Goal: Answer question/provide support: Share knowledge or assist other users

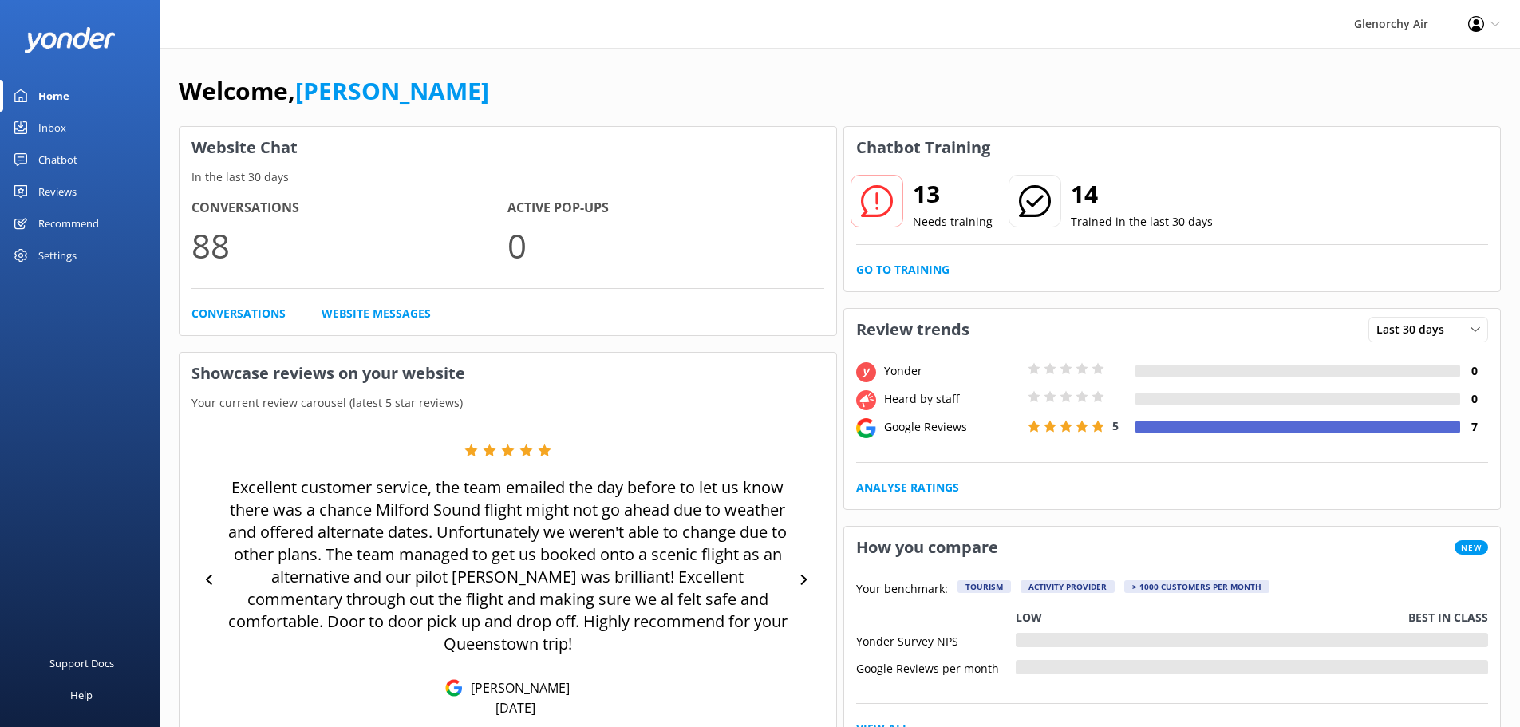
click at [931, 274] on link "Go to Training" at bounding box center [902, 270] width 93 height 18
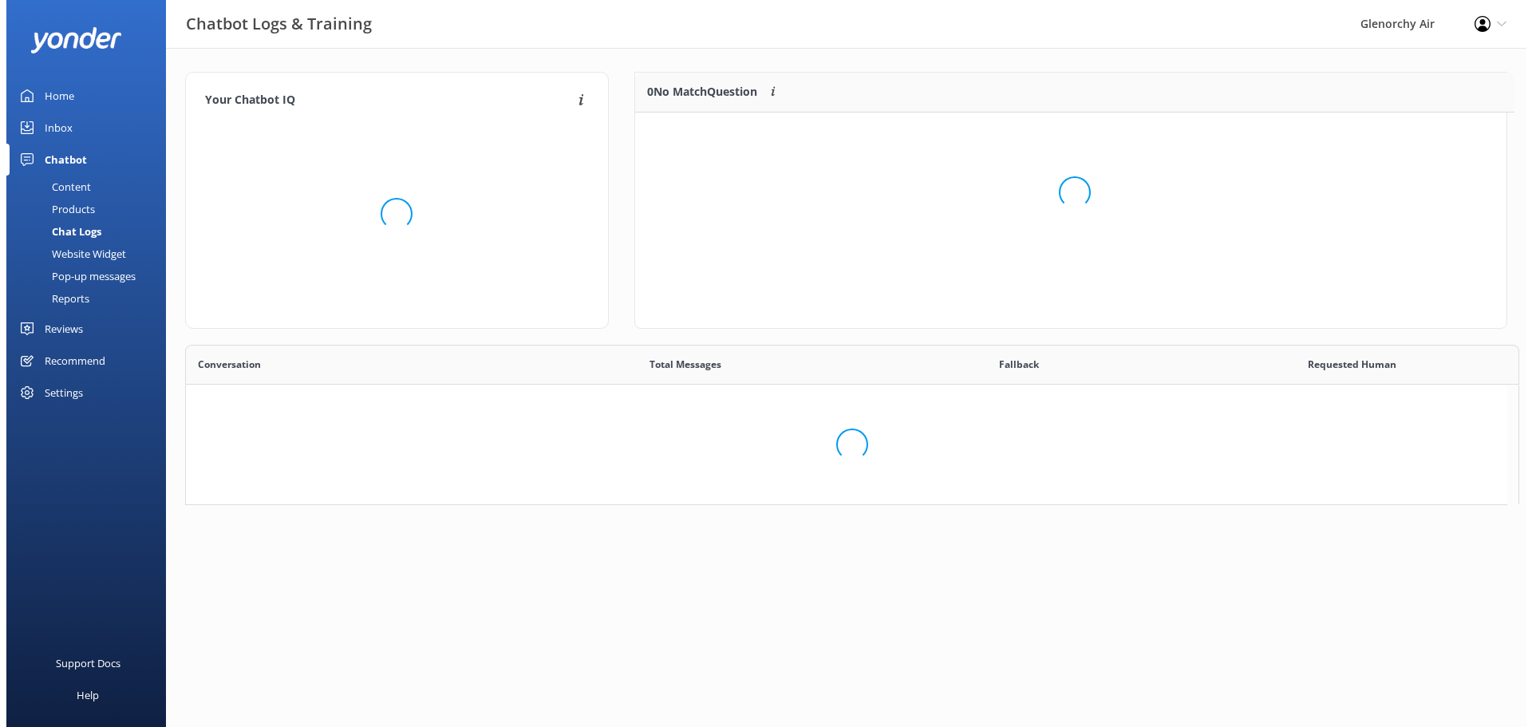
scroll to position [547, 1309]
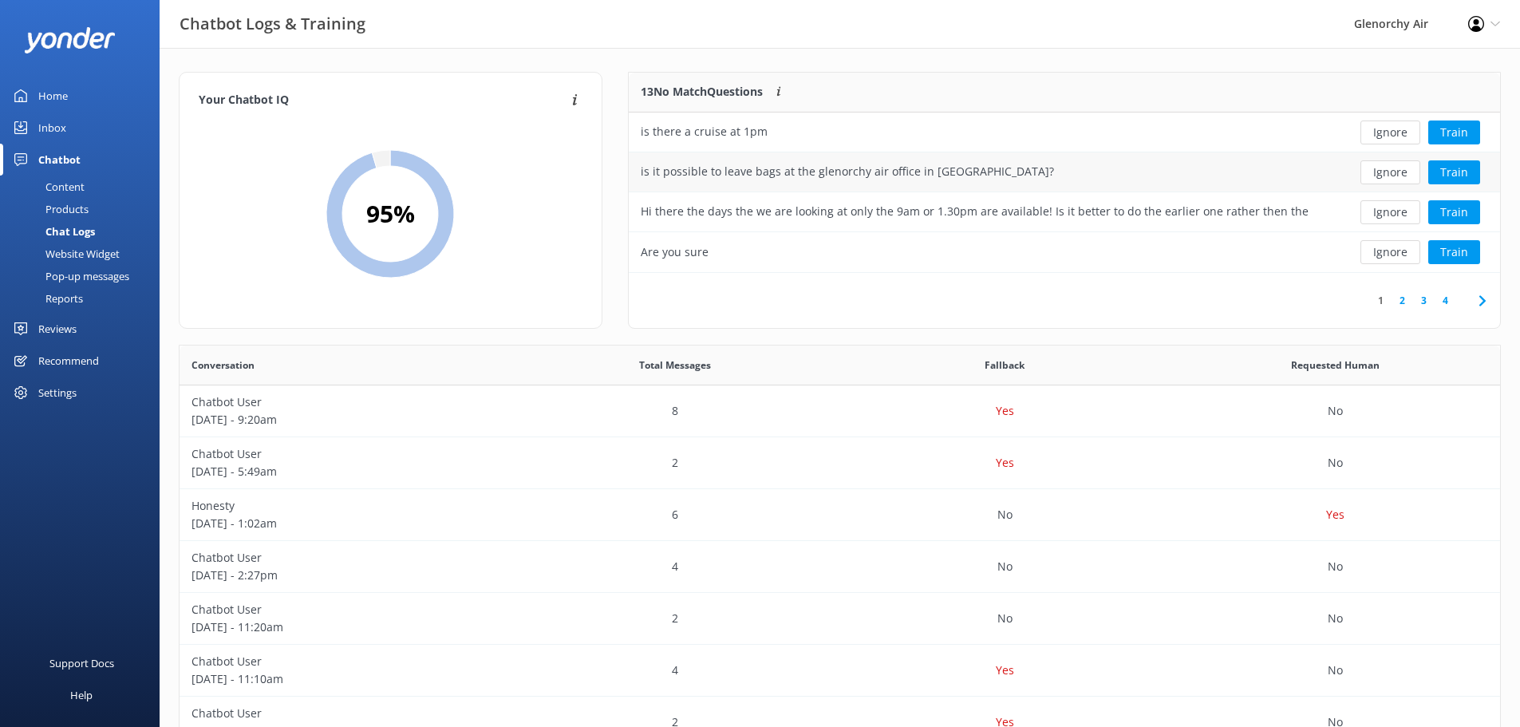
click at [955, 167] on div "is it possible to leave bags at the glenorchy air office in [GEOGRAPHIC_DATA]?" at bounding box center [847, 172] width 413 height 18
click at [1450, 171] on button "Train" at bounding box center [1454, 172] width 52 height 24
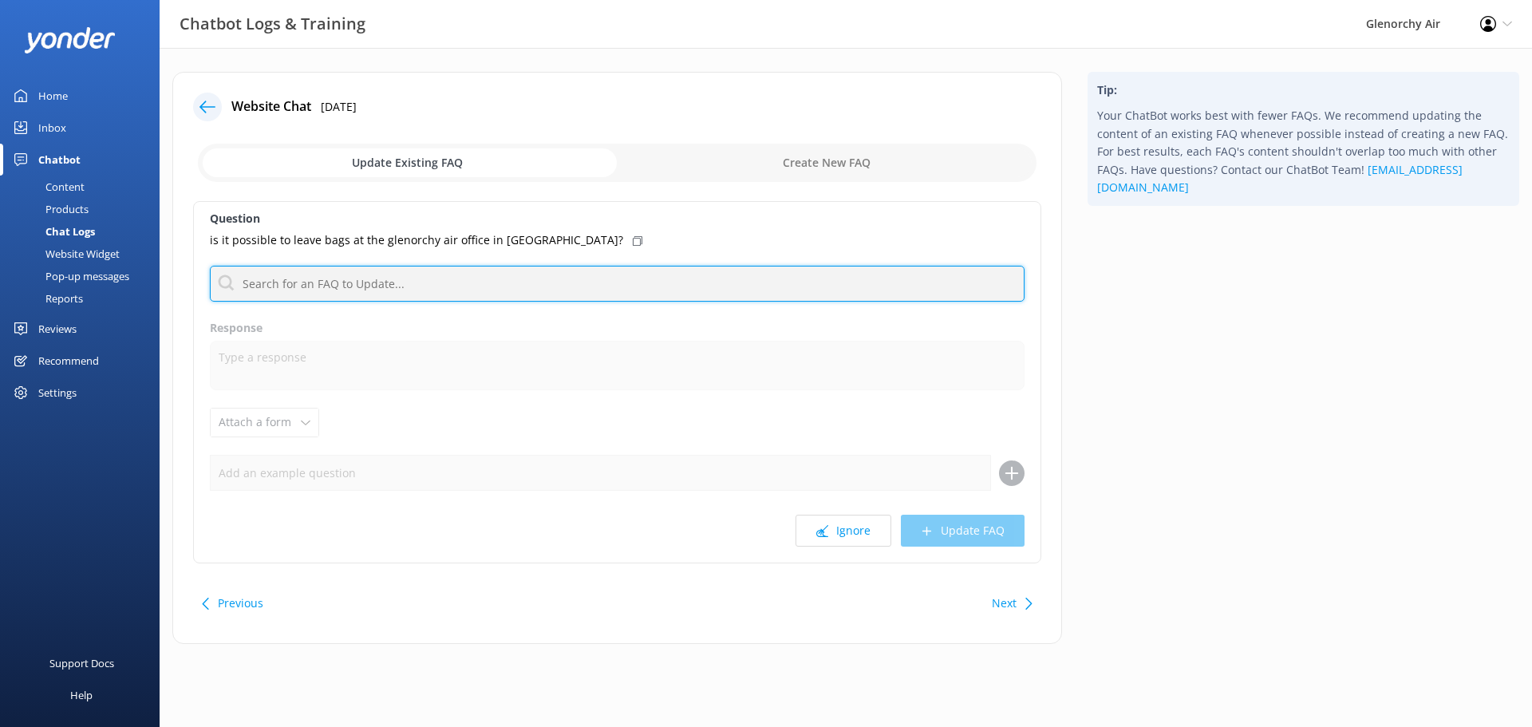
click at [283, 276] on input "text" at bounding box center [617, 284] width 815 height 36
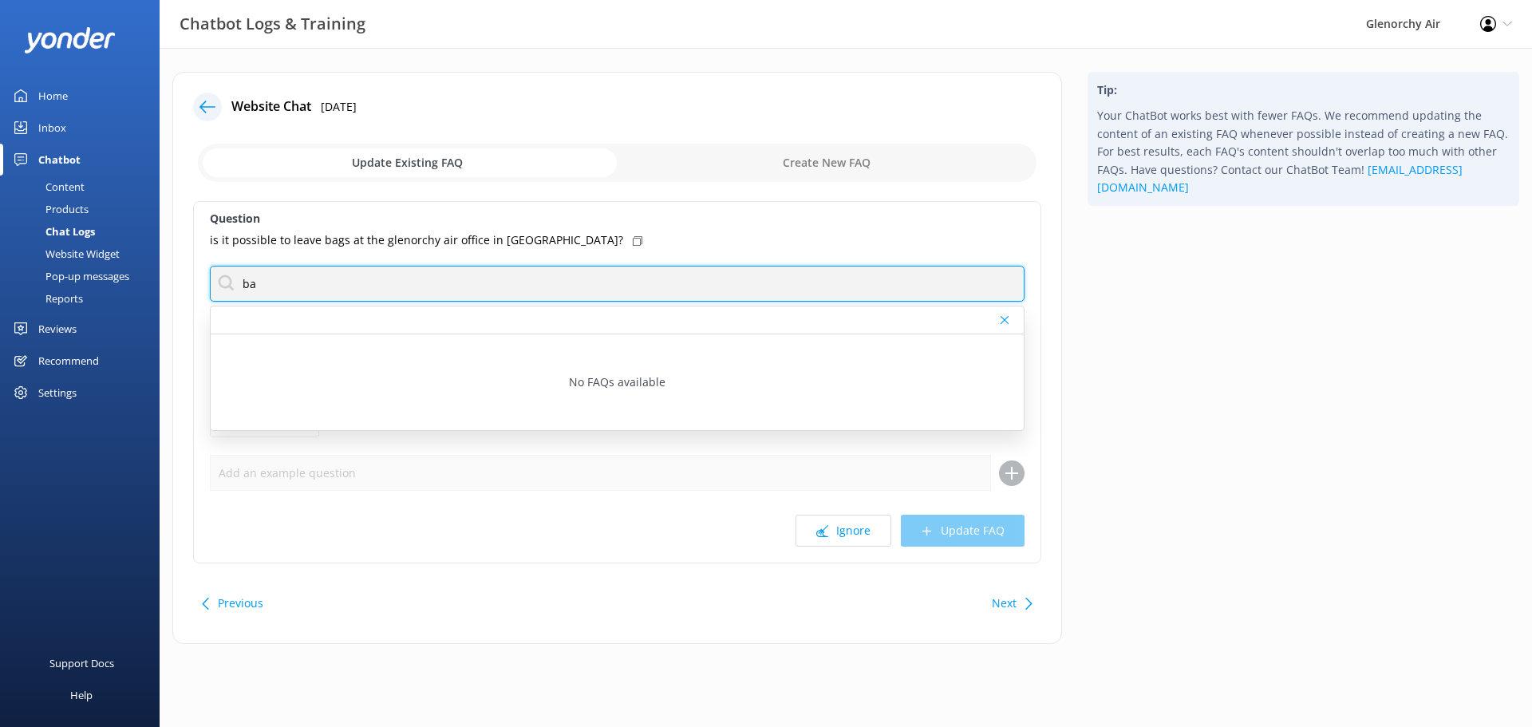
type input "b"
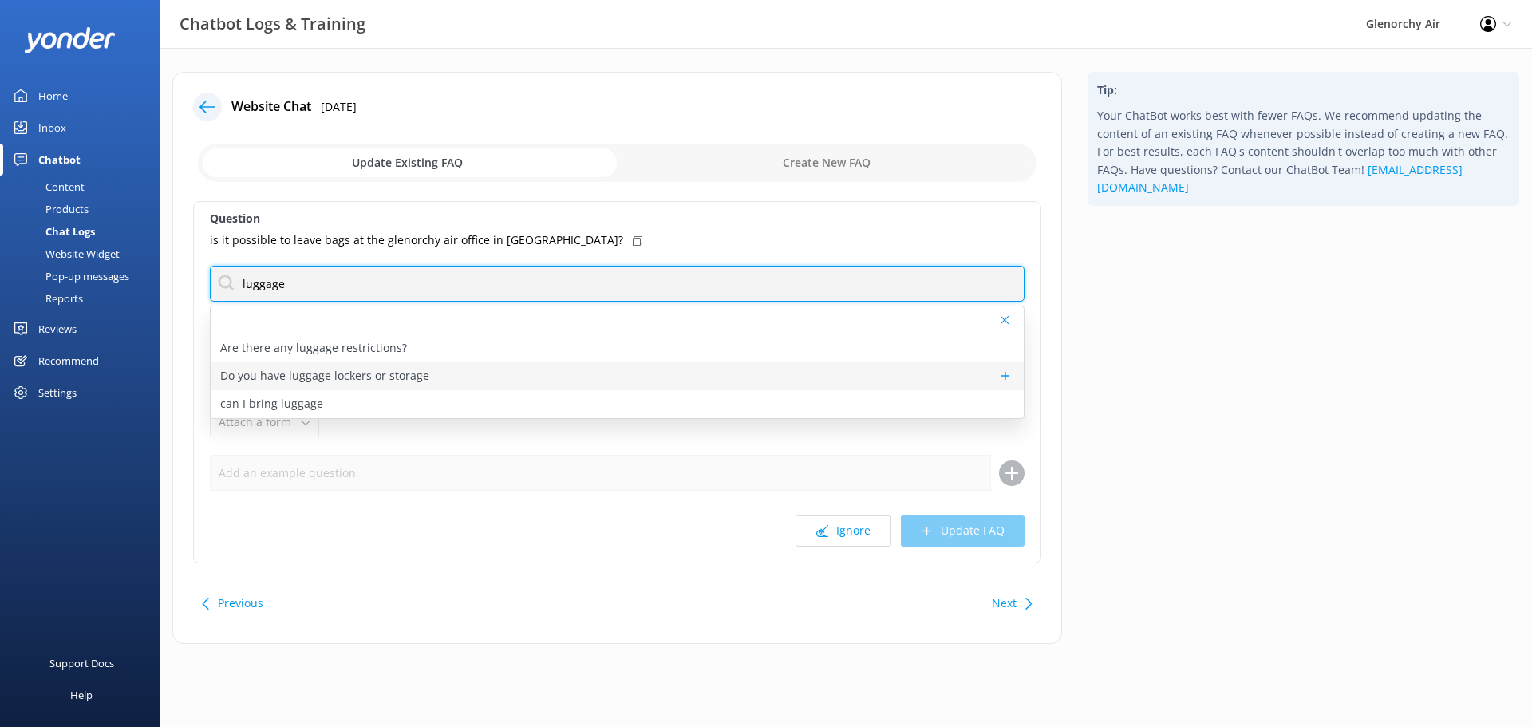
type input "luggage"
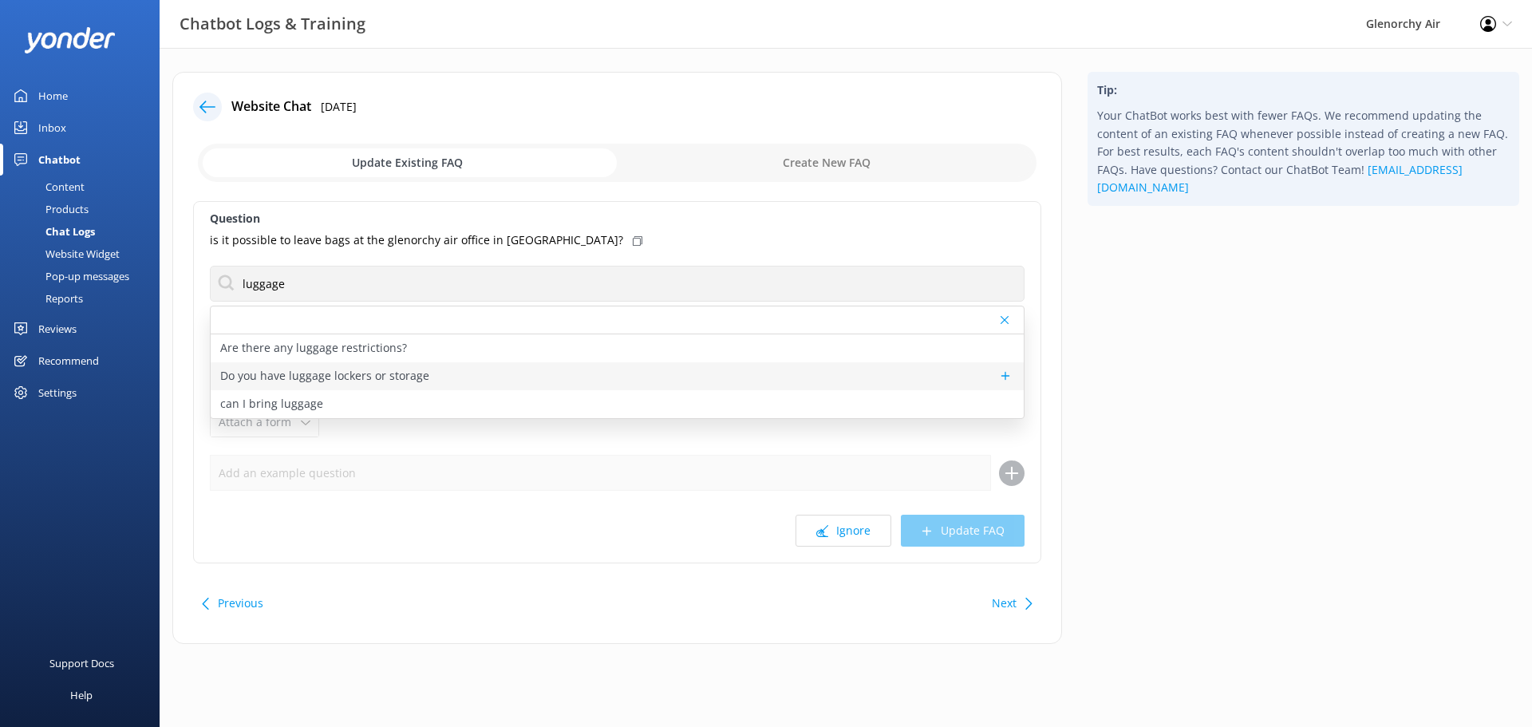
click at [330, 369] on p "Do you have luggage lockers or storage" at bounding box center [324, 376] width 209 height 18
type textarea "There are lockers available at [GEOGRAPHIC_DATA], near departures. If you have …"
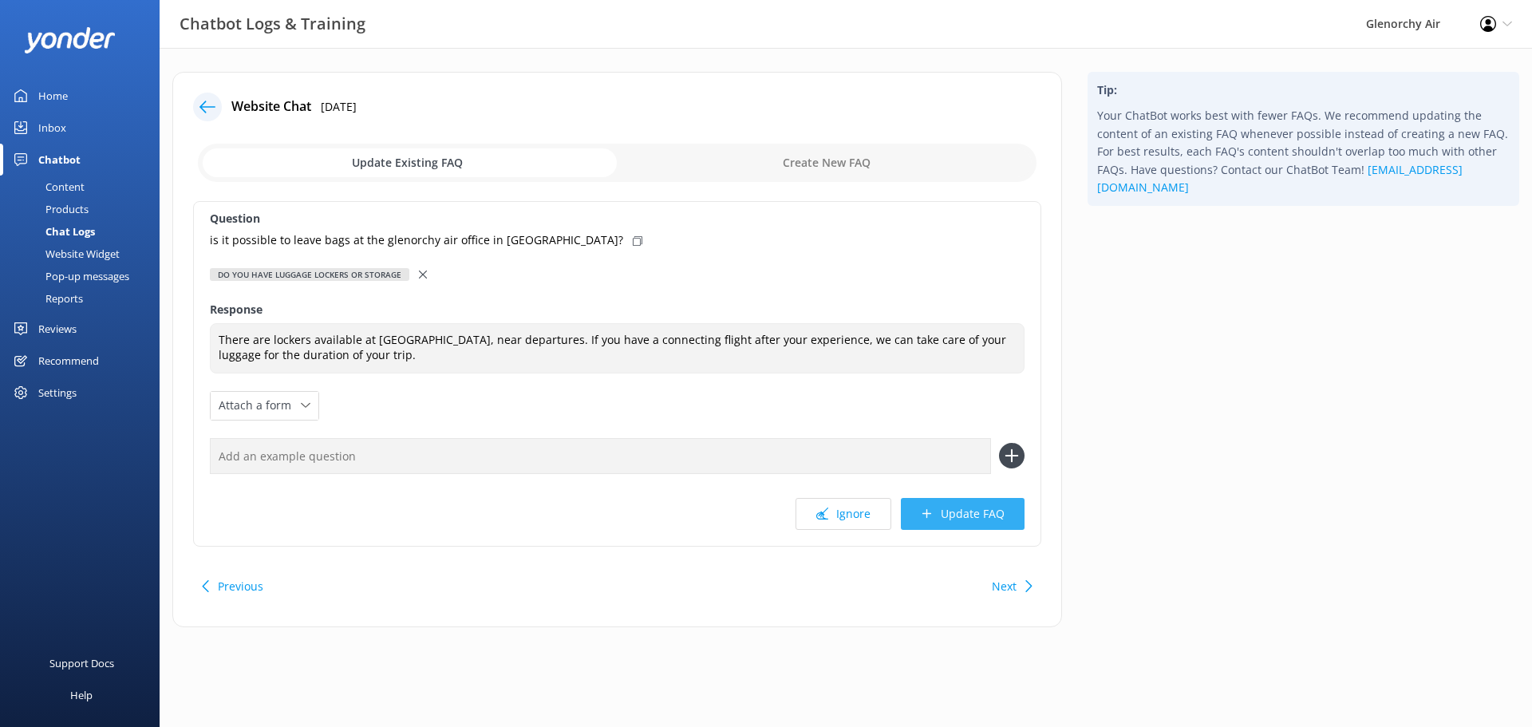
click at [946, 509] on button "Update FAQ" at bounding box center [963, 514] width 124 height 32
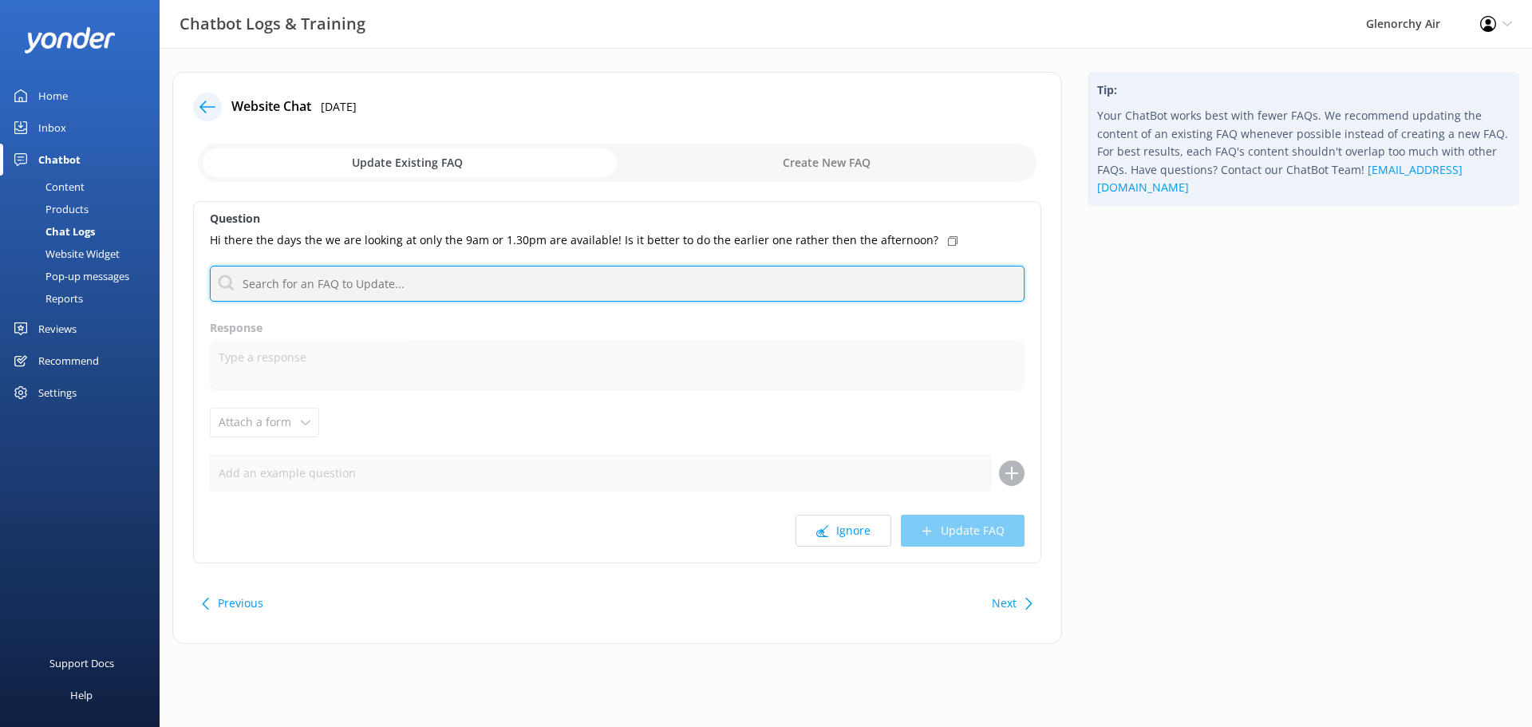
click at [362, 281] on input "text" at bounding box center [617, 284] width 815 height 36
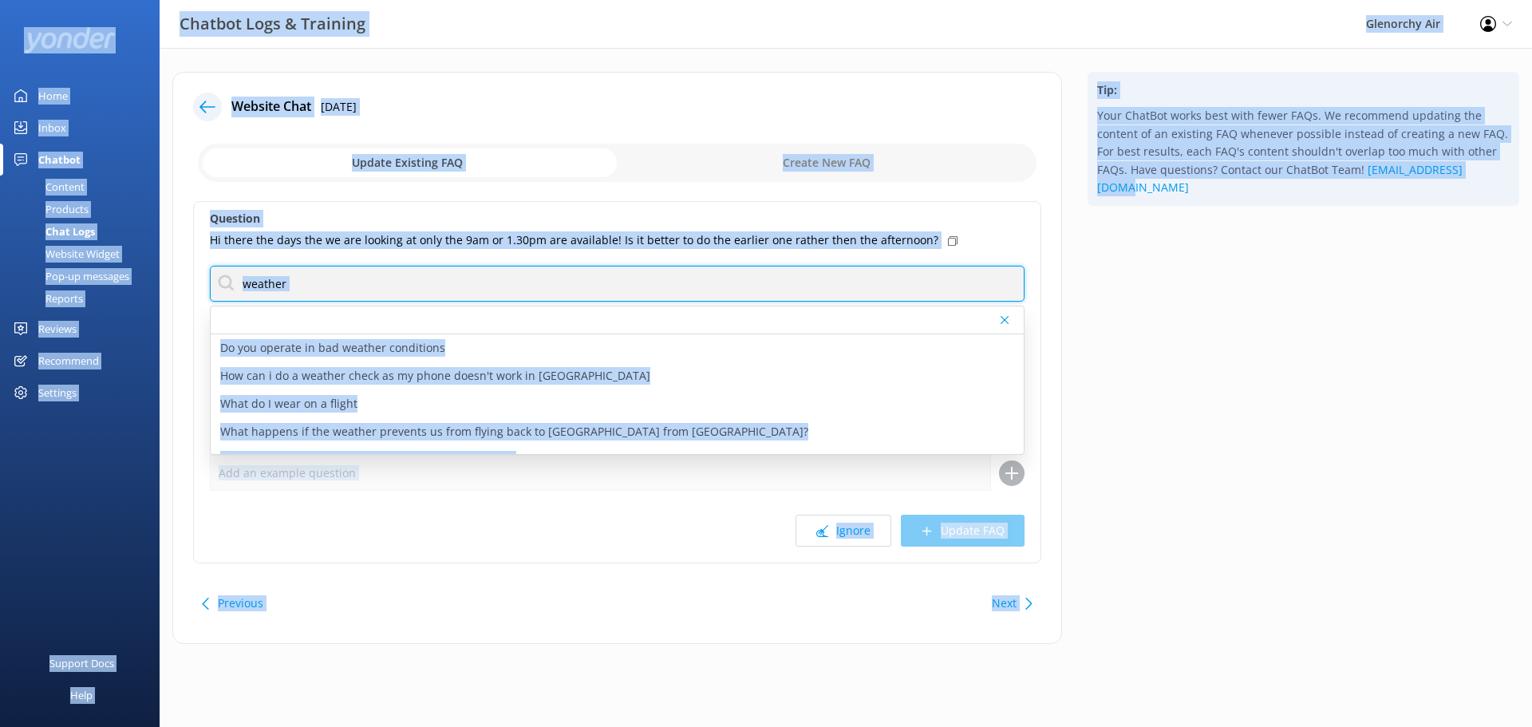
click at [318, 281] on input "weather" at bounding box center [617, 284] width 815 height 36
click at [320, 275] on input "weather" at bounding box center [617, 284] width 815 height 36
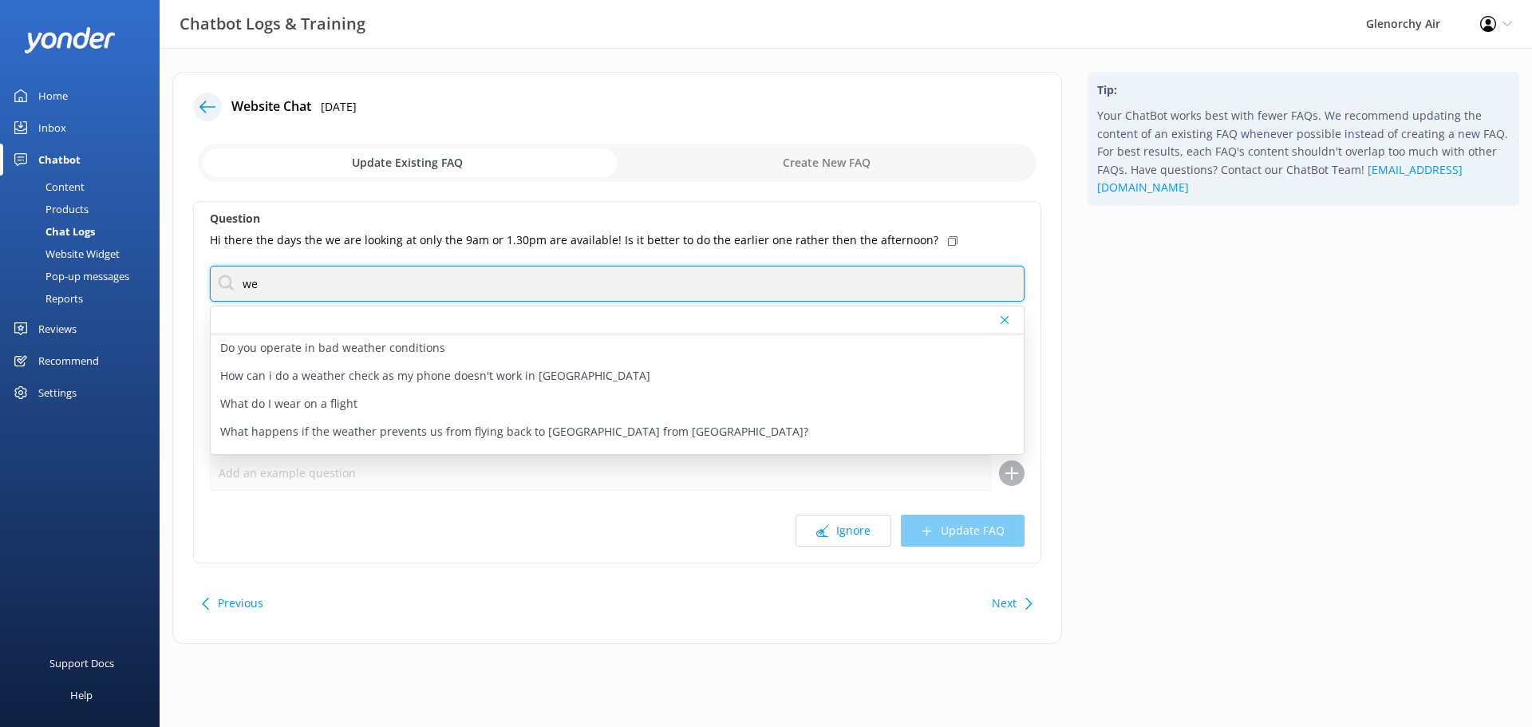
type input "w"
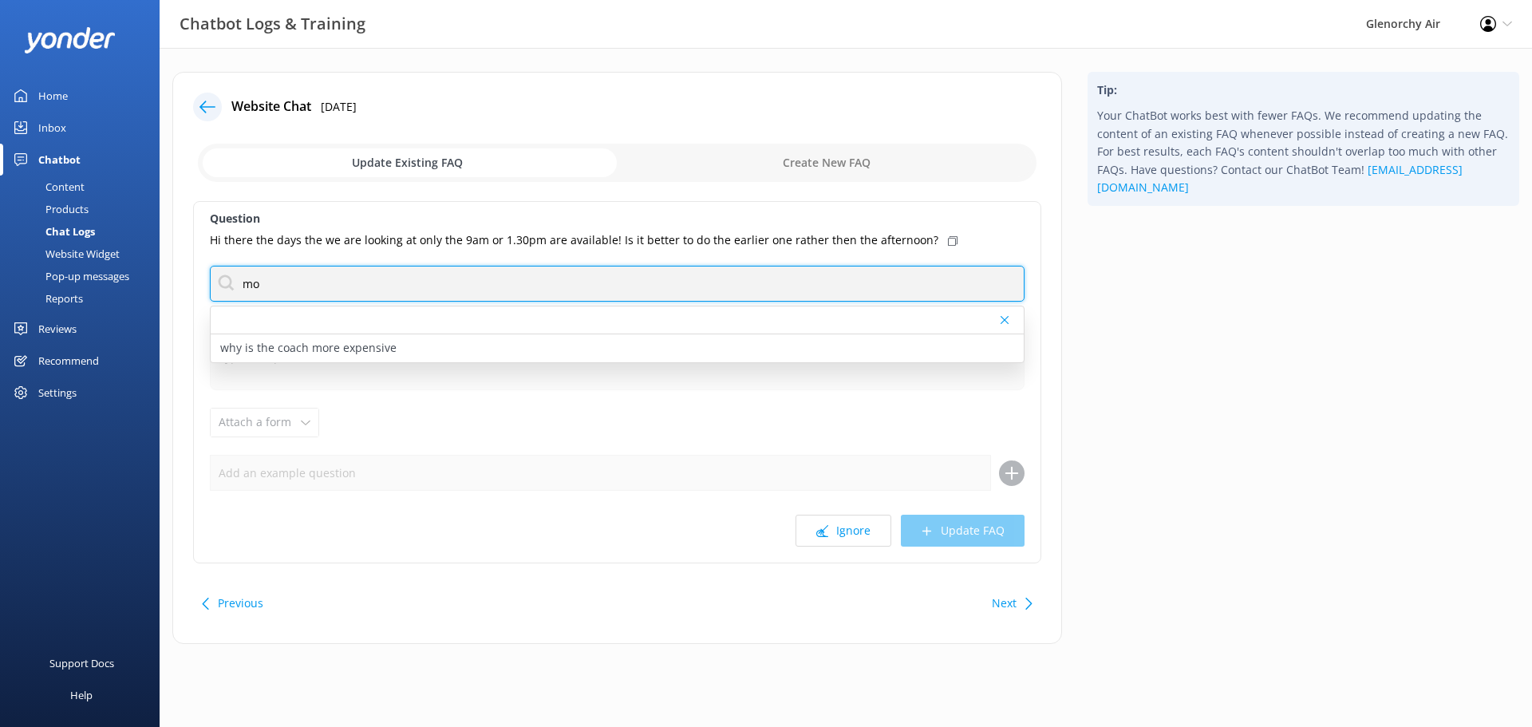
type input "m"
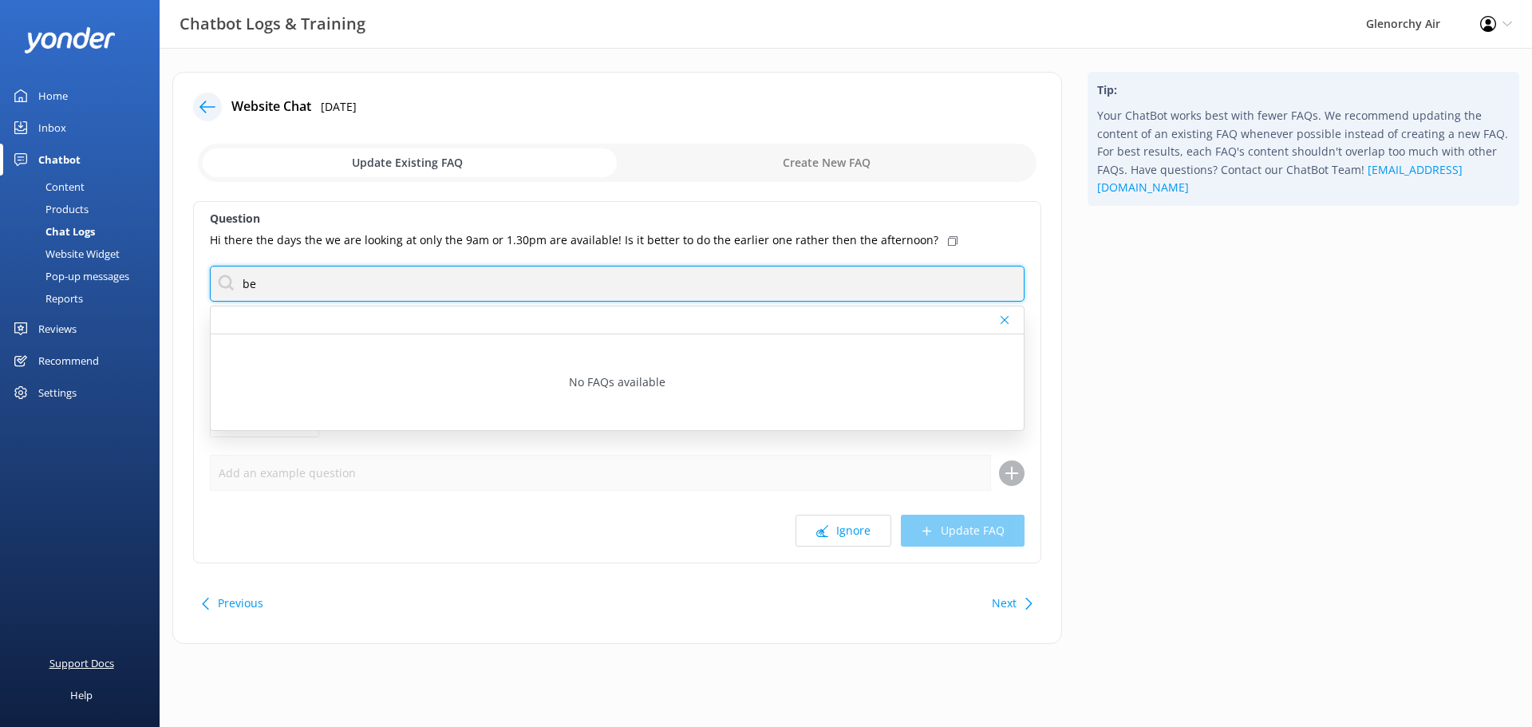
type input "b"
type input "w"
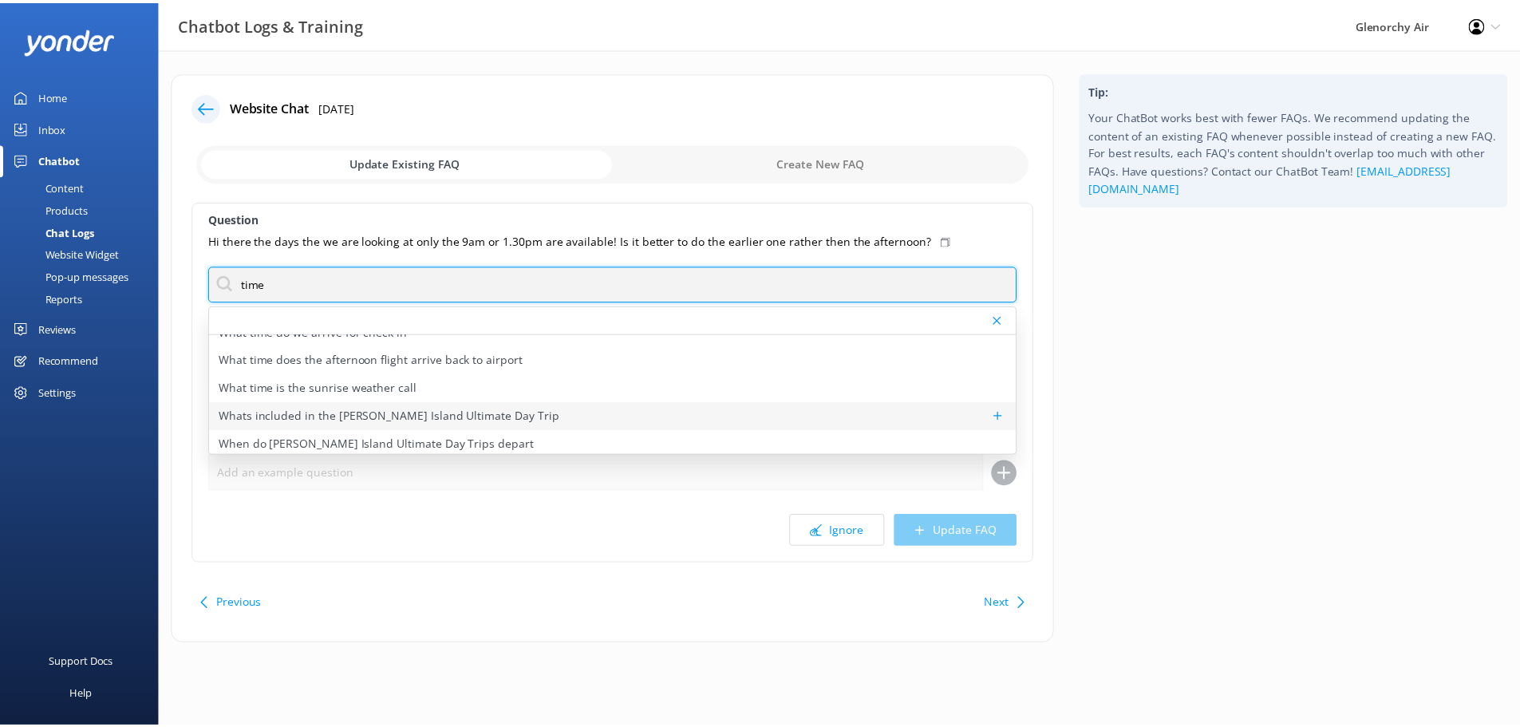
scroll to position [299, 0]
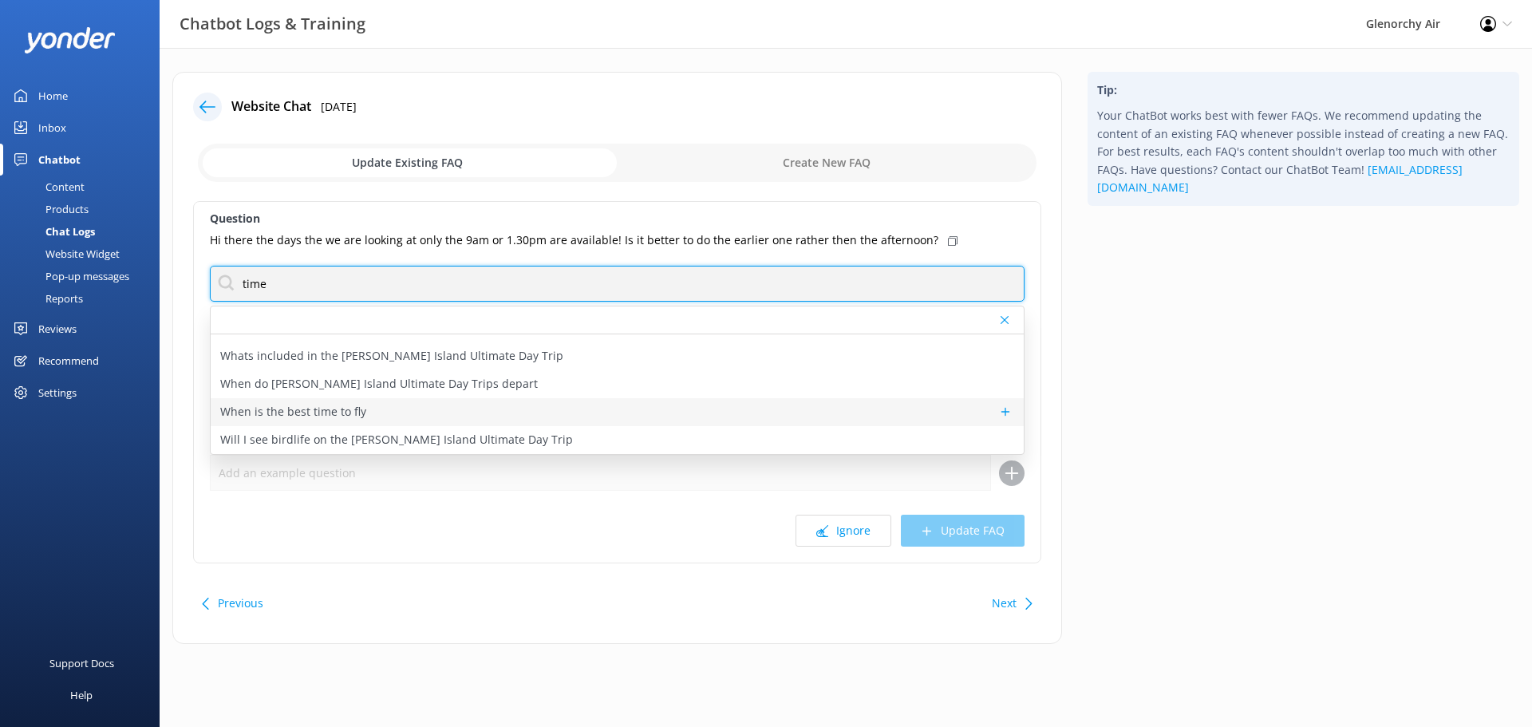
type input "time"
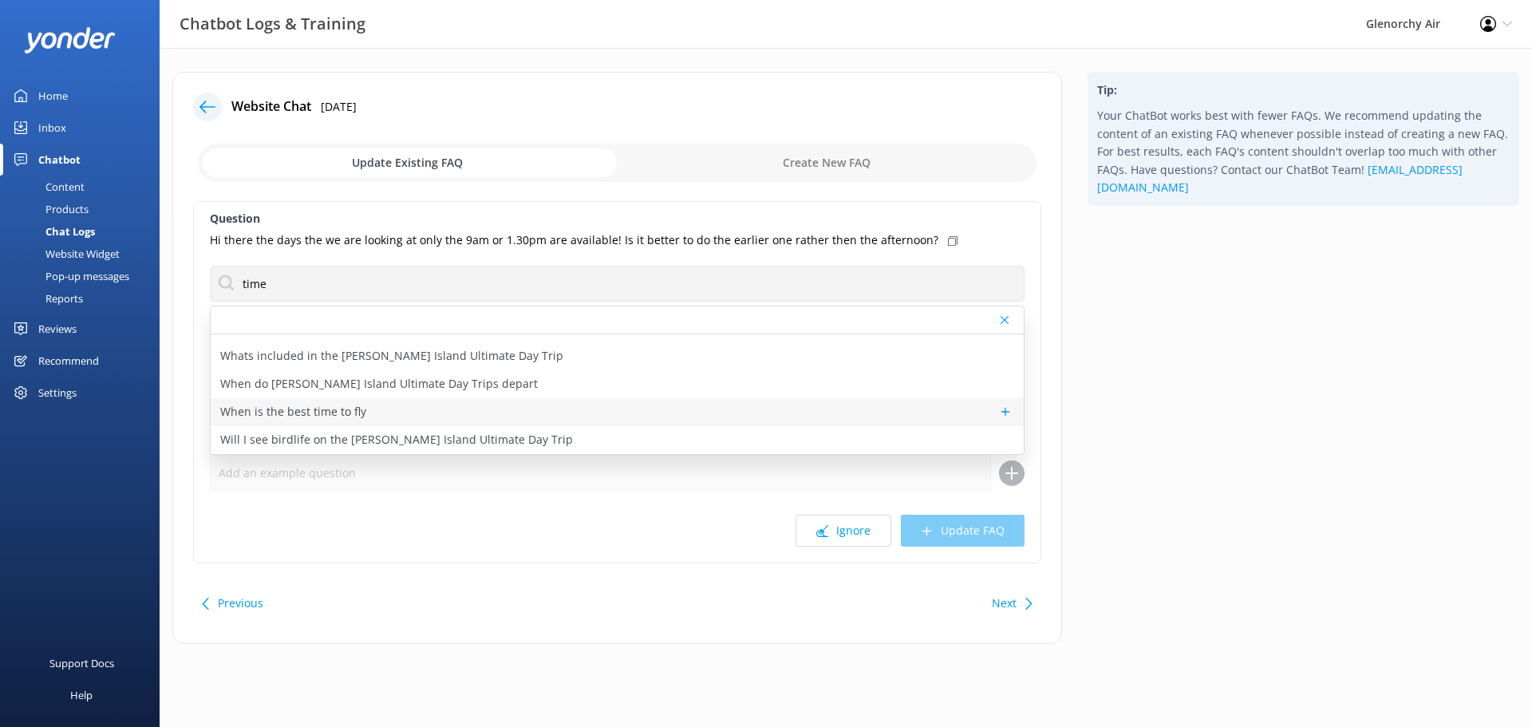
click at [483, 410] on div "When is the best time to fly" at bounding box center [617, 412] width 813 height 28
type textarea "During the busy season (November - March) We only fly into the off-peak cruises…"
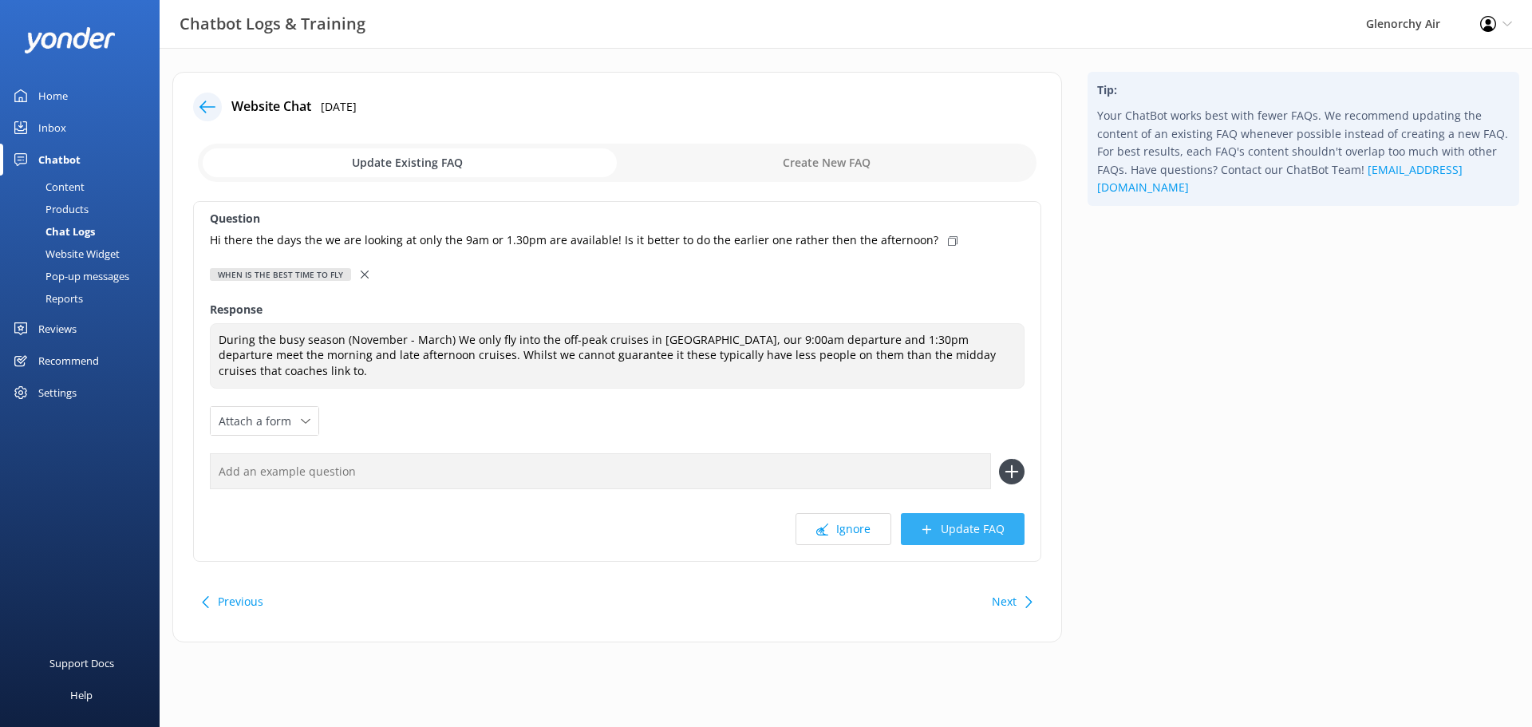
click at [959, 528] on button "Update FAQ" at bounding box center [963, 529] width 124 height 32
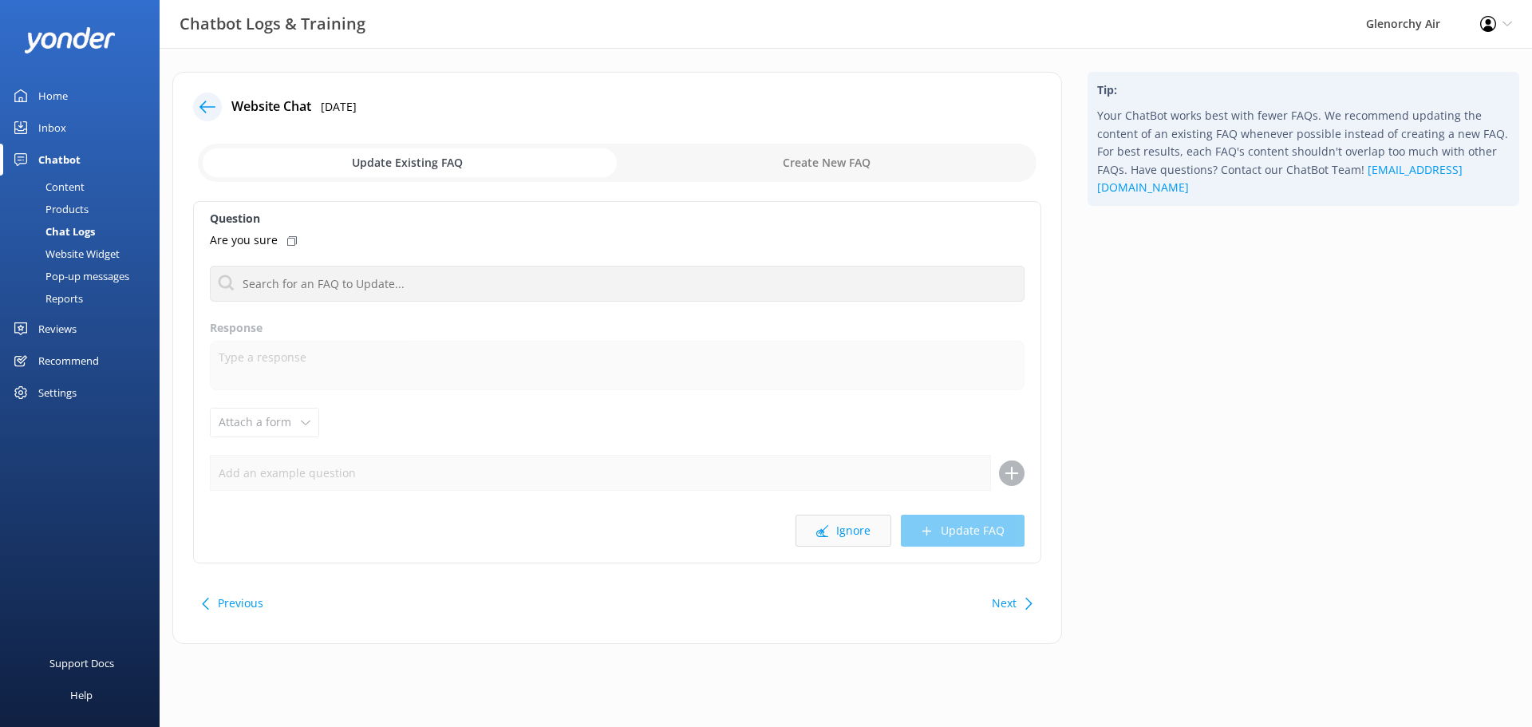
click at [802, 529] on button "Ignore" at bounding box center [844, 531] width 96 height 32
click at [835, 527] on button "Ignore" at bounding box center [844, 531] width 96 height 32
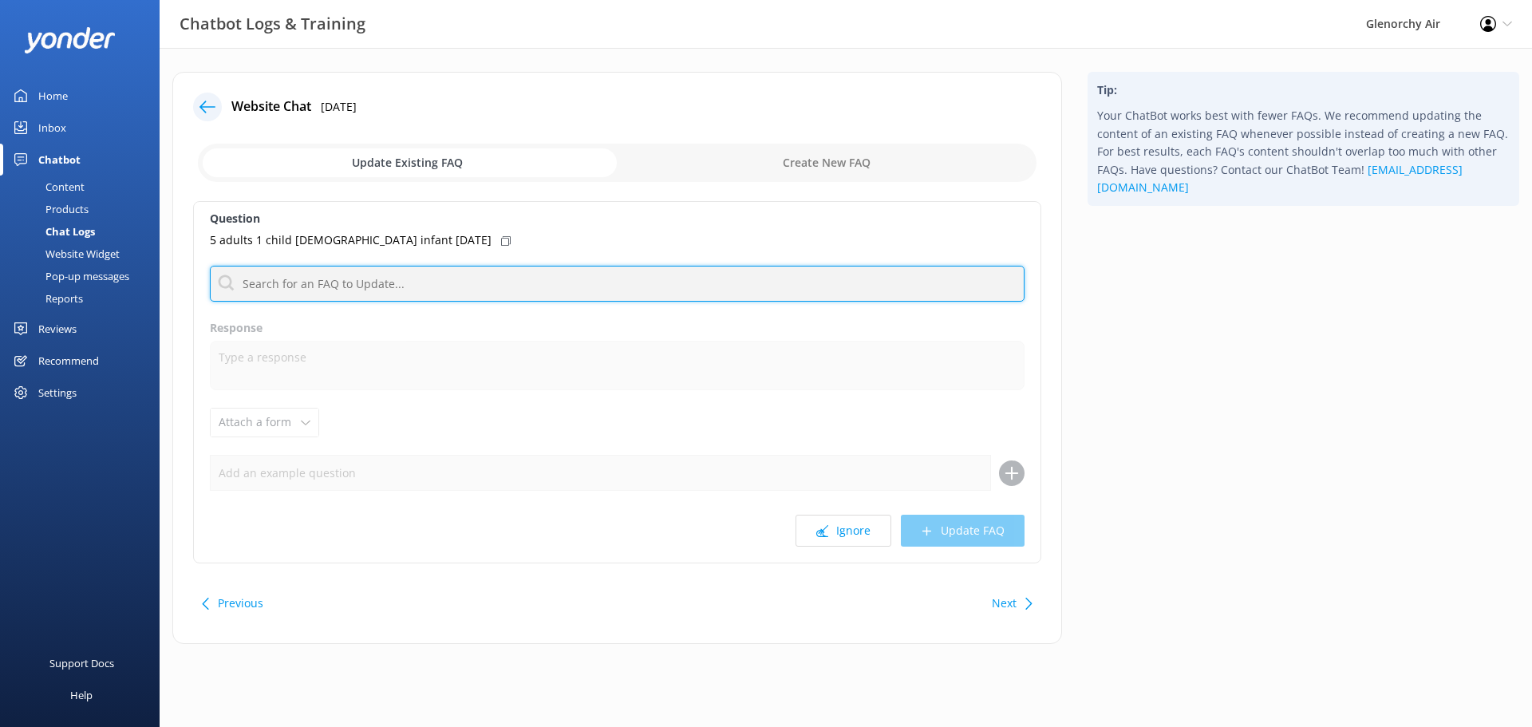
click at [390, 282] on input "text" at bounding box center [617, 284] width 815 height 36
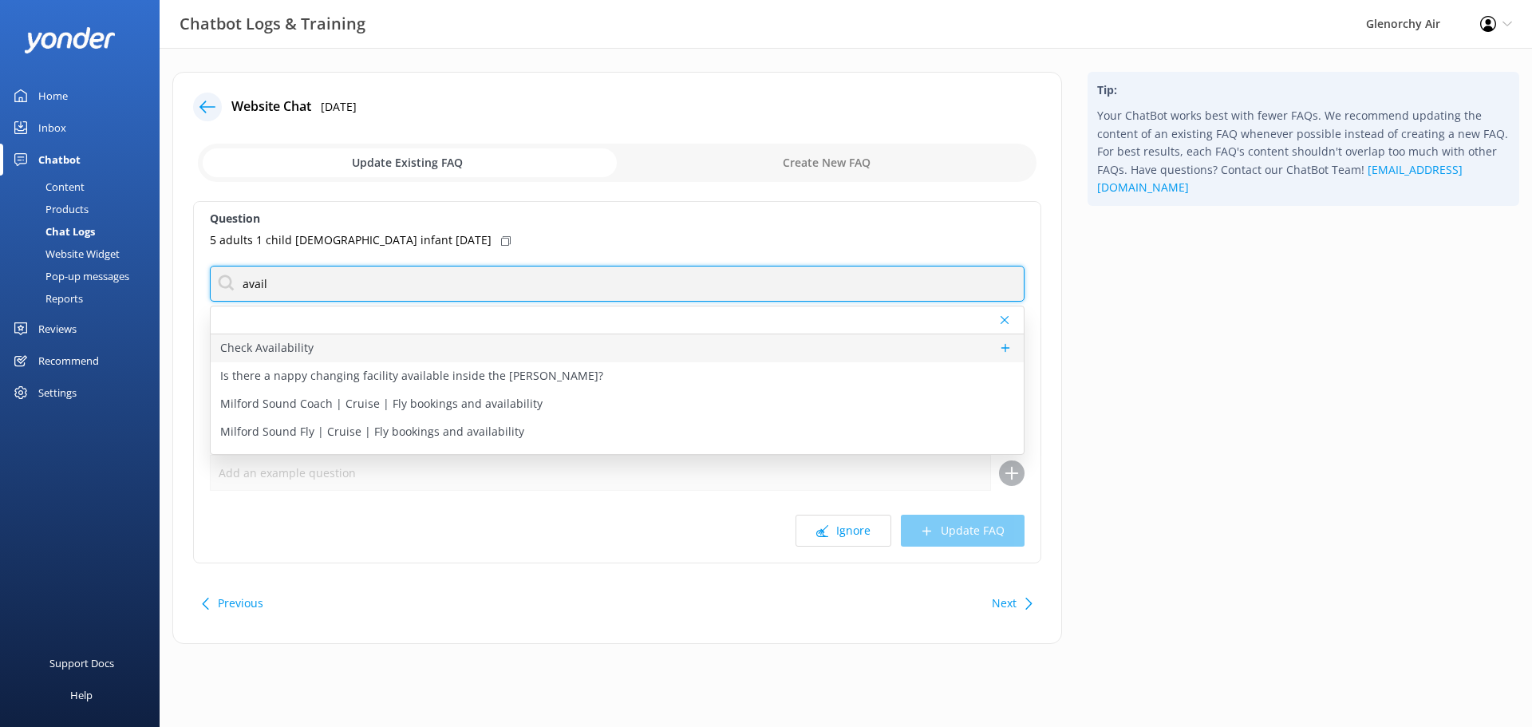
type input "avail"
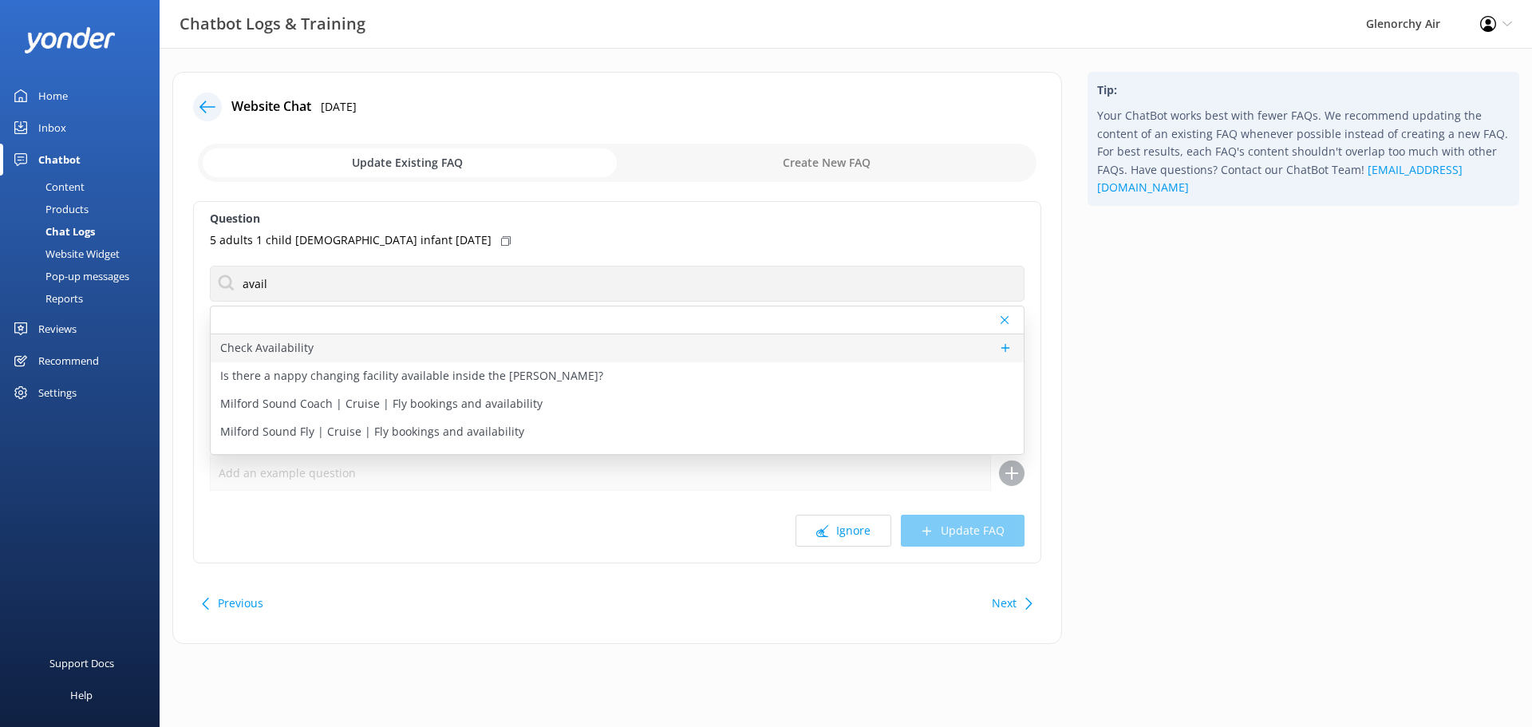
click at [295, 347] on p "Check Availability" at bounding box center [266, 348] width 93 height 18
type textarea "Ready to fly? To view live availability and book your experience, visit [URL][D…"
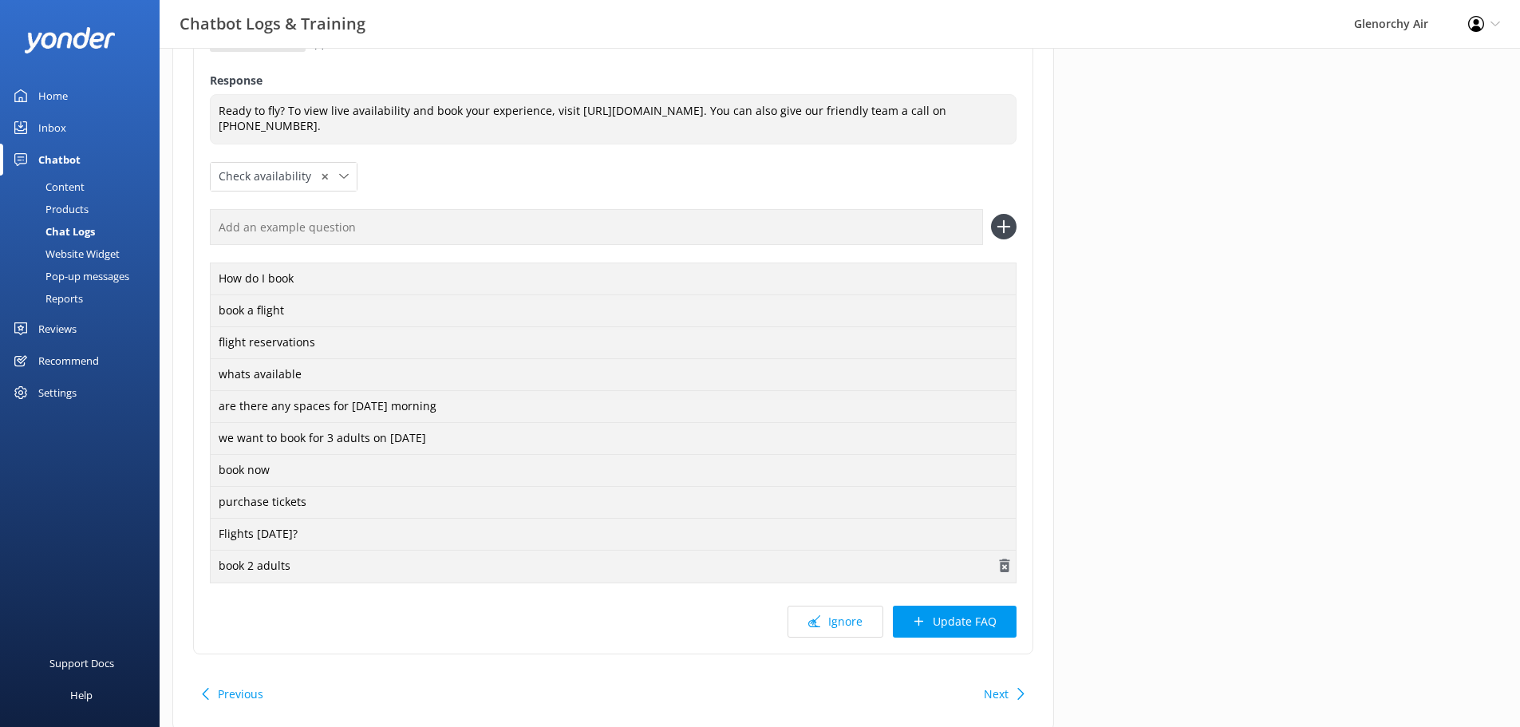
scroll to position [205, 0]
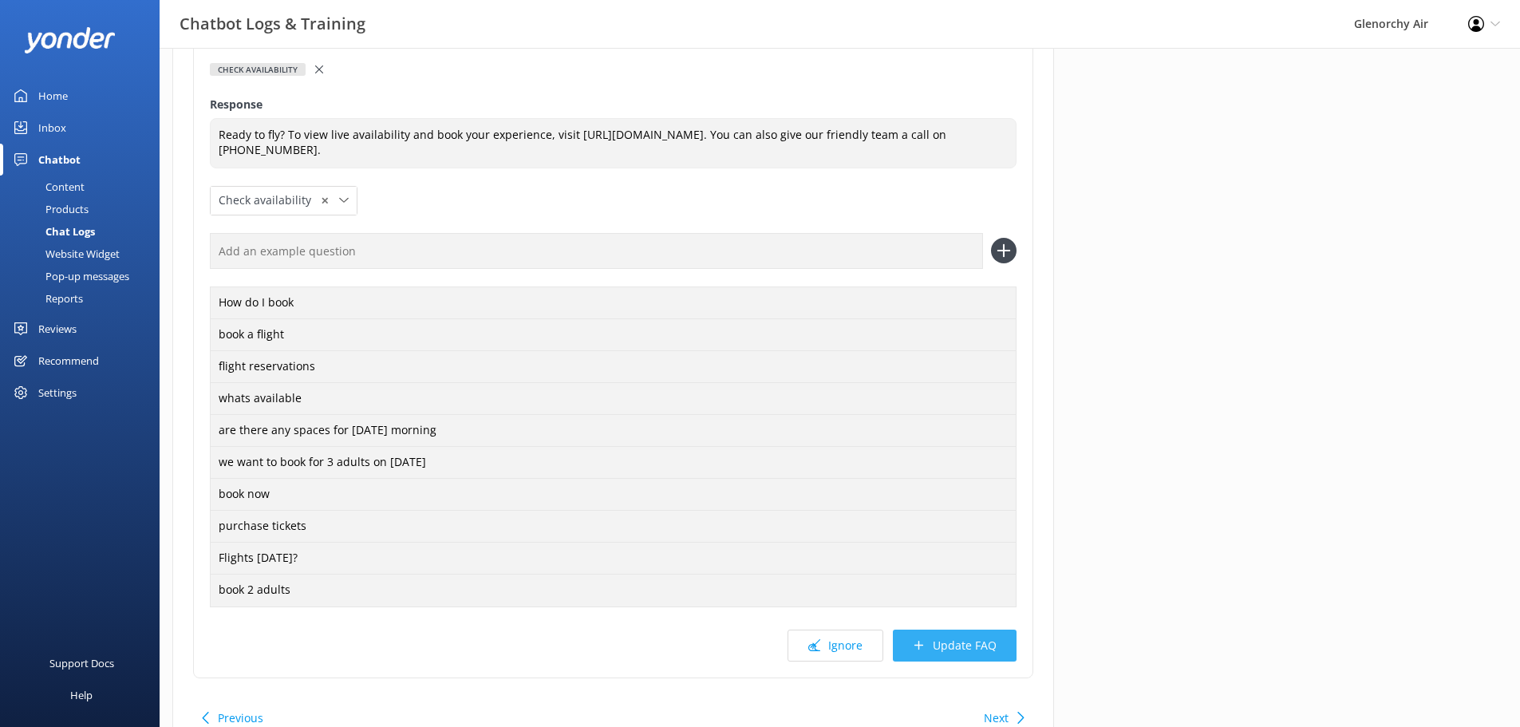
click at [982, 652] on button "Update FAQ" at bounding box center [955, 646] width 124 height 32
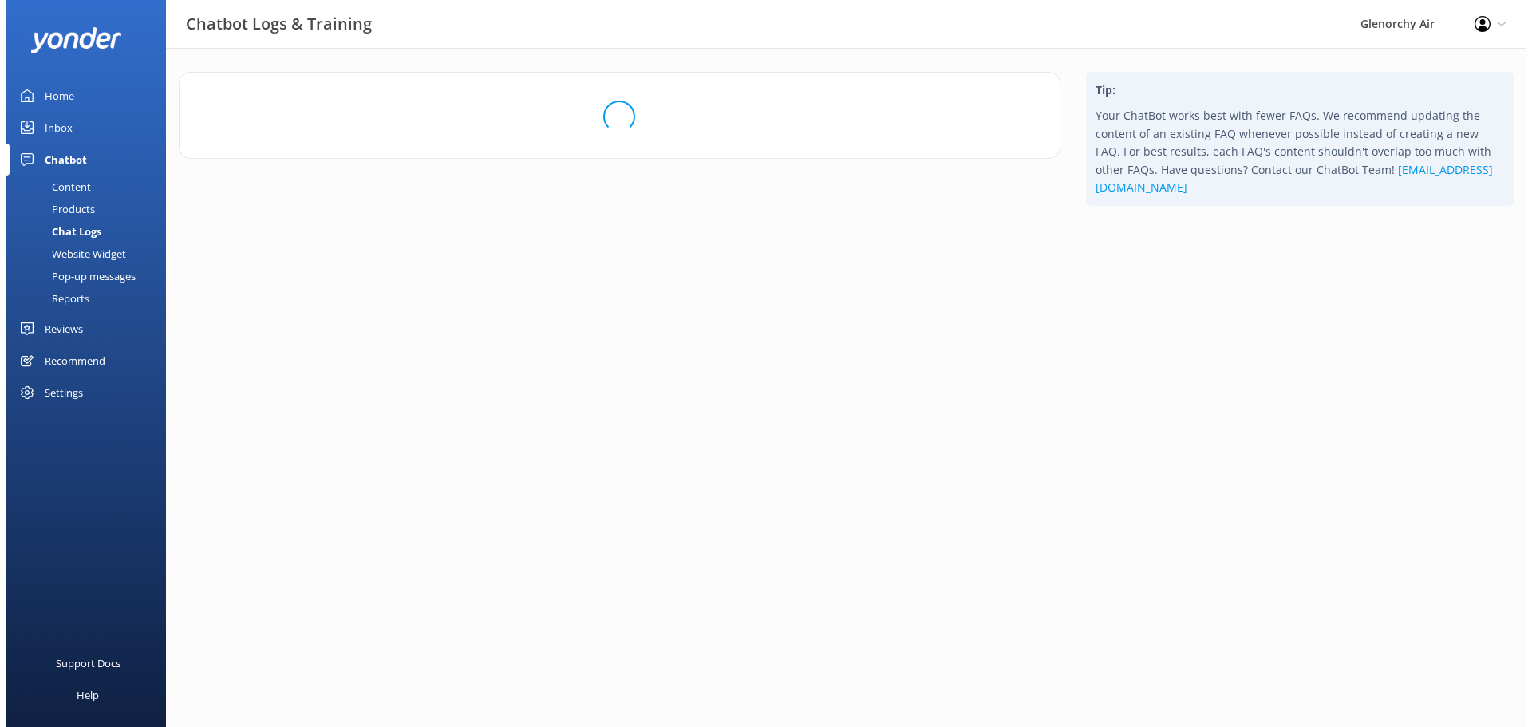
scroll to position [0, 0]
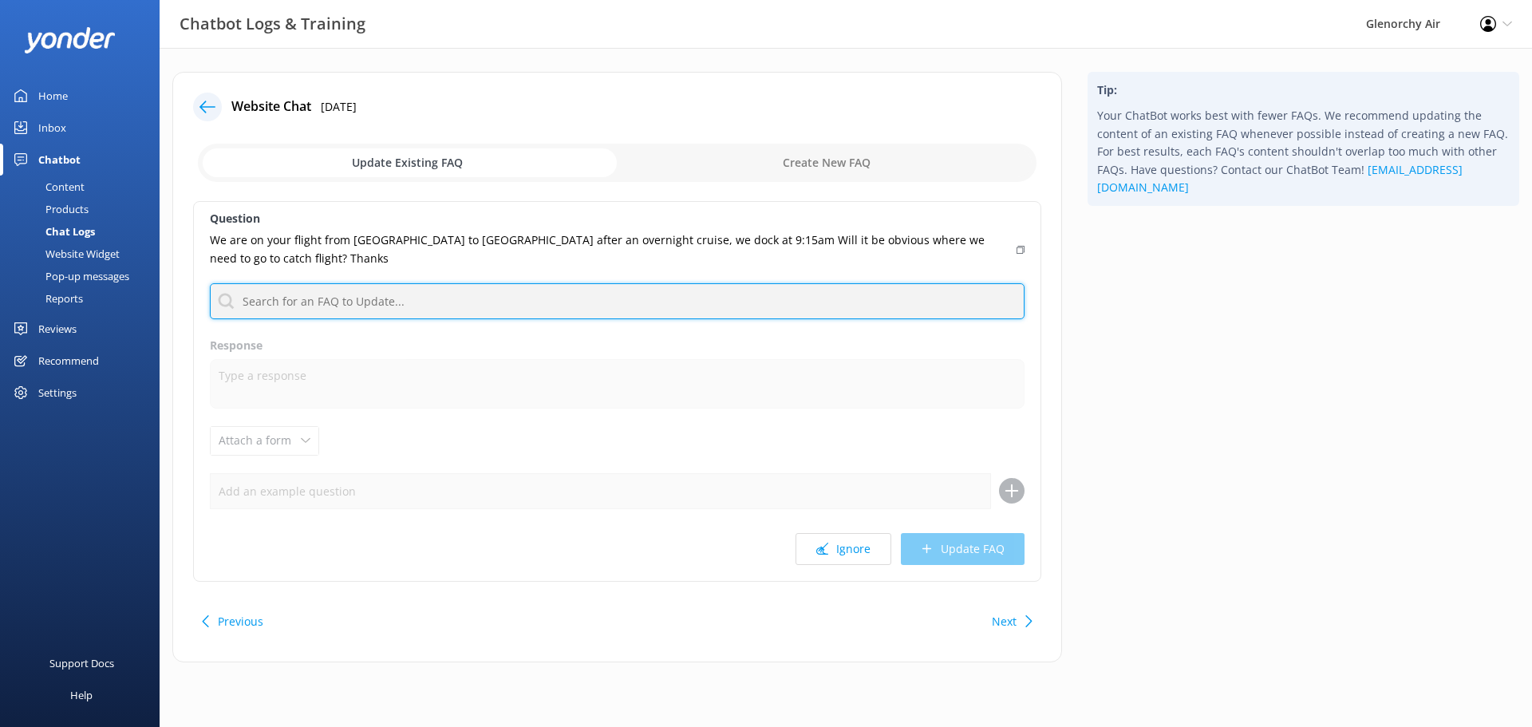
click at [351, 306] on input "text" at bounding box center [617, 301] width 815 height 36
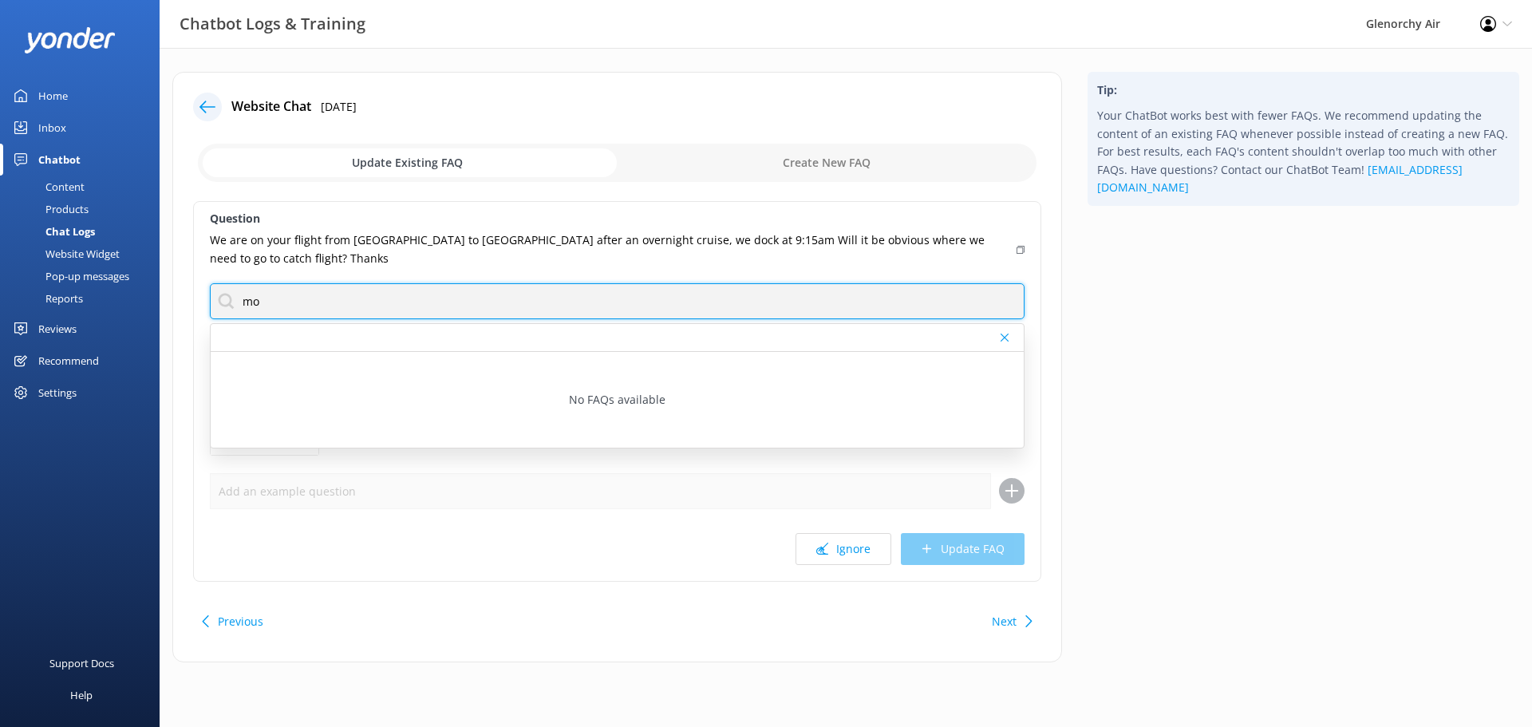
type input "m"
type input "b"
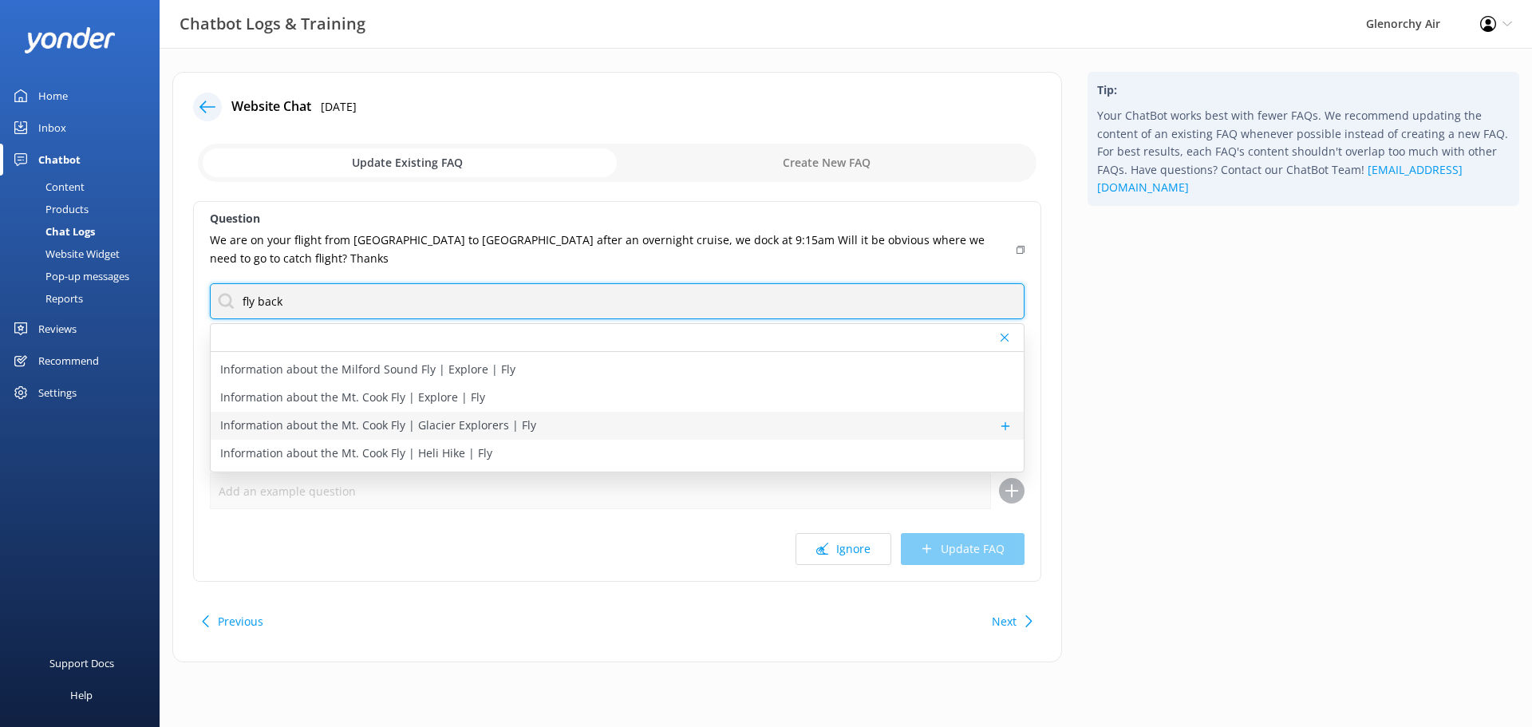
scroll to position [718, 0]
drag, startPoint x: 239, startPoint y: 298, endPoint x: 205, endPoint y: 285, distance: 36.9
click at [208, 286] on div "Question We are on your flight from [GEOGRAPHIC_DATA] to [GEOGRAPHIC_DATA] afte…" at bounding box center [617, 391] width 848 height 381
type input "airport"
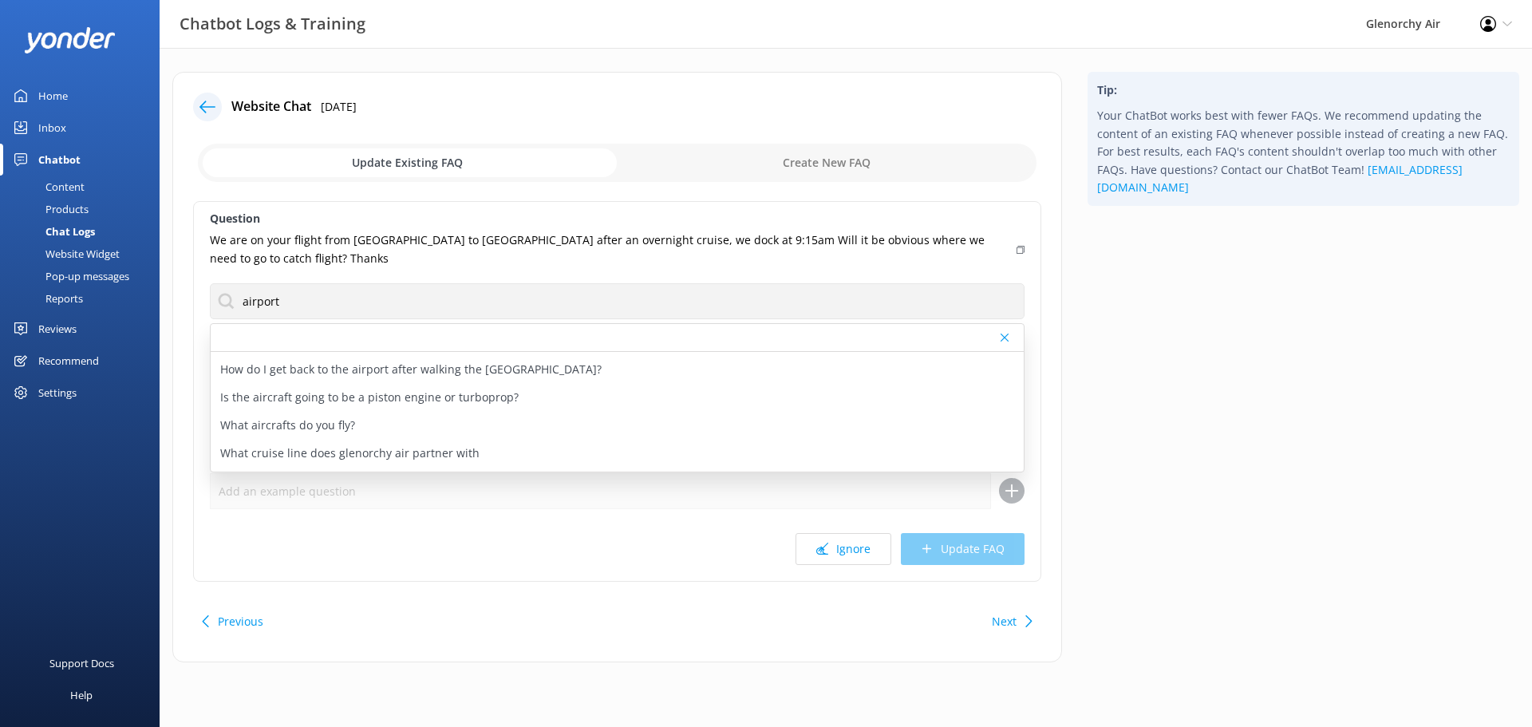
click at [1173, 512] on div "Tip: Your ChatBot works best with fewer FAQs. We recommend updating the content…" at bounding box center [1303, 375] width 457 height 606
click at [812, 158] on input "checkbox" at bounding box center [617, 163] width 839 height 38
checkbox input "true"
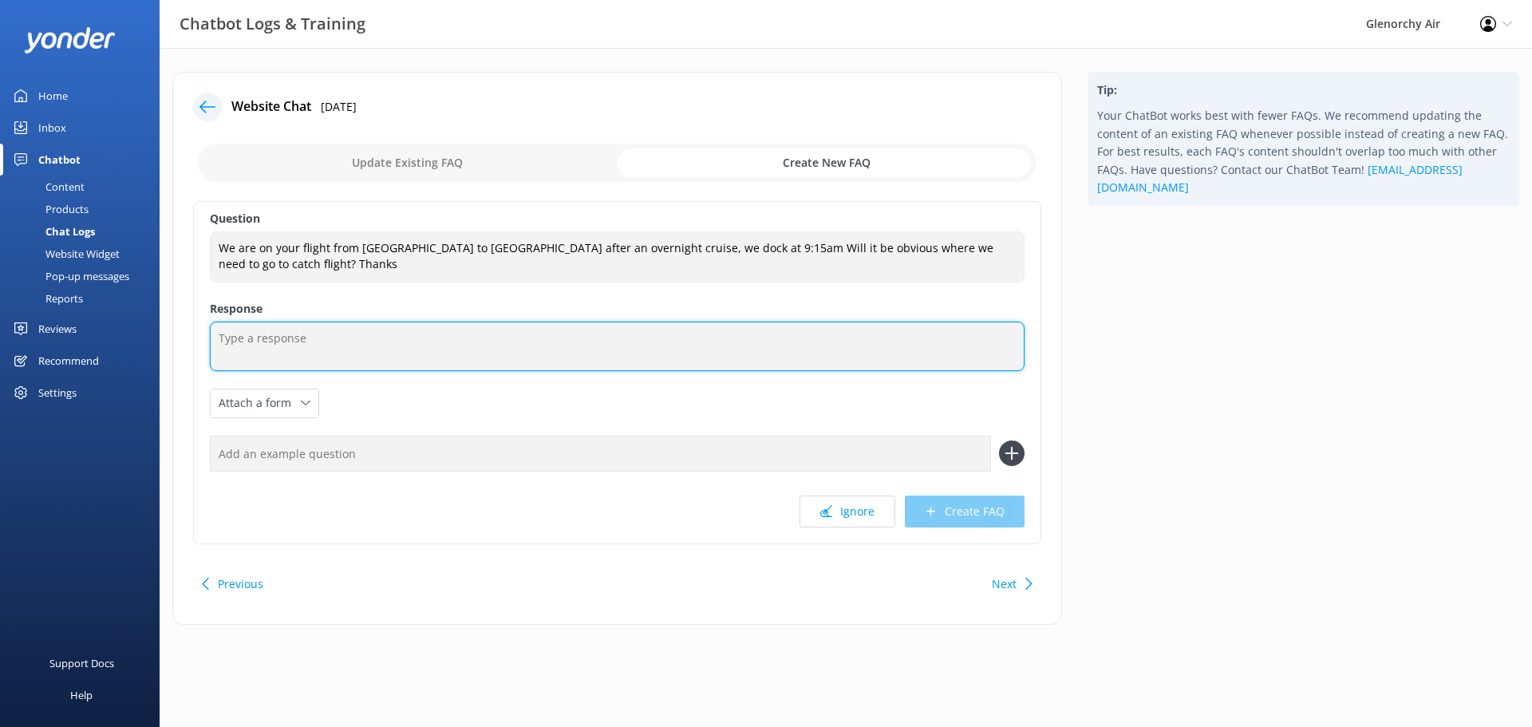
click at [397, 348] on textarea at bounding box center [617, 346] width 815 height 49
click at [211, 342] on textarea "Morning fly backs from [GEOGRAPHIC_DATA] to [GEOGRAPHIC_DATA]" at bounding box center [617, 346] width 815 height 49
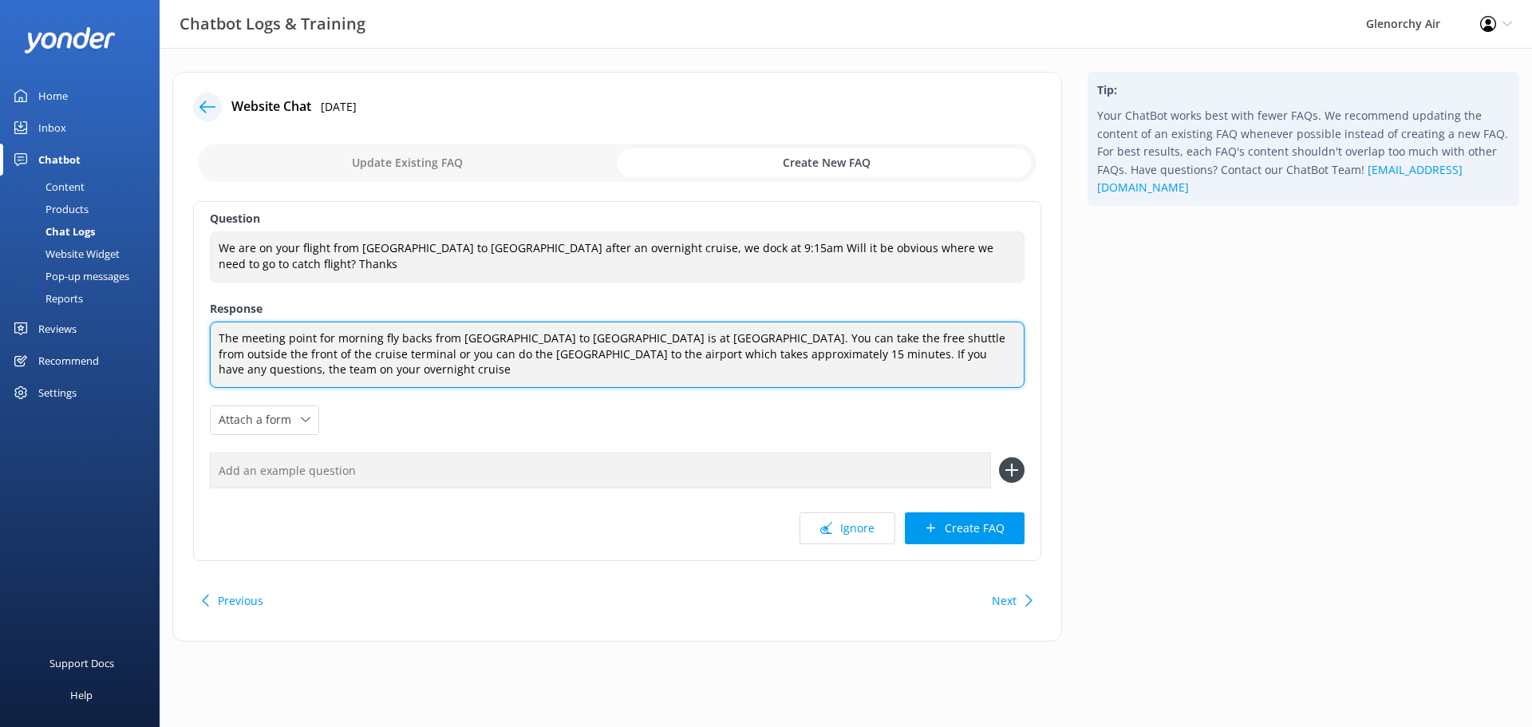
click at [897, 358] on textarea "The meeting point for morning fly backs from [GEOGRAPHIC_DATA] to [GEOGRAPHIC_D…" at bounding box center [617, 355] width 815 height 66
drag, startPoint x: 819, startPoint y: 350, endPoint x: 864, endPoint y: 378, distance: 53.8
click at [864, 378] on textarea "The meeting point for morning fly backs from [GEOGRAPHIC_DATA] to [GEOGRAPHIC_D…" at bounding box center [617, 355] width 815 height 66
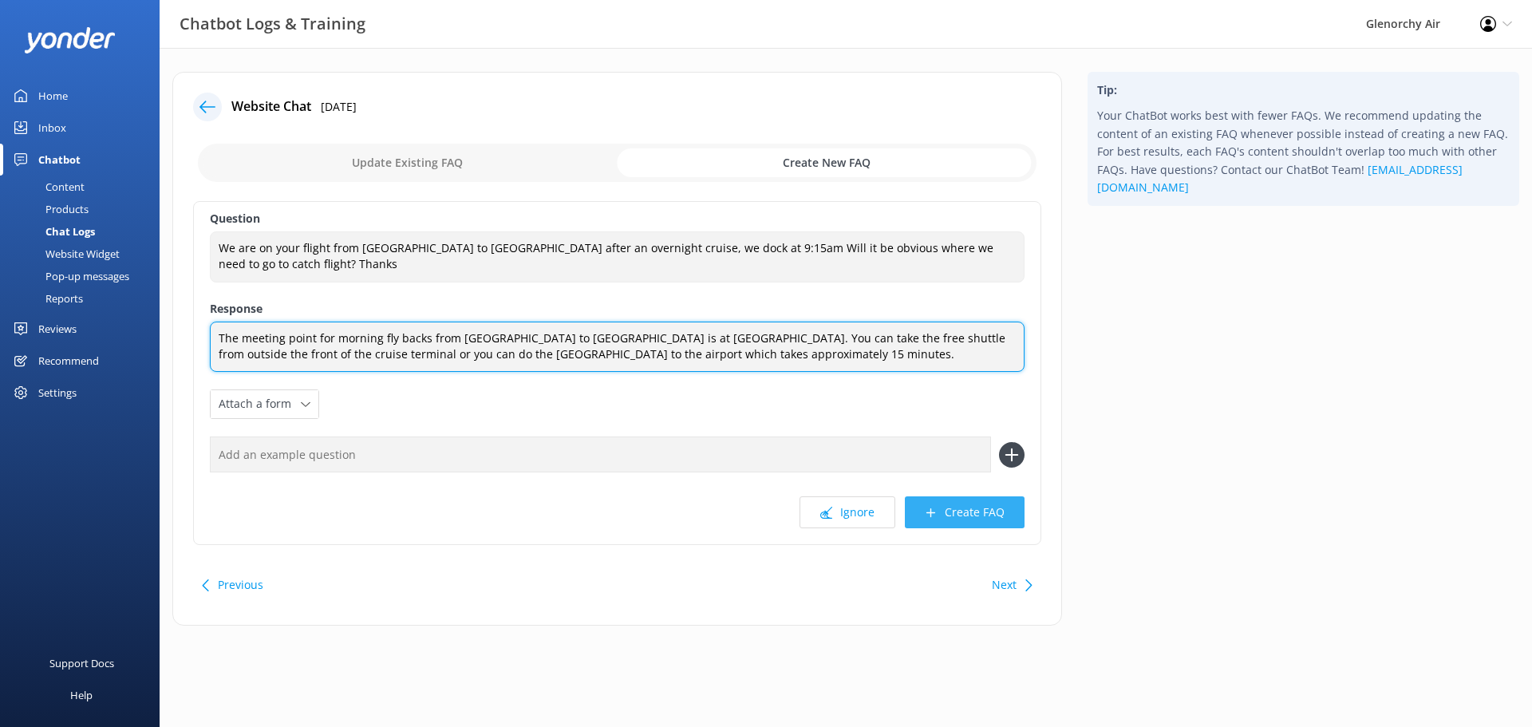
type textarea "The meeting point for morning fly backs from [GEOGRAPHIC_DATA] to [GEOGRAPHIC_D…"
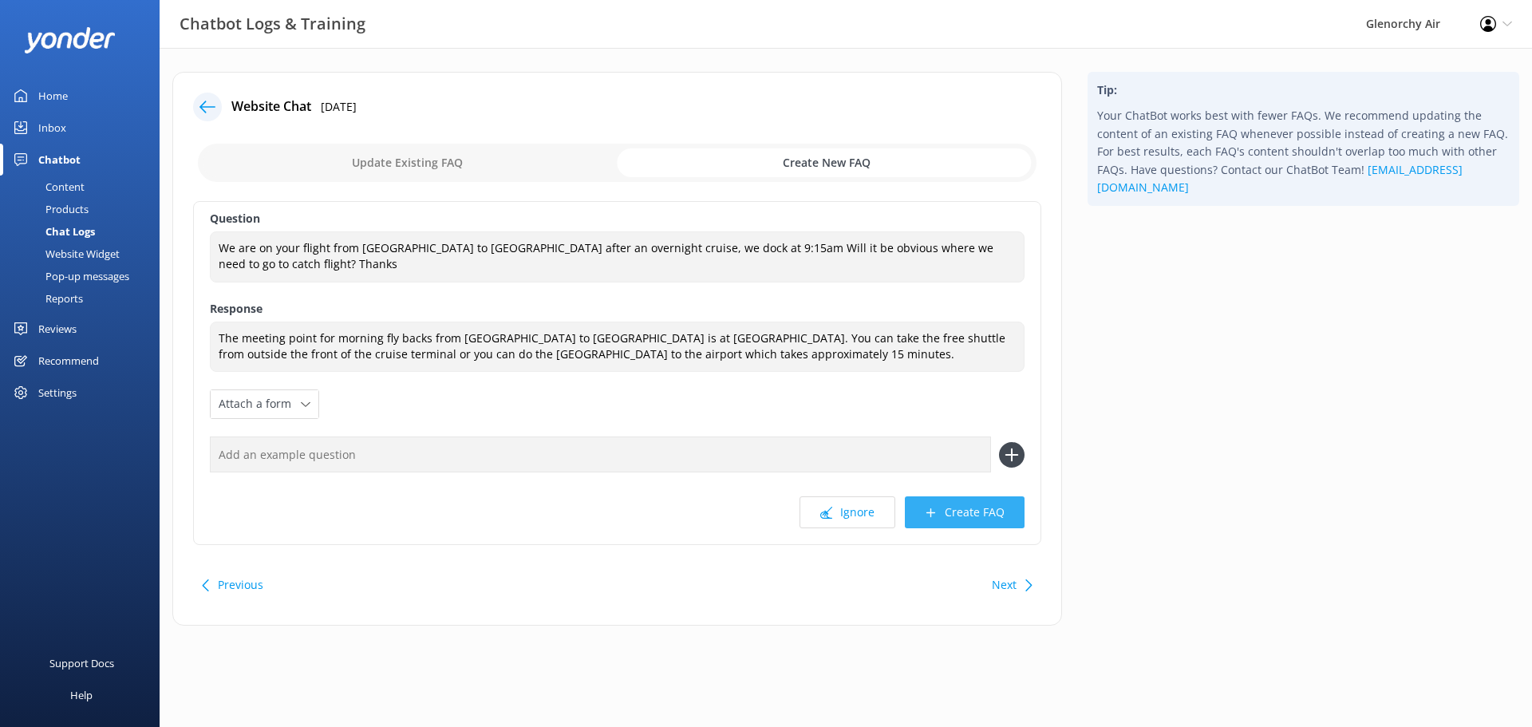
click at [986, 515] on button "Create FAQ" at bounding box center [965, 512] width 120 height 32
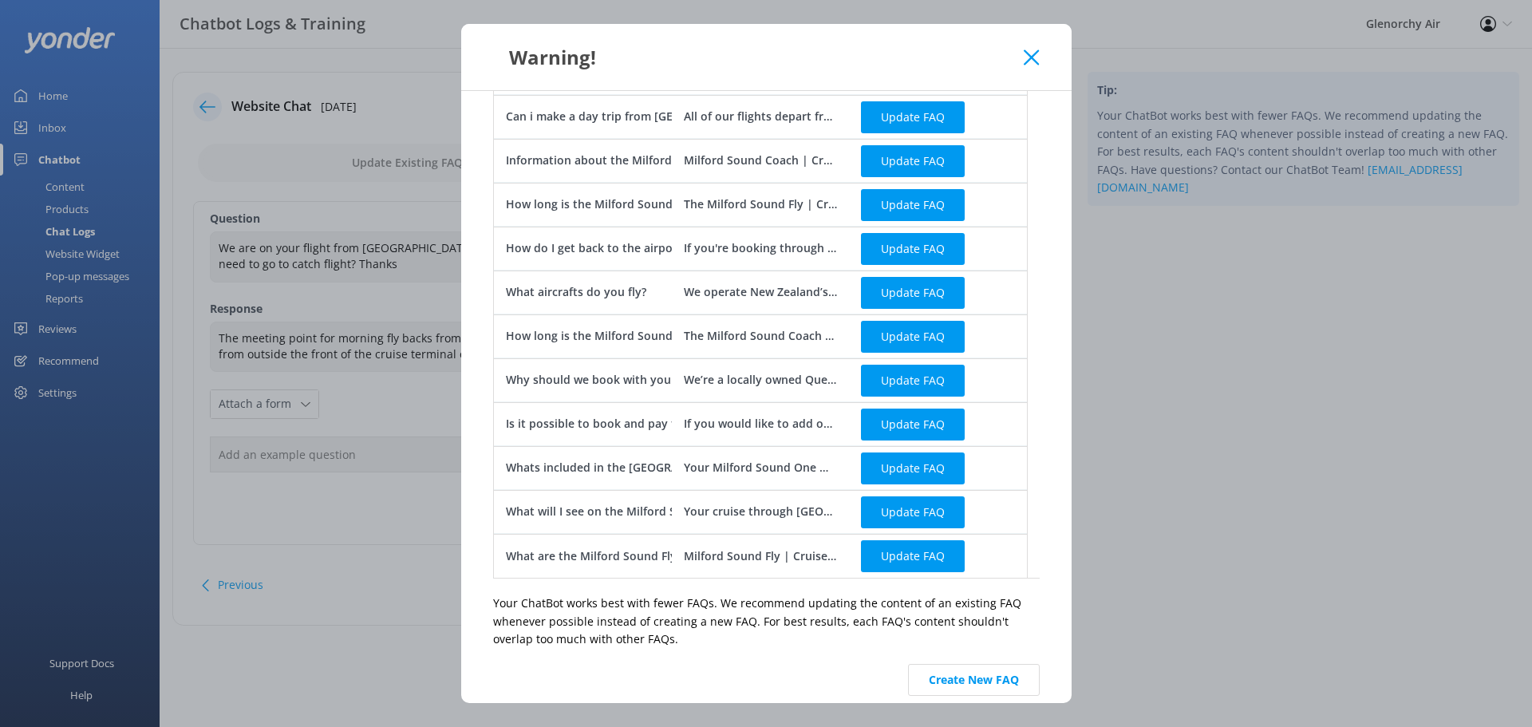
scroll to position [661, 0]
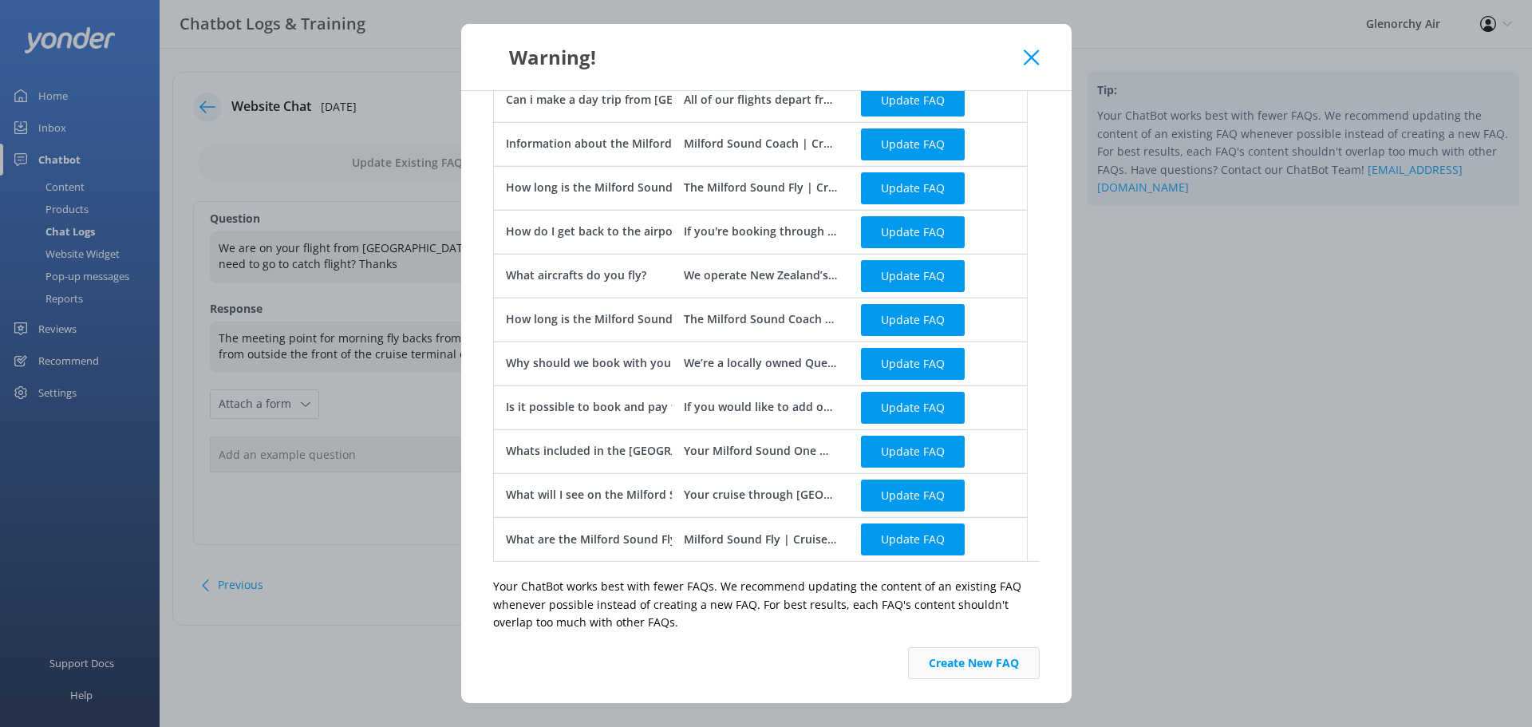
click at [952, 674] on button "Create New FAQ" at bounding box center [974, 663] width 132 height 32
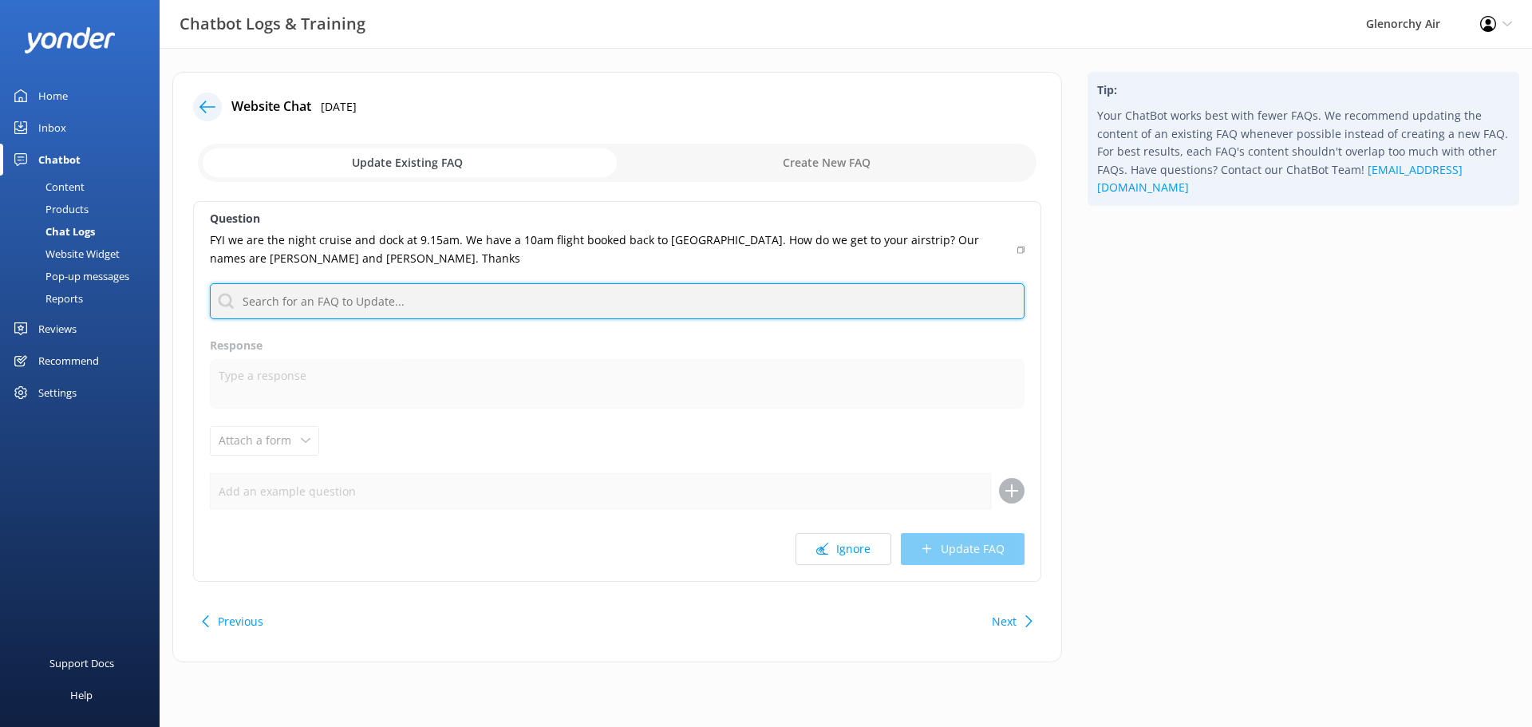
click at [430, 302] on input "text" at bounding box center [617, 301] width 815 height 36
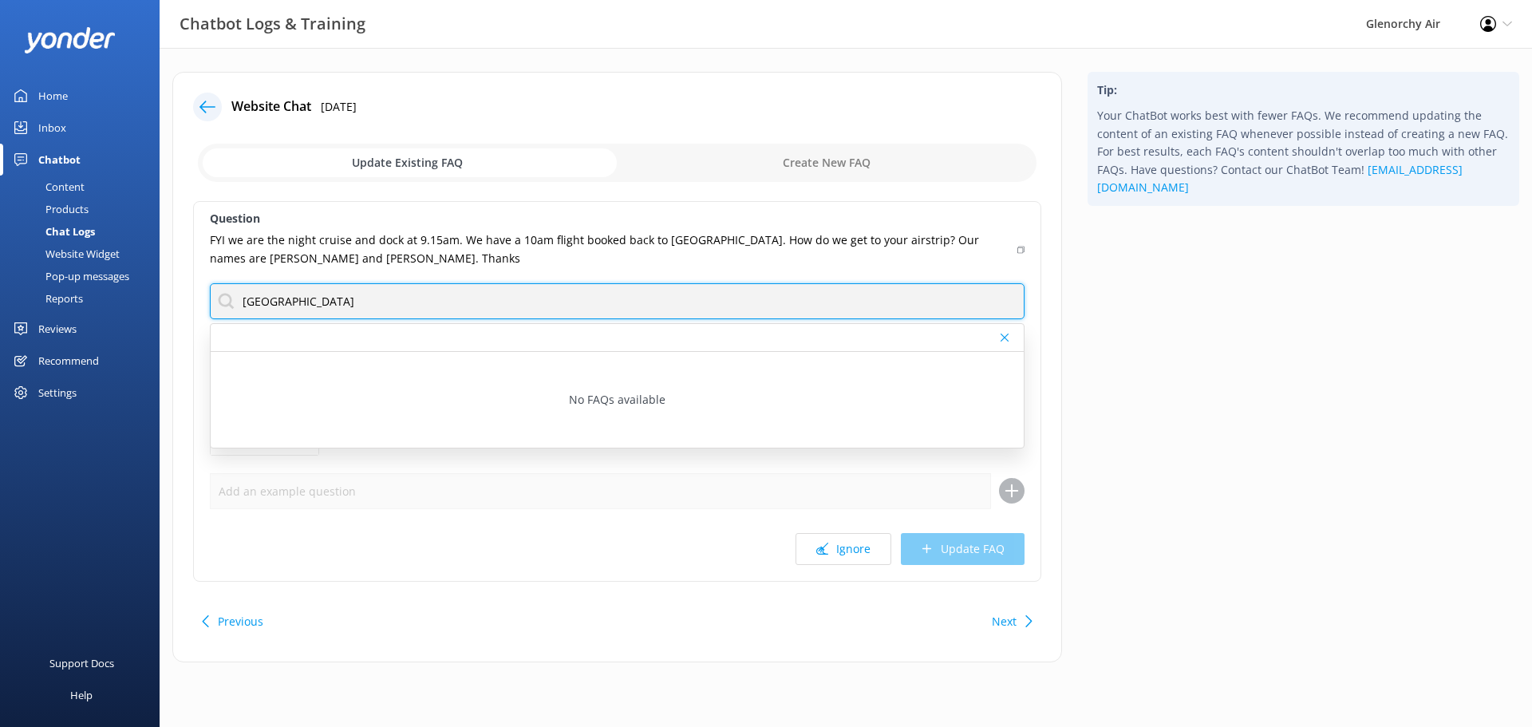
type input "[GEOGRAPHIC_DATA]"
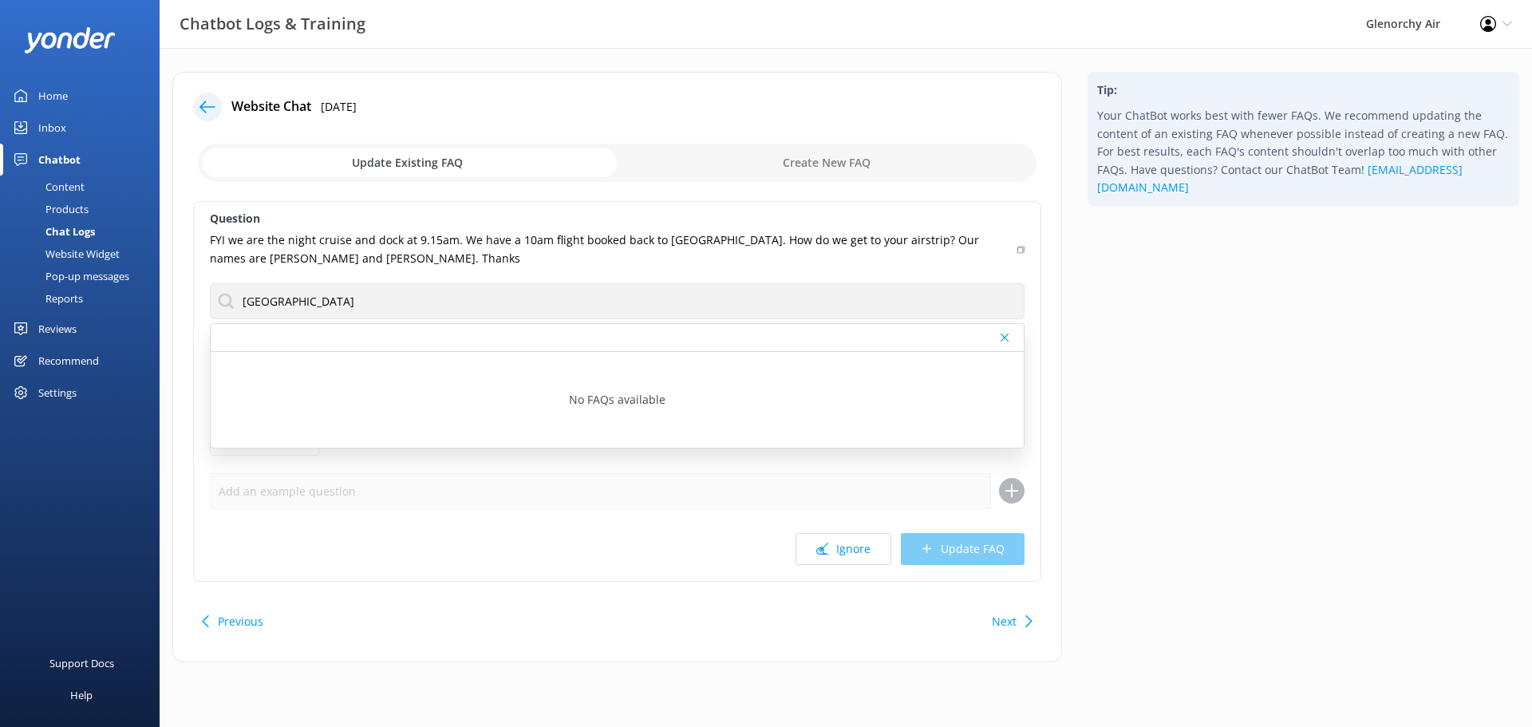
click at [399, 255] on p "FYI we are the night cruise and dock at 9.15am. We have a 10am flight booked ba…" at bounding box center [609, 249] width 798 height 36
click at [1136, 445] on div "Tip: Your ChatBot works best with fewer FAQs. We recommend updating the content…" at bounding box center [1303, 375] width 457 height 606
click at [1011, 342] on div at bounding box center [1006, 338] width 11 height 10
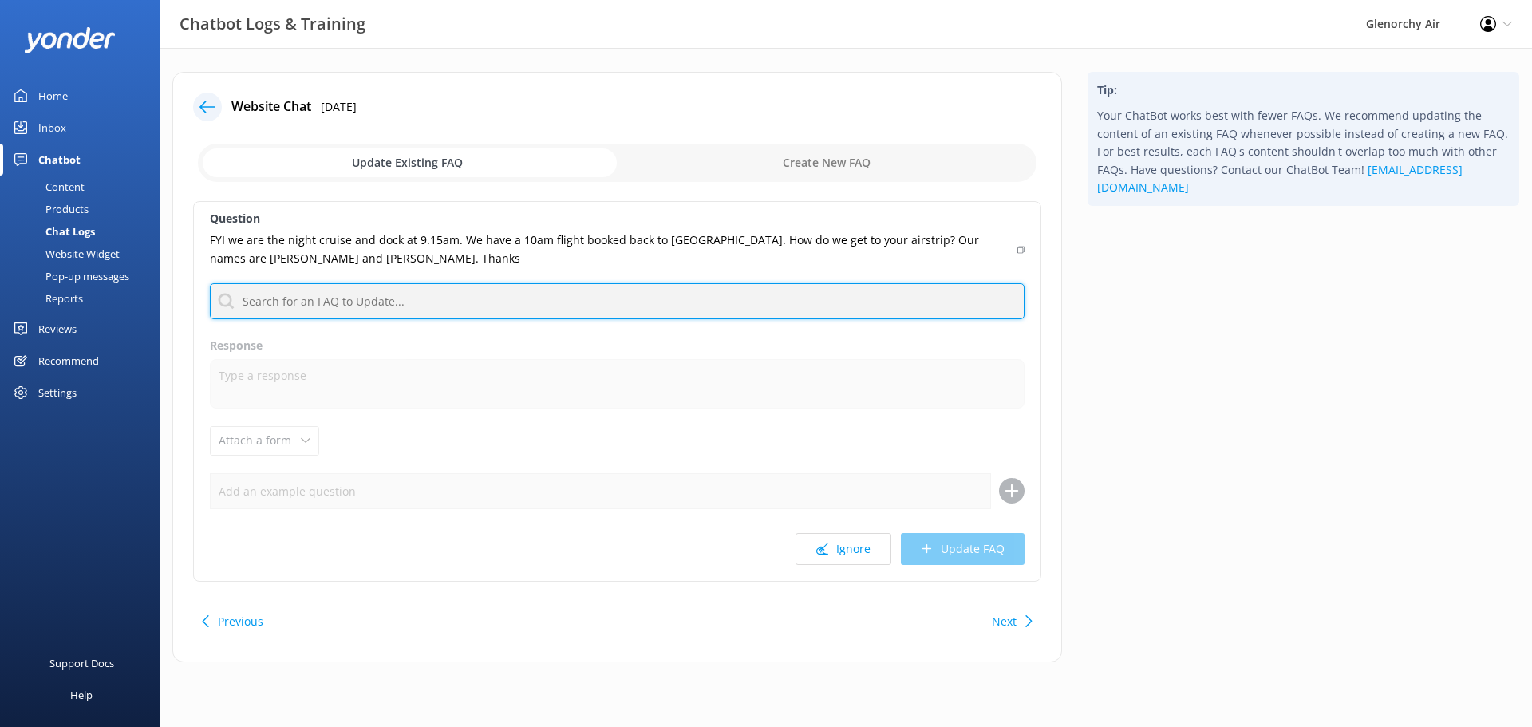
drag, startPoint x: 330, startPoint y: 306, endPoint x: 391, endPoint y: 276, distance: 68.2
click at [330, 306] on input "text" at bounding box center [617, 301] width 815 height 36
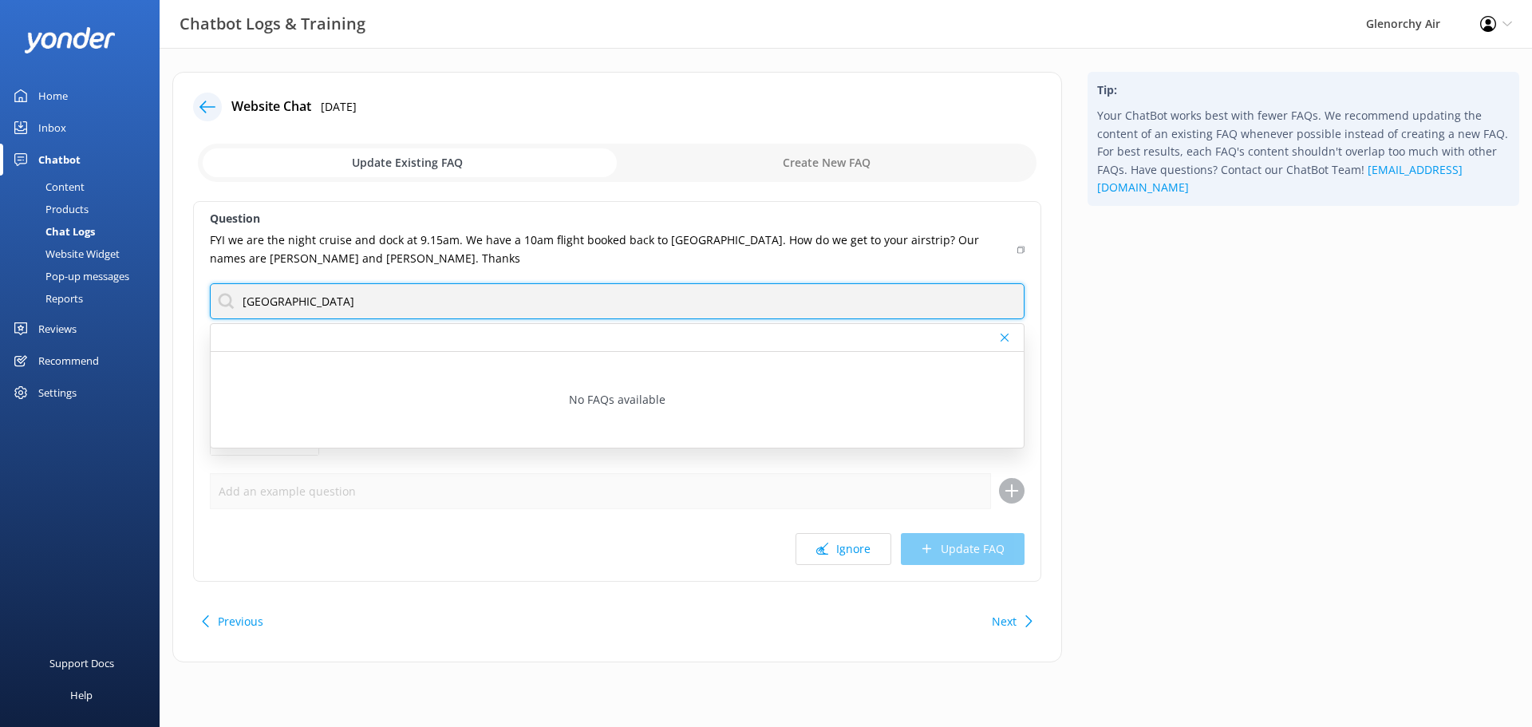
click at [329, 303] on input "[GEOGRAPHIC_DATA]" at bounding box center [617, 301] width 815 height 36
type input "milford"
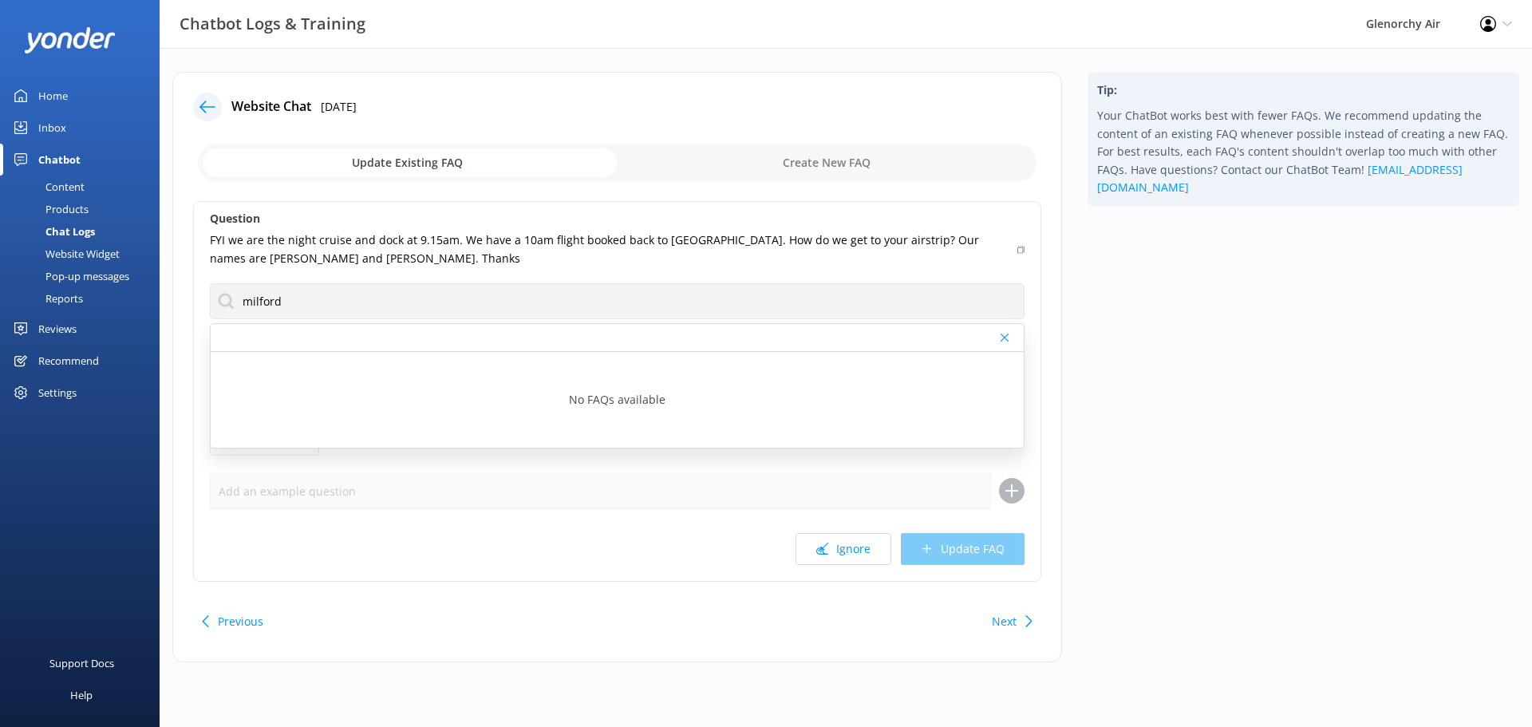
click at [1416, 425] on div "Tip: Your ChatBot works best with fewer FAQs. We recommend updating the content…" at bounding box center [1303, 375] width 457 height 606
click at [854, 545] on button "Ignore" at bounding box center [844, 549] width 96 height 32
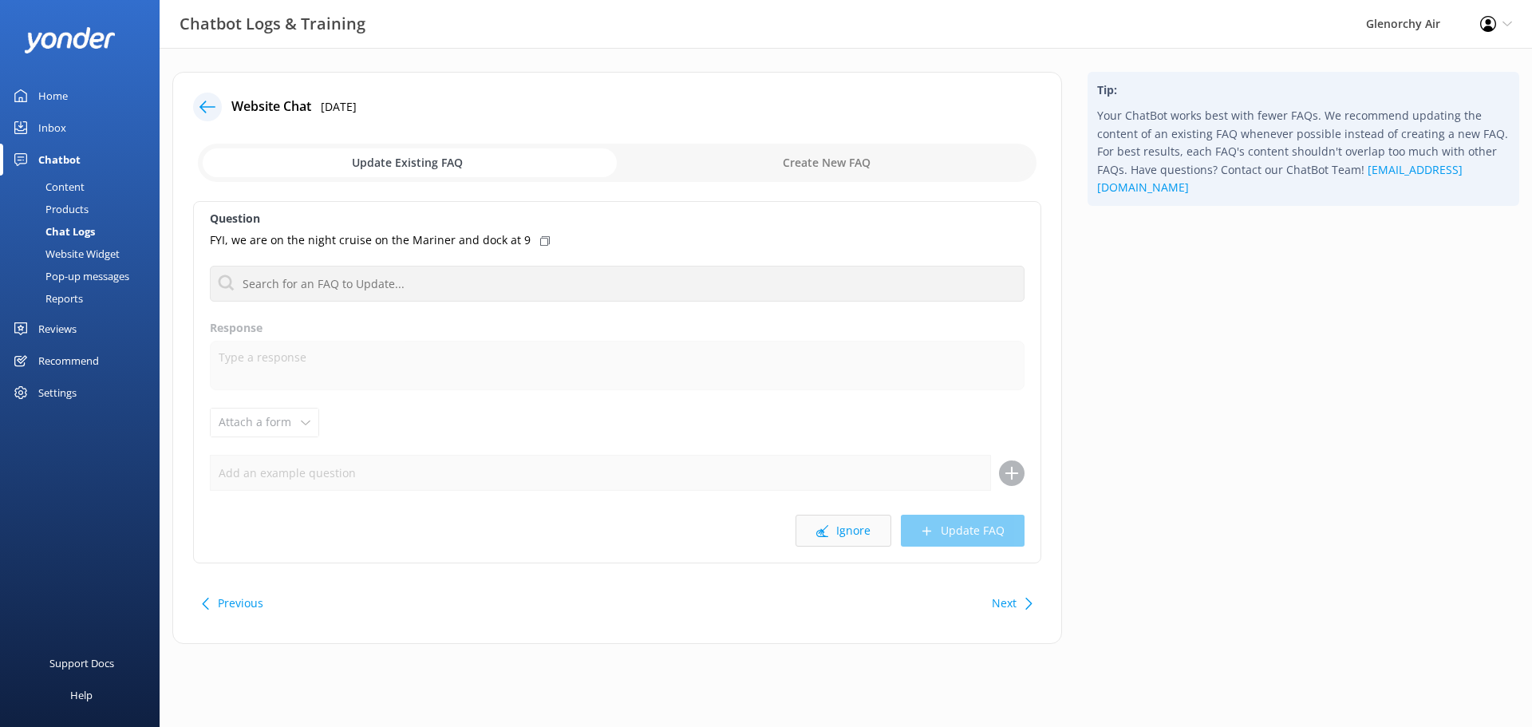
click at [847, 543] on button "Ignore" at bounding box center [844, 531] width 96 height 32
click at [828, 531] on icon at bounding box center [822, 531] width 12 height 12
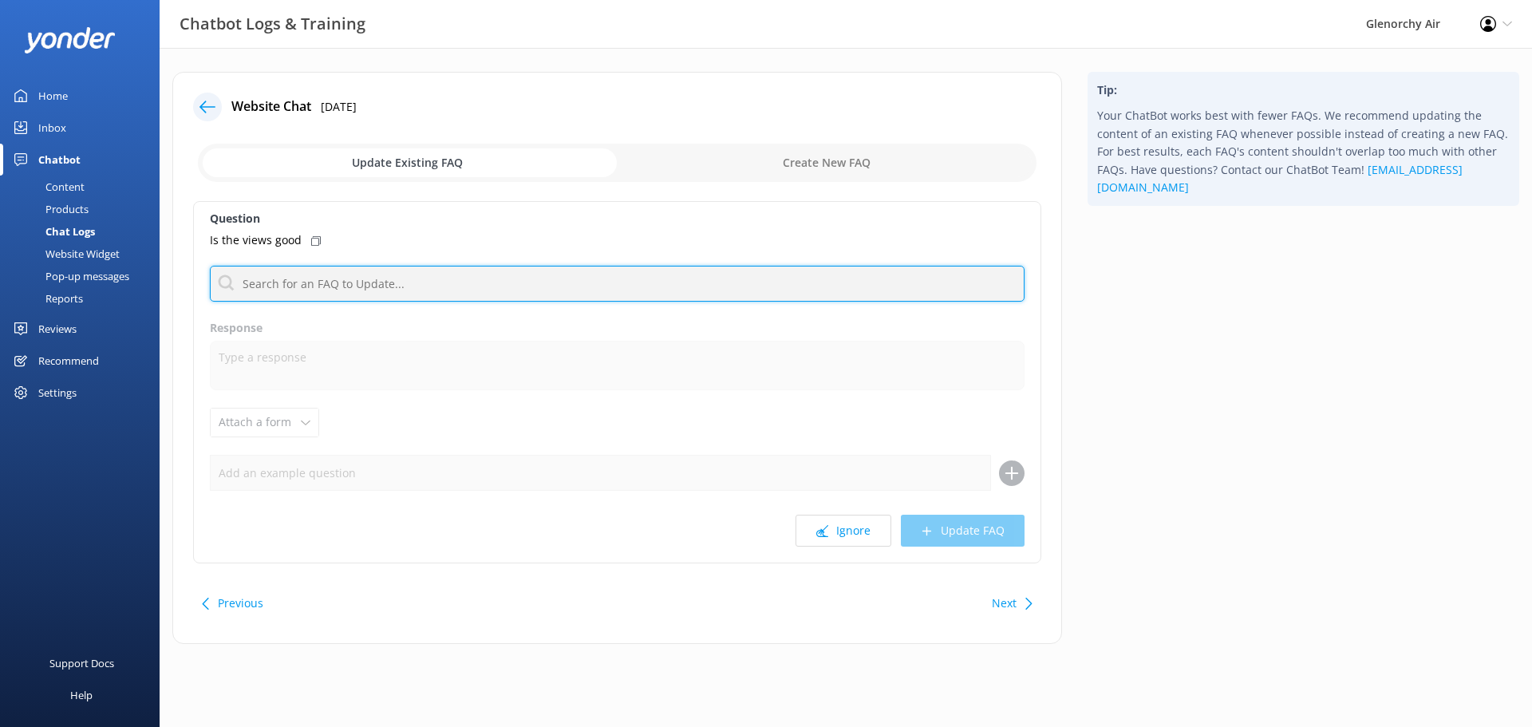
click at [498, 283] on input "text" at bounding box center [617, 284] width 815 height 36
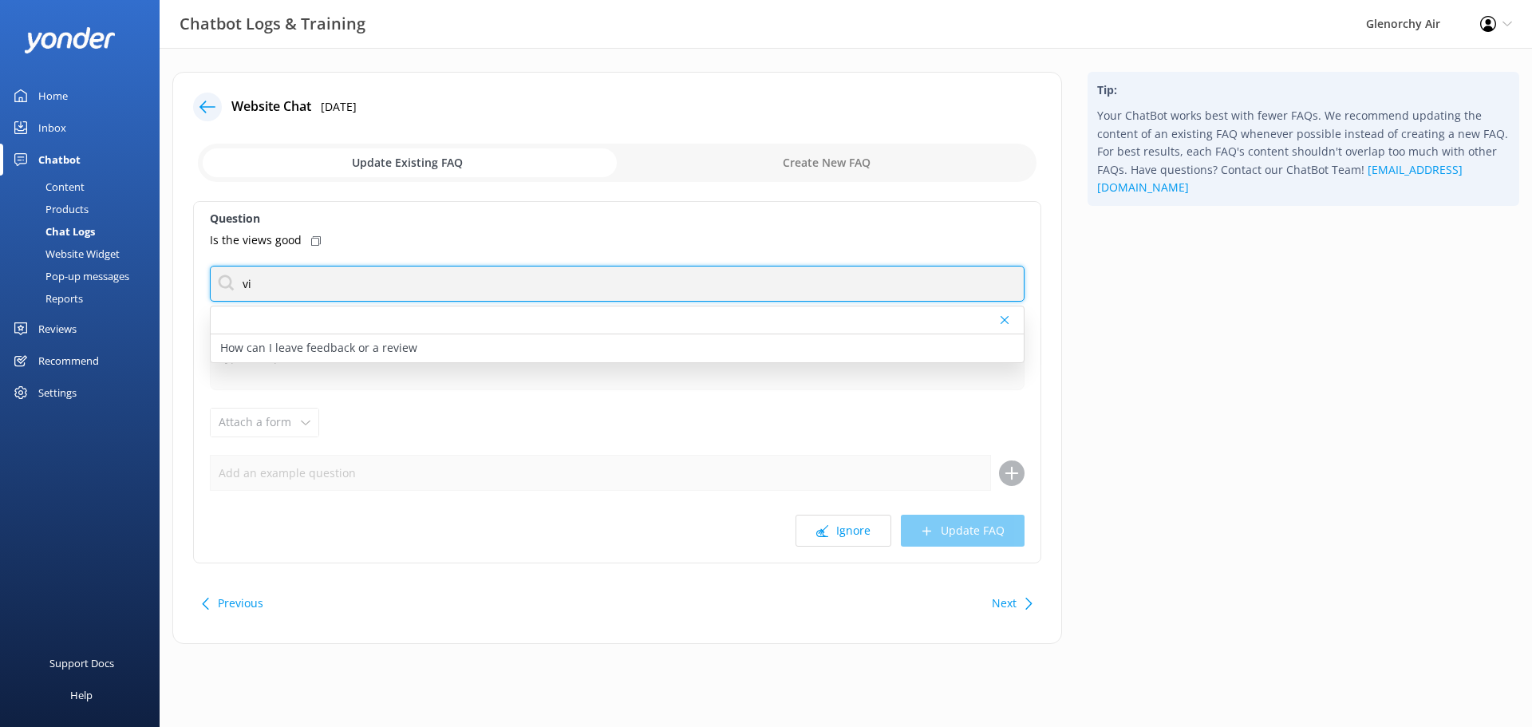
type input "v"
type input "scenery"
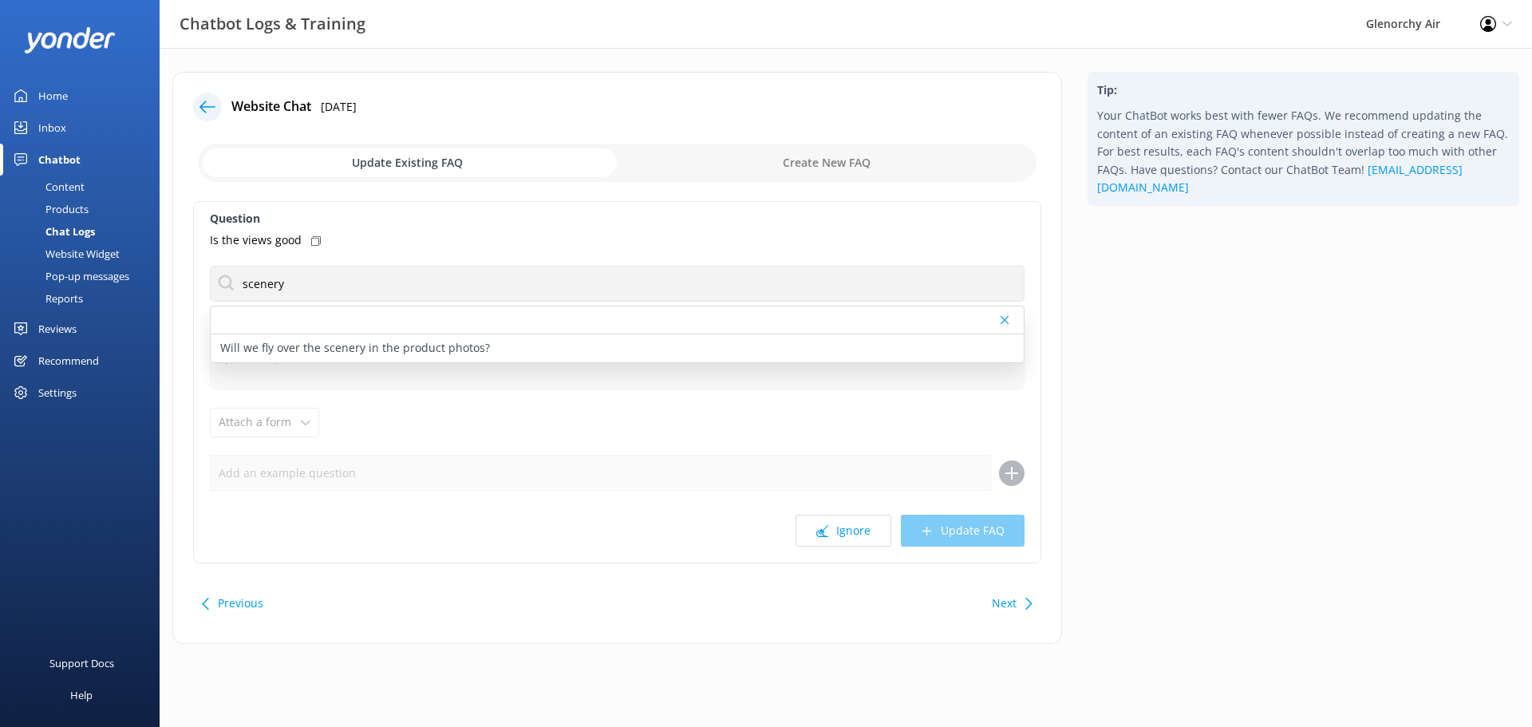
click at [476, 354] on p "Will we fly over the scenery in the product photos?" at bounding box center [355, 348] width 270 height 18
type textarea "Your pilot will try their best. Because our scenic flights are based in alpine …"
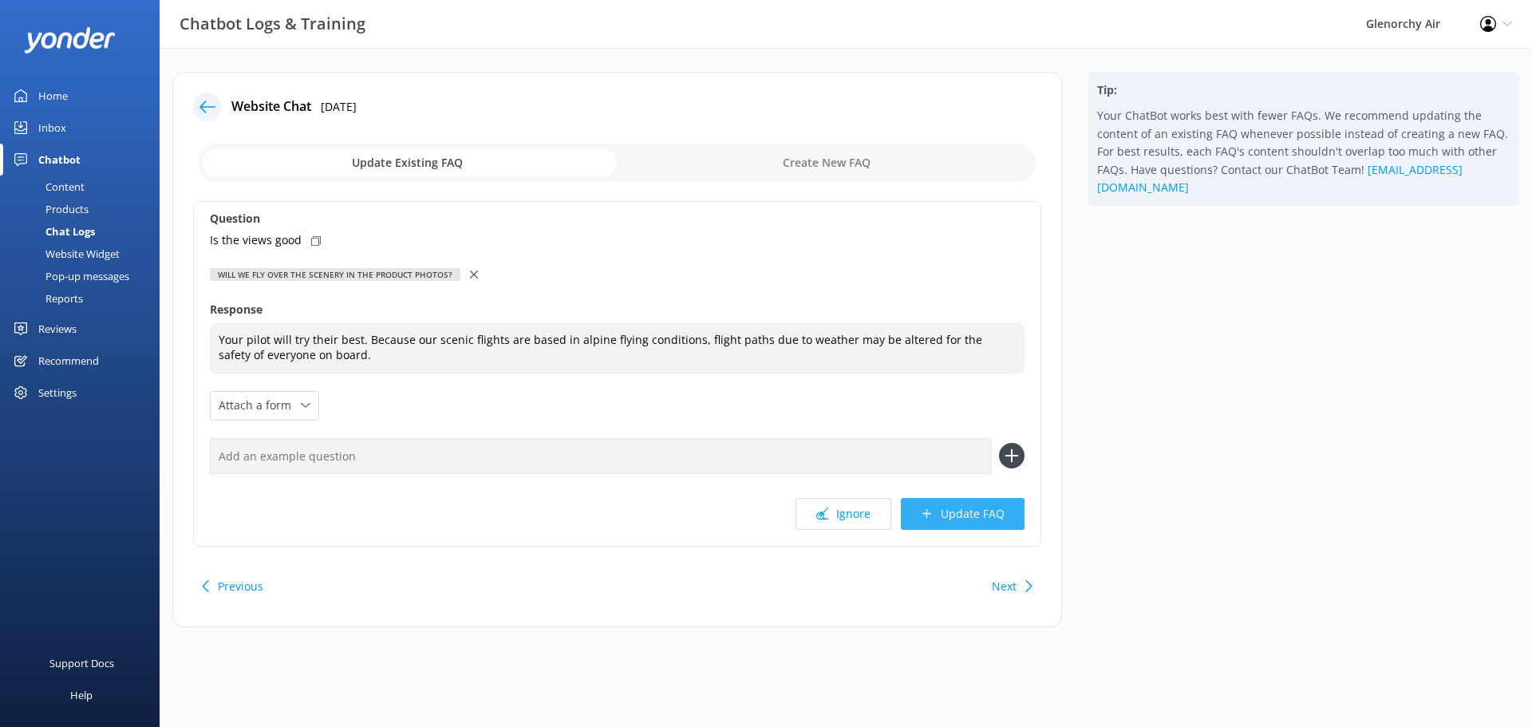
click at [979, 516] on button "Update FAQ" at bounding box center [963, 514] width 124 height 32
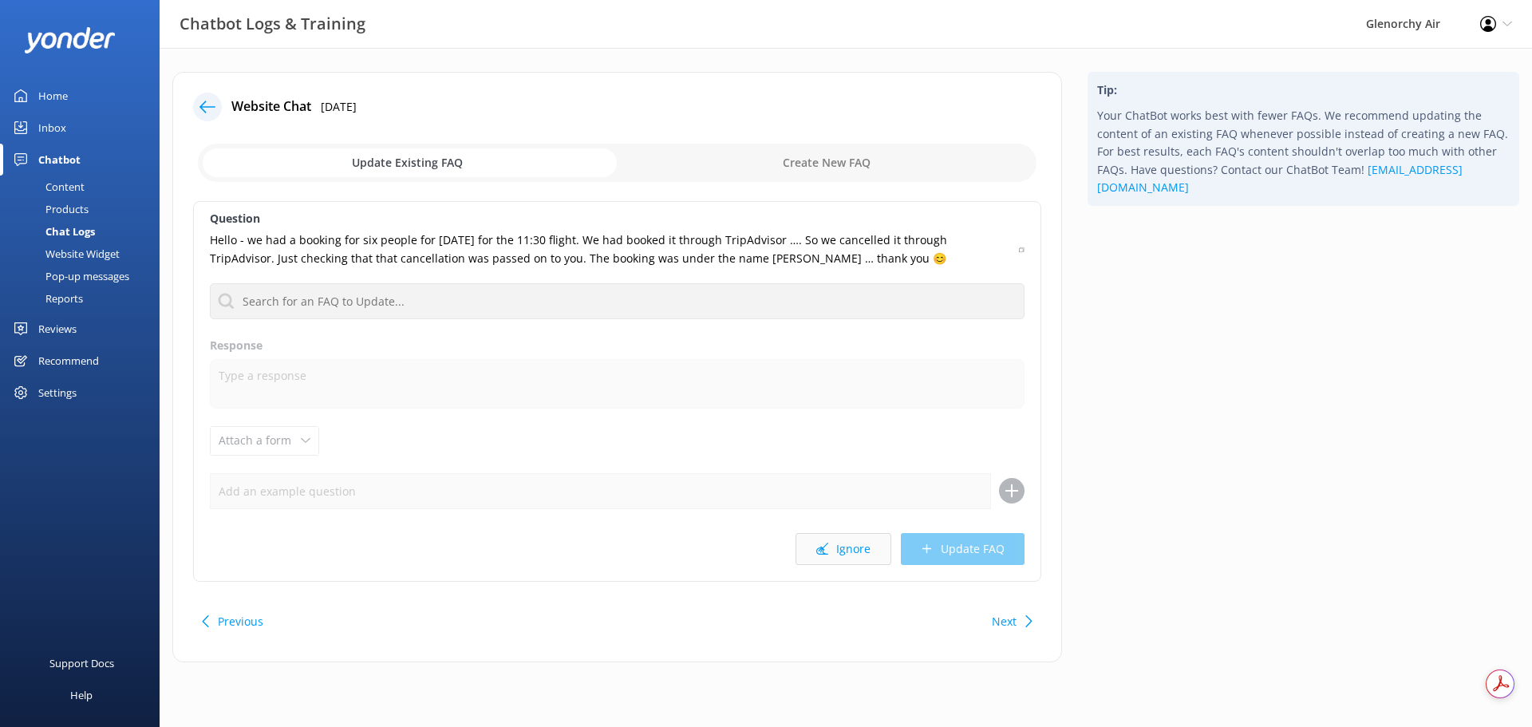
click at [846, 551] on button "Ignore" at bounding box center [844, 549] width 96 height 32
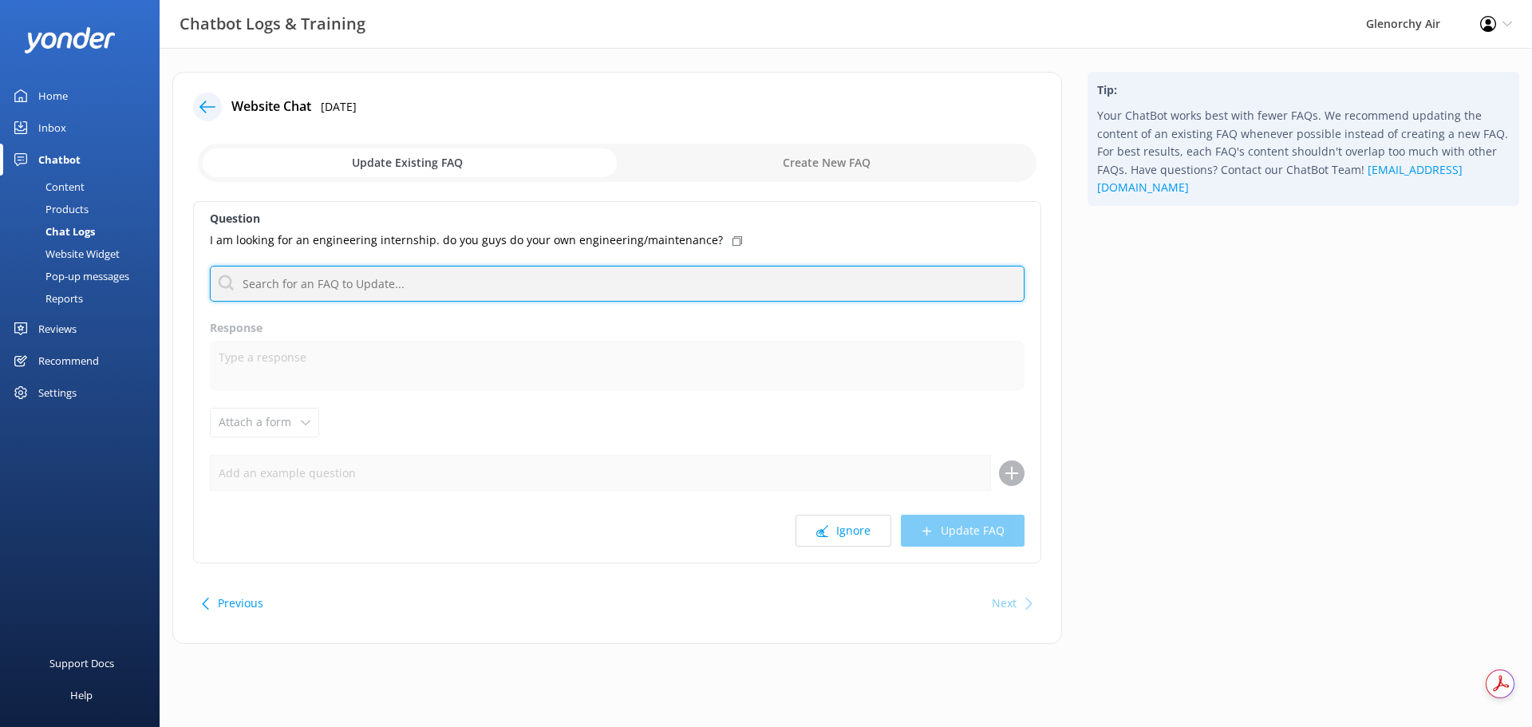
click at [450, 285] on input "text" at bounding box center [617, 284] width 815 height 36
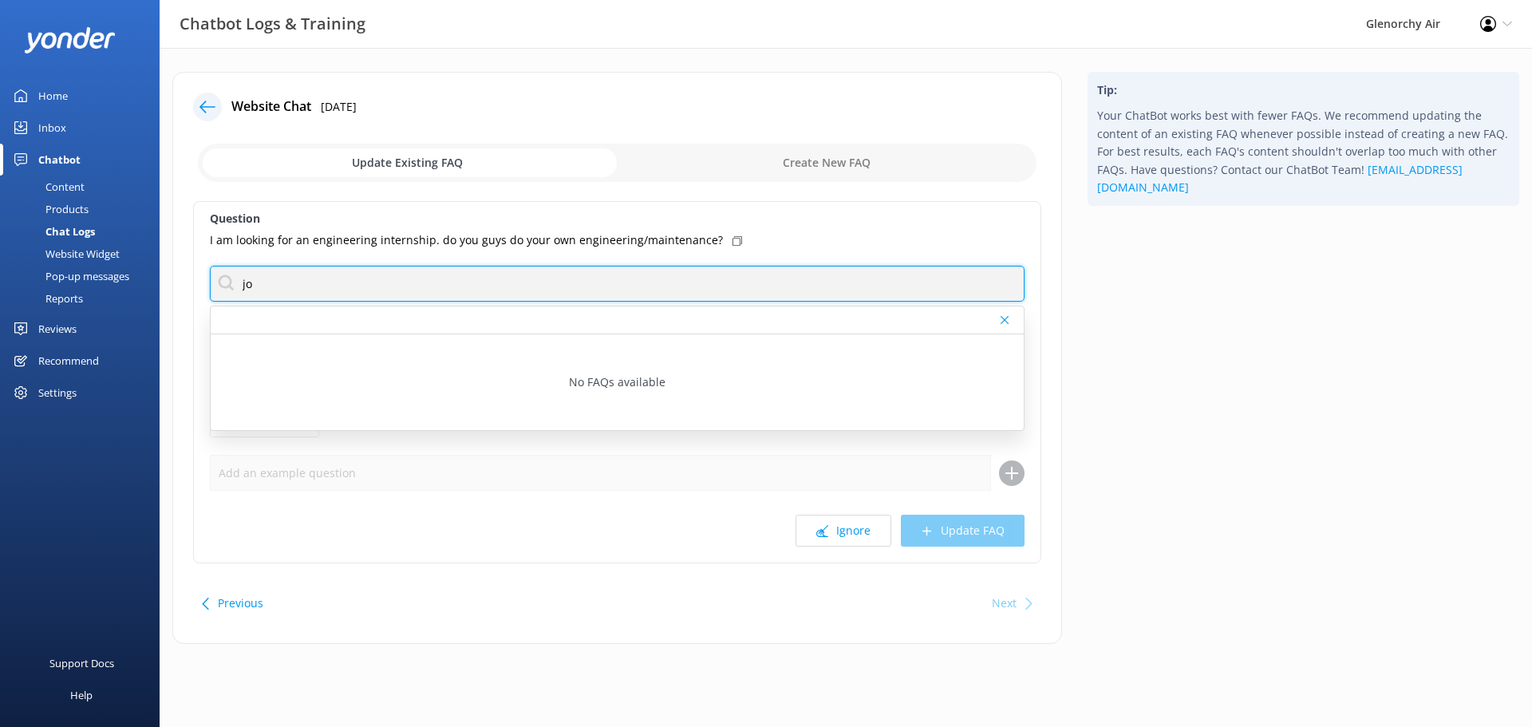
type input "j"
drag, startPoint x: 335, startPoint y: 293, endPoint x: 490, endPoint y: 262, distance: 157.9
click at [50, 248] on div "Chatbot Logs & Training Glenorchy Air Profile Settings Logout Home Inbox Chatbo…" at bounding box center [766, 370] width 1532 height 644
type input "employment"
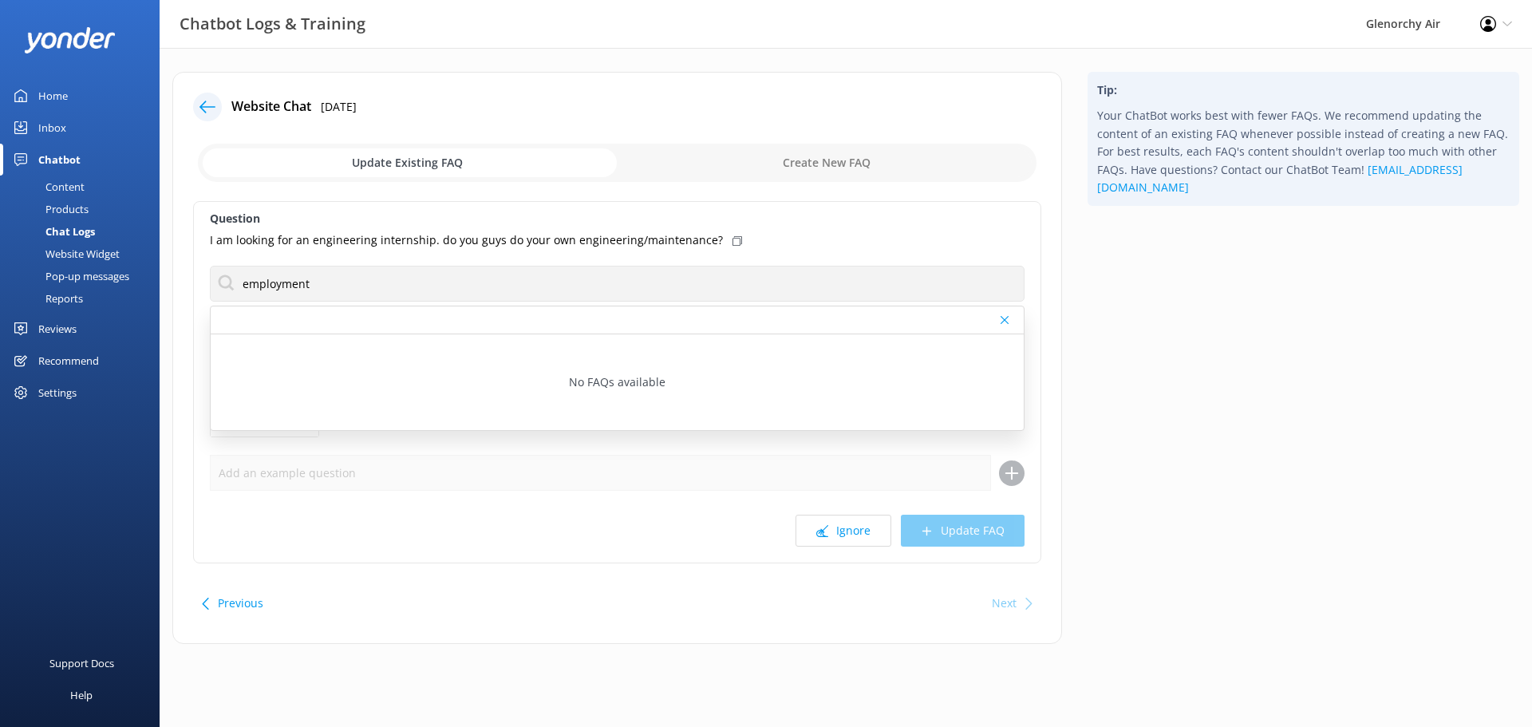
click at [1272, 365] on div "Tip: Your ChatBot works best with fewer FAQs. We recommend updating the content…" at bounding box center [1303, 366] width 457 height 588
click at [859, 522] on button "Ignore" at bounding box center [844, 531] width 96 height 32
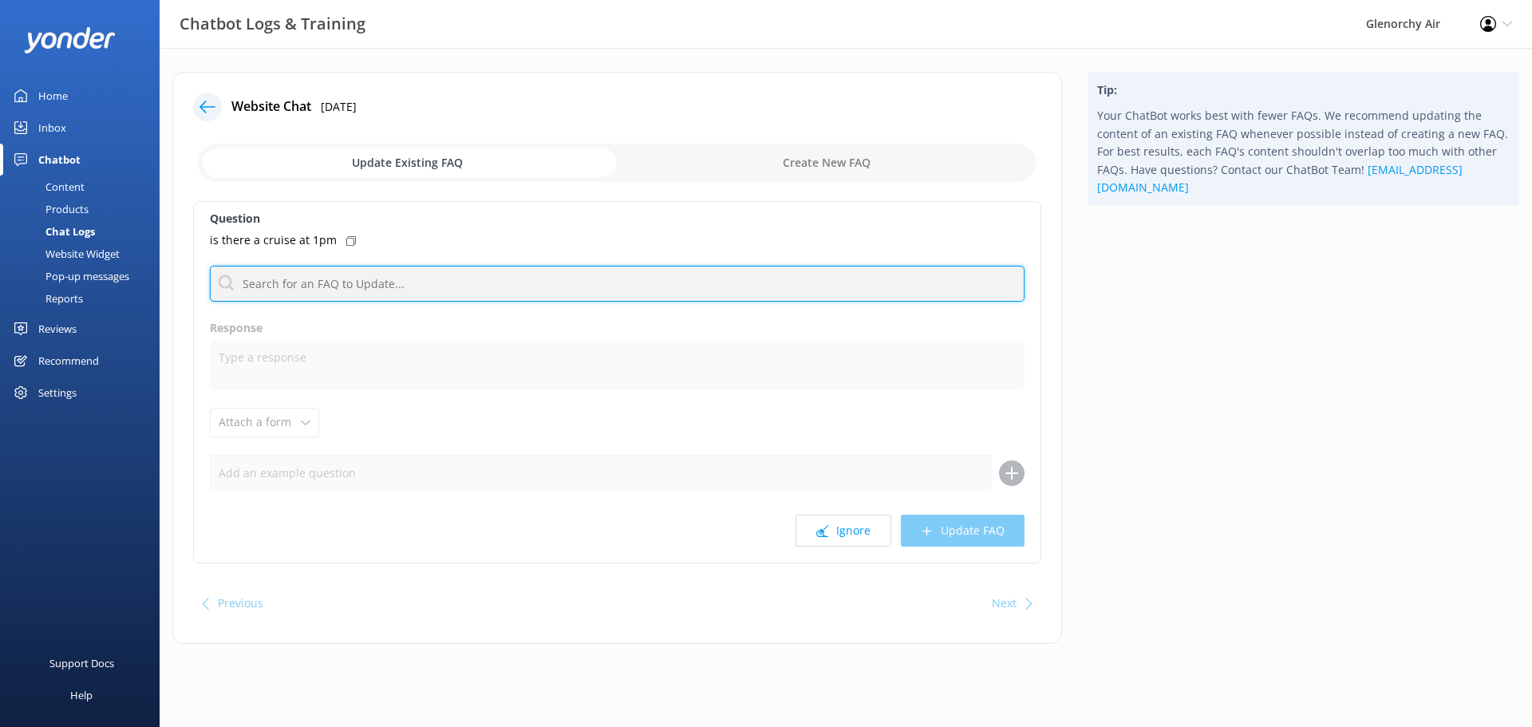
click at [377, 285] on input "text" at bounding box center [617, 284] width 815 height 36
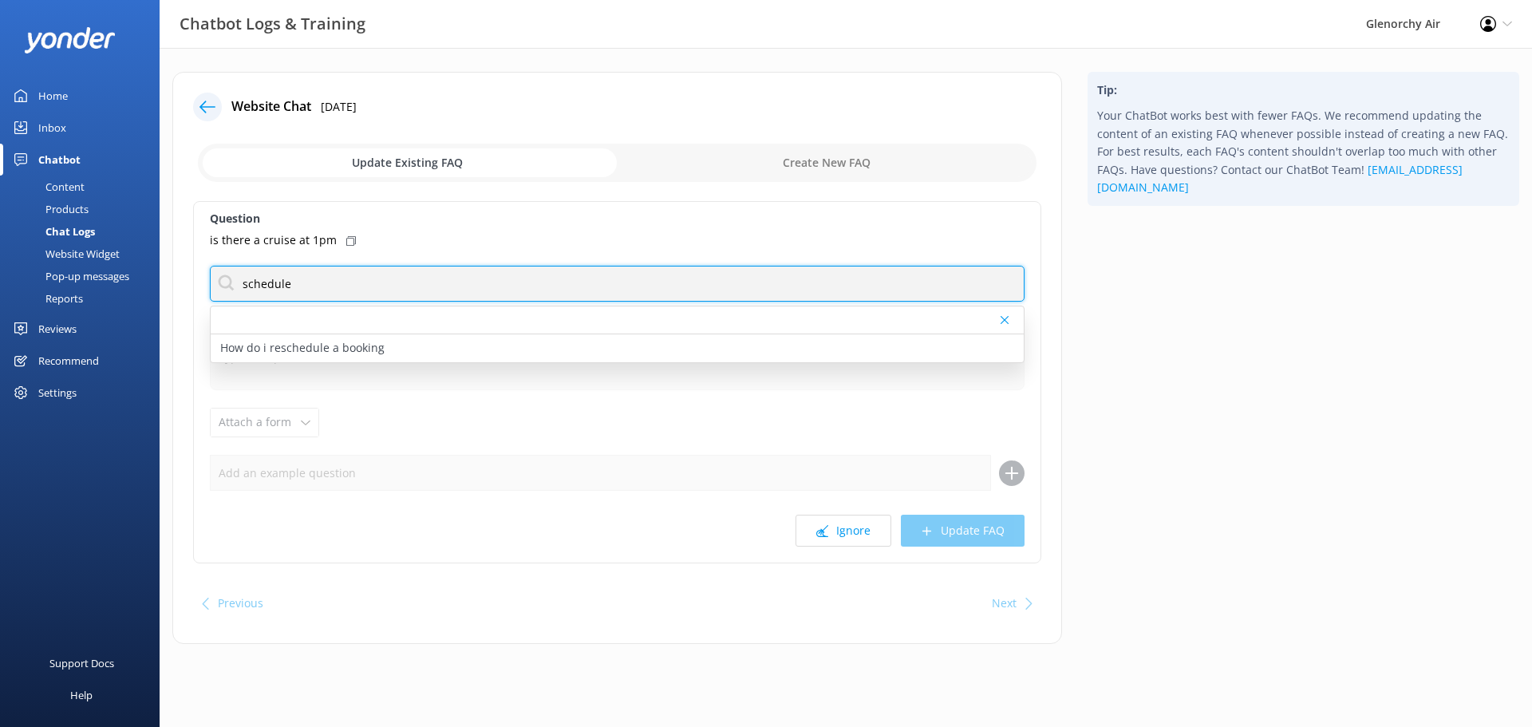
drag, startPoint x: 314, startPoint y: 286, endPoint x: -105, endPoint y: 275, distance: 418.3
click at [0, 275] on html "Chatbot Logs & Training Glenorchy Air Profile Settings Logout Home Inbox Chatbo…" at bounding box center [766, 363] width 1532 height 727
type input "schedule"
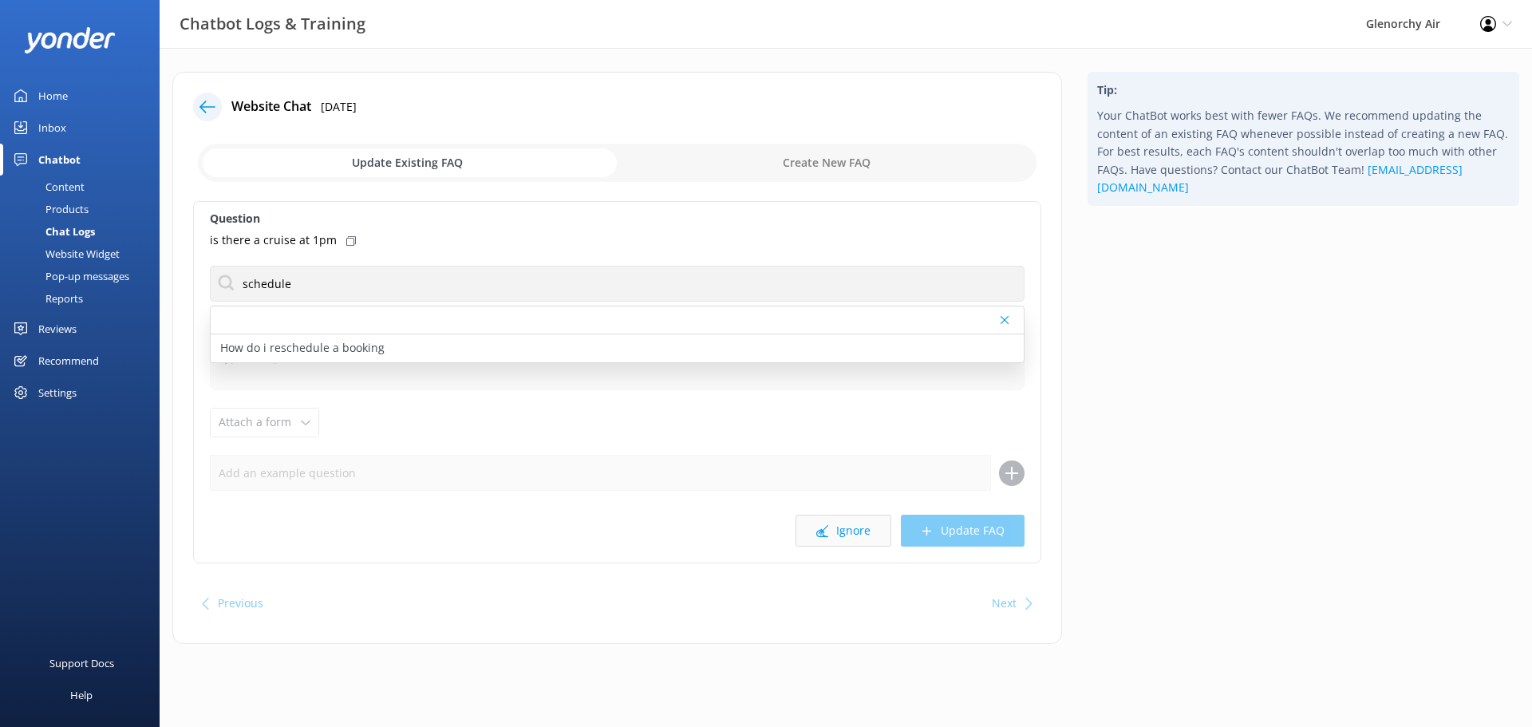
click at [823, 536] on use at bounding box center [822, 531] width 12 height 12
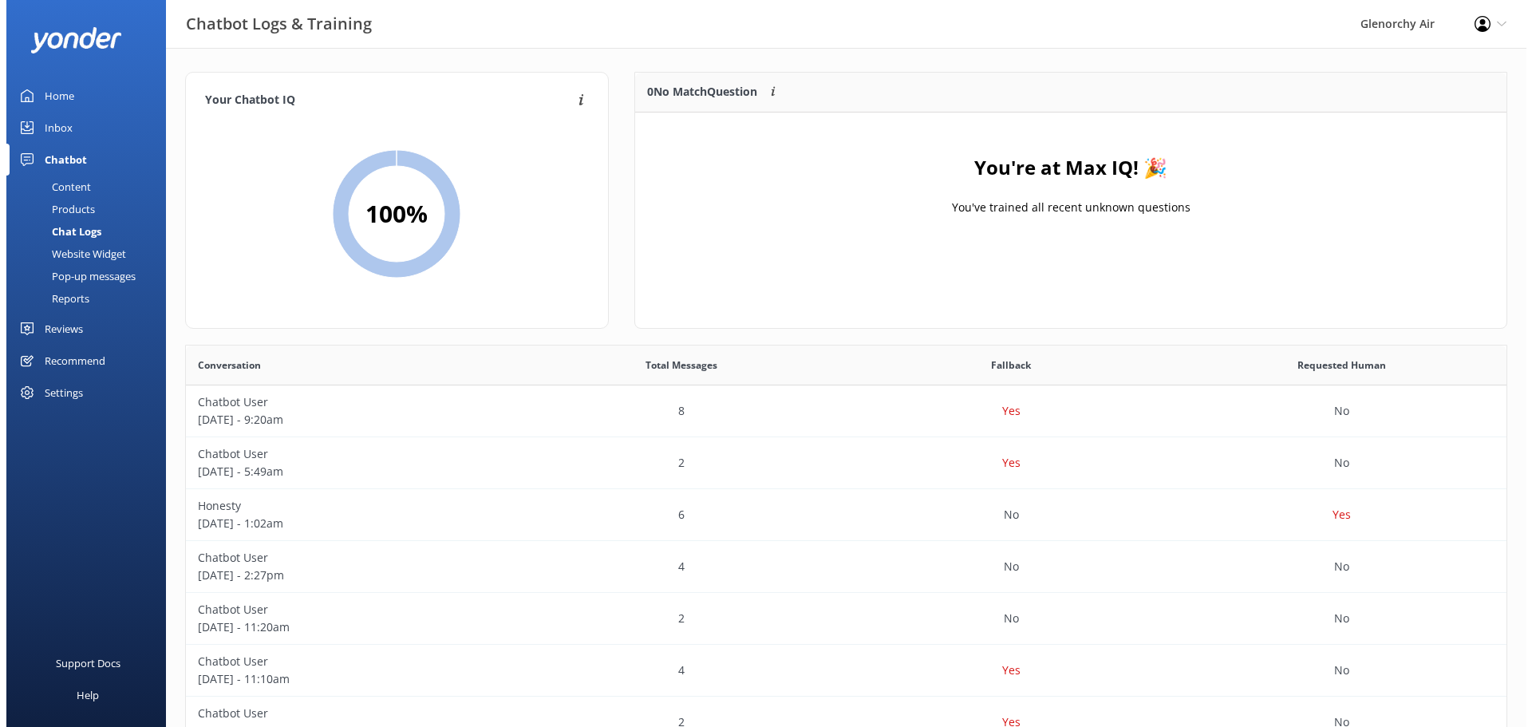
scroll to position [188, 859]
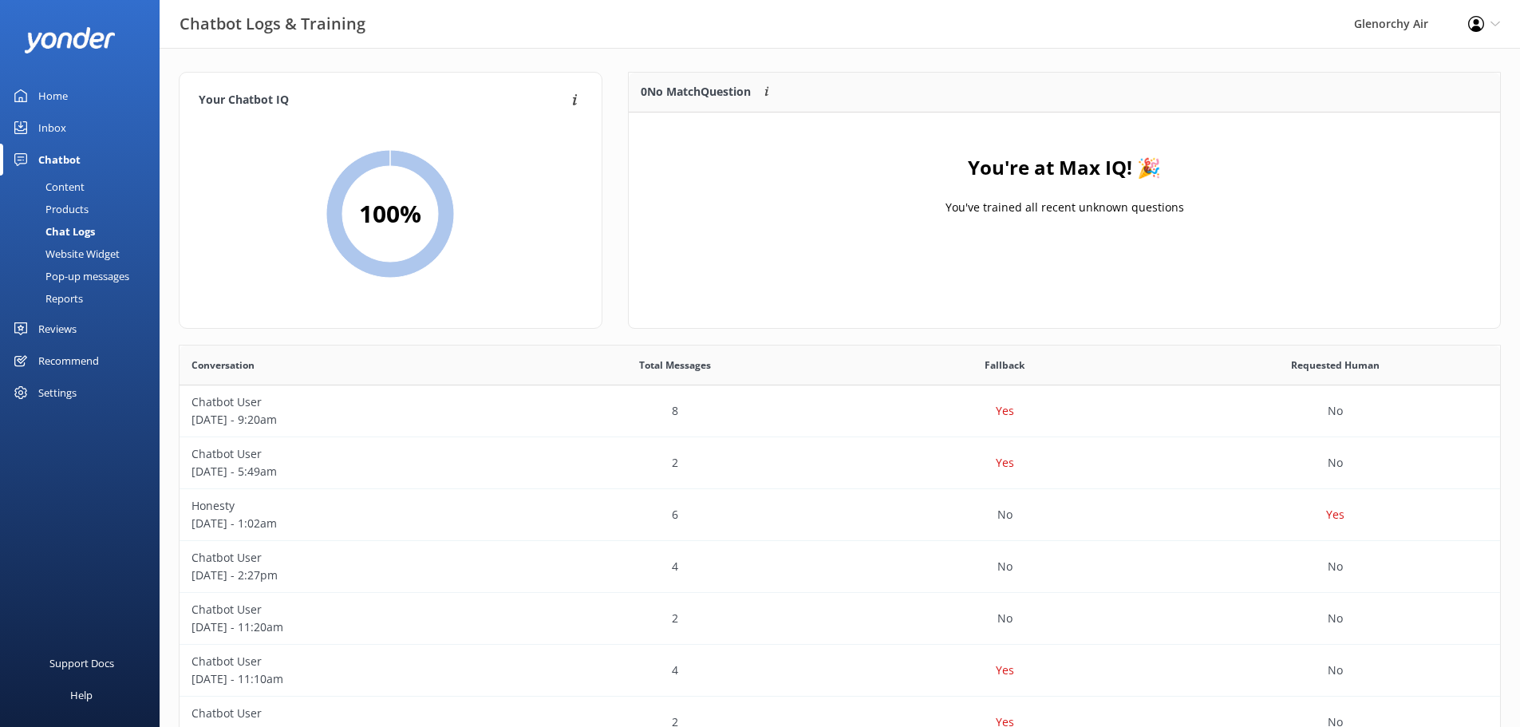
click at [45, 122] on div "Inbox" at bounding box center [52, 128] width 28 height 32
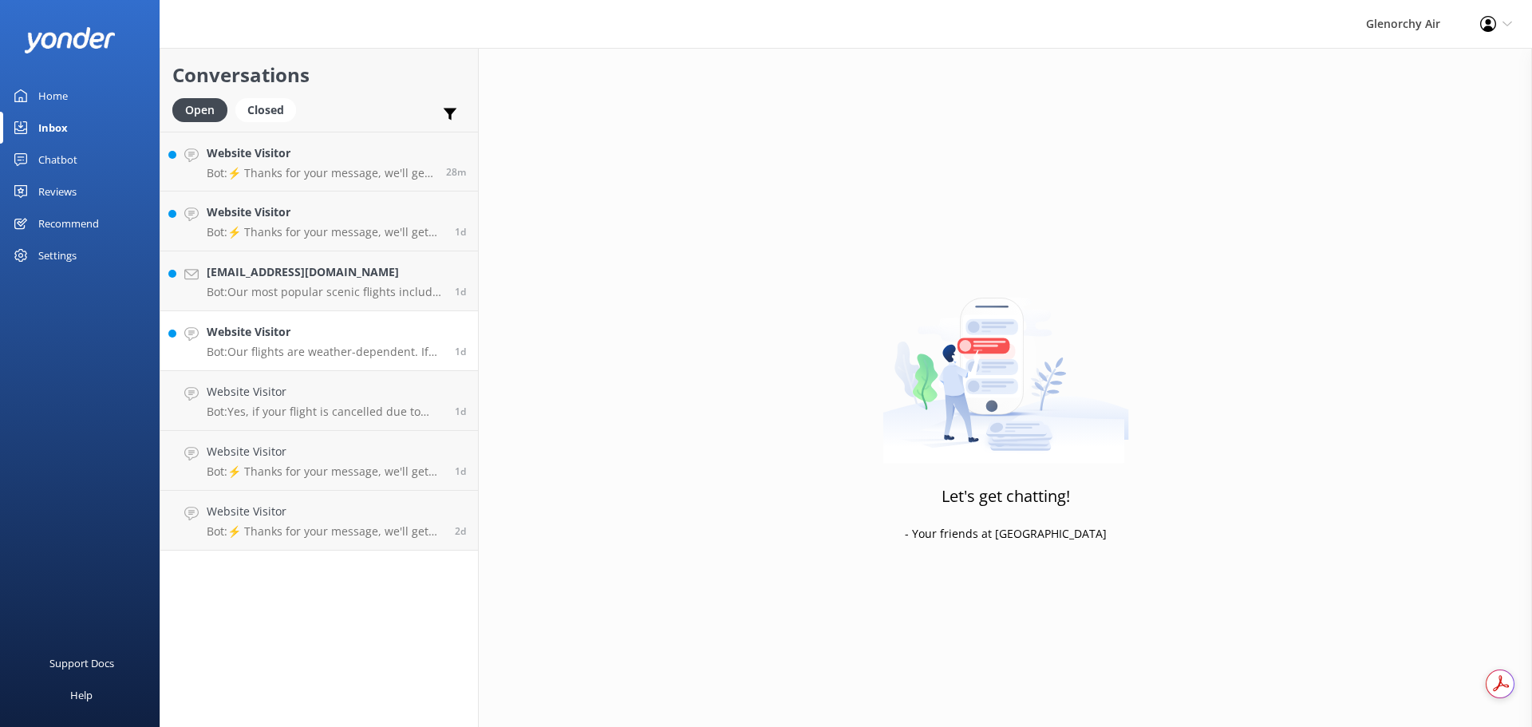
click at [262, 330] on h4 "Website Visitor" at bounding box center [325, 332] width 236 height 18
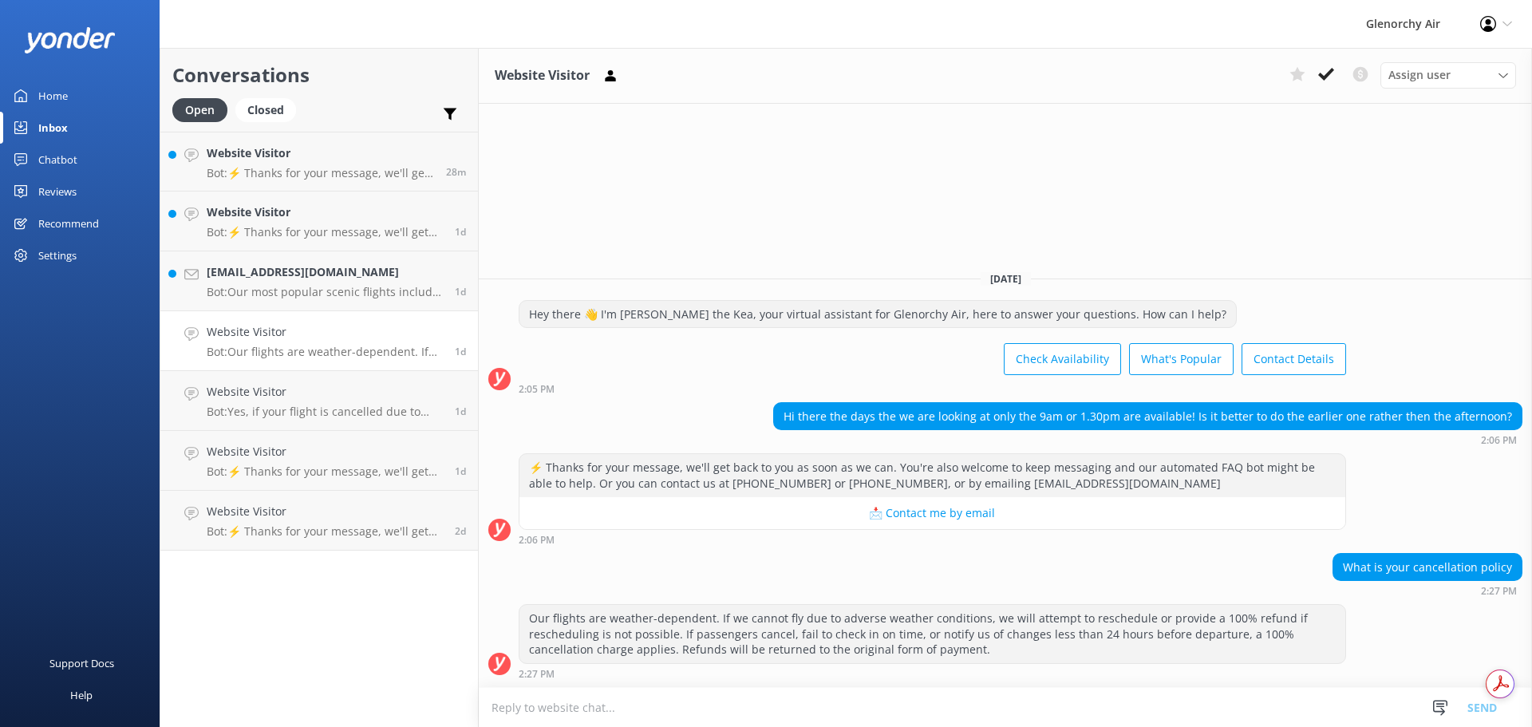
click at [1325, 77] on use at bounding box center [1326, 74] width 16 height 13
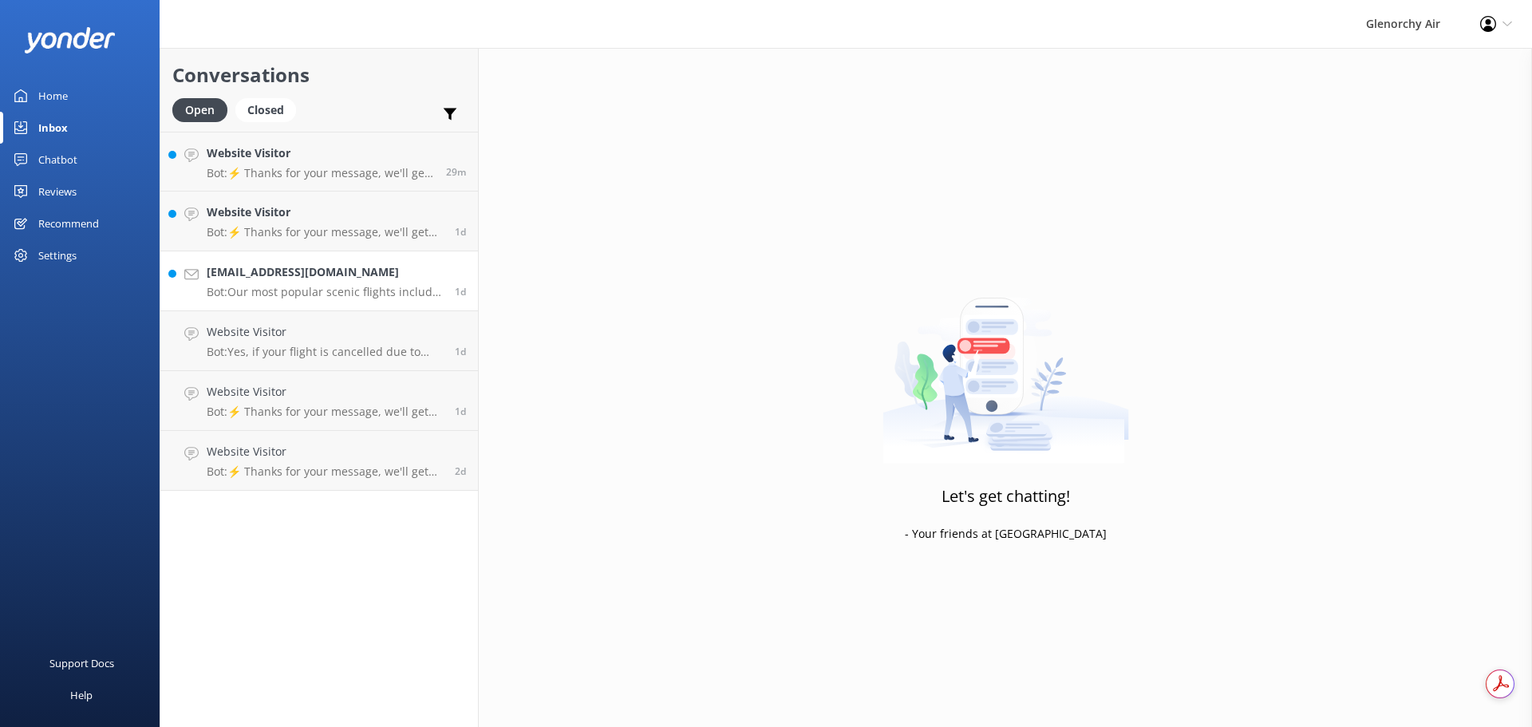
click at [408, 285] on p "Bot: Our most popular scenic flights include: - Milford Sound Fly | Cruise | Fl…" at bounding box center [325, 292] width 236 height 14
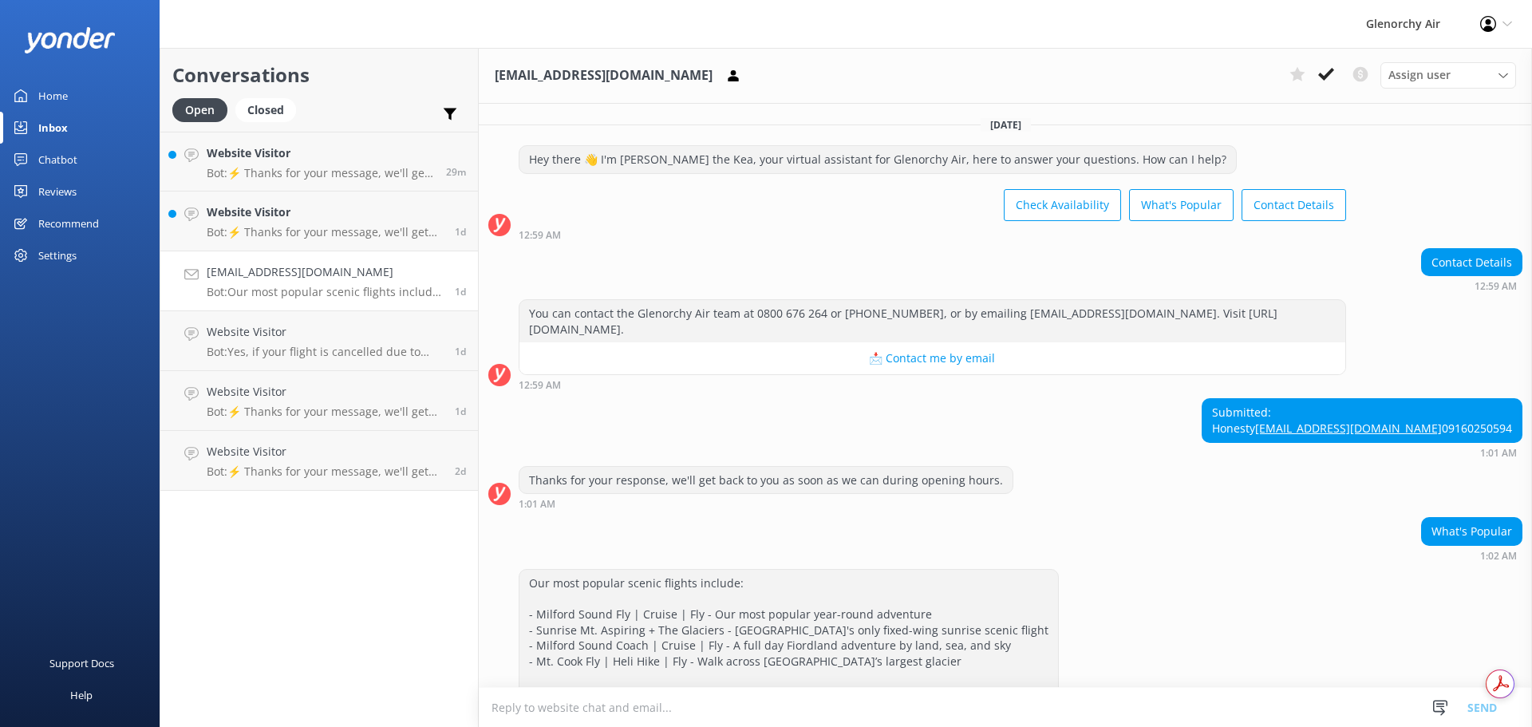
scroll to position [140, 0]
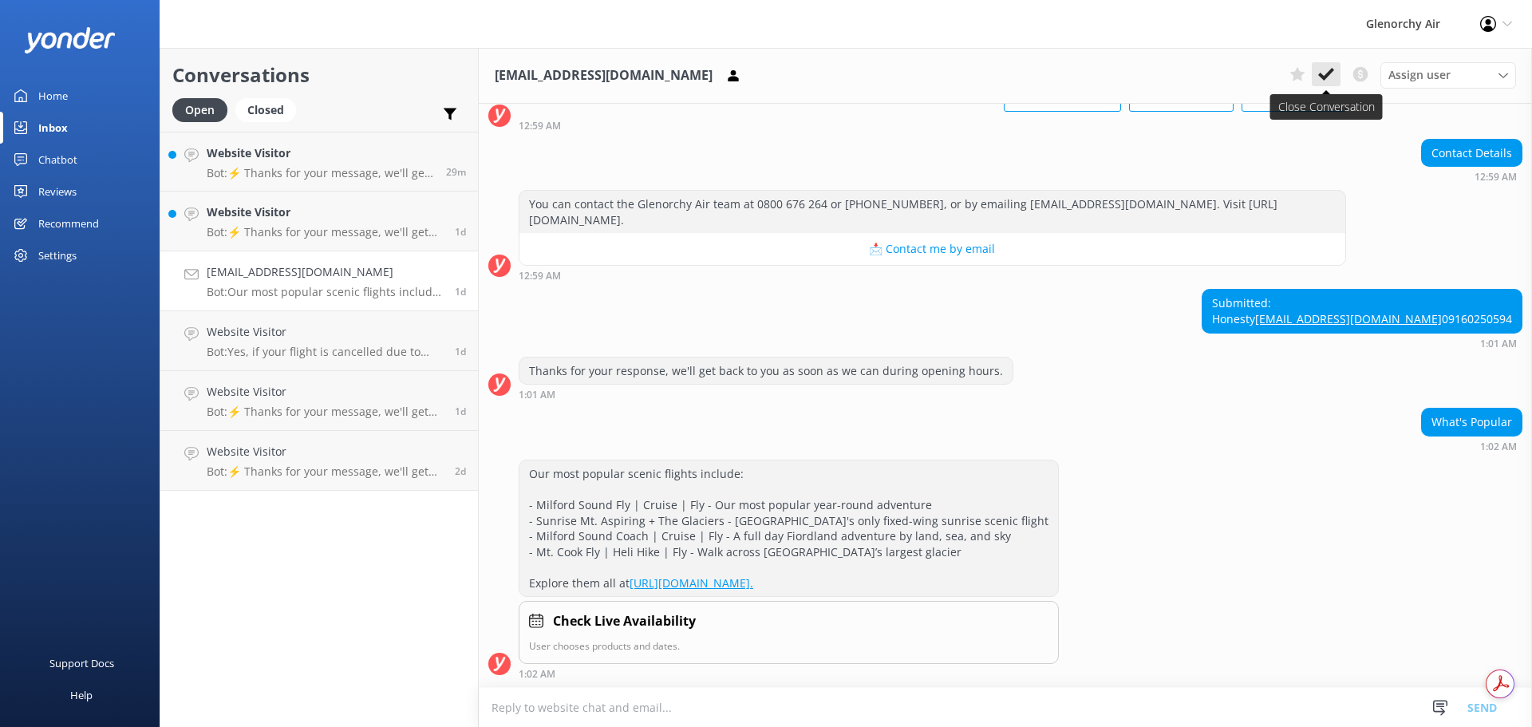
click at [1325, 76] on use at bounding box center [1326, 74] width 16 height 13
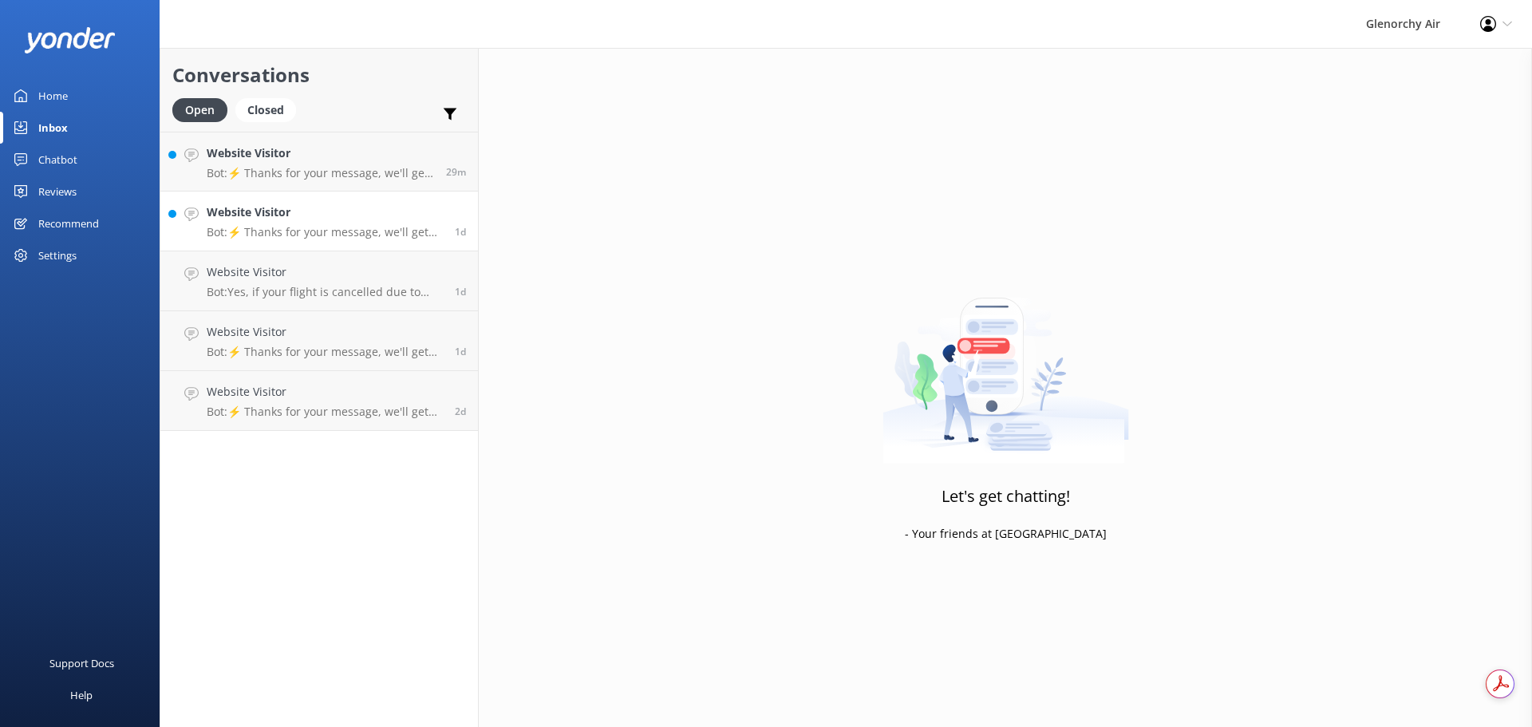
click at [251, 220] on h4 "Website Visitor" at bounding box center [325, 212] width 236 height 18
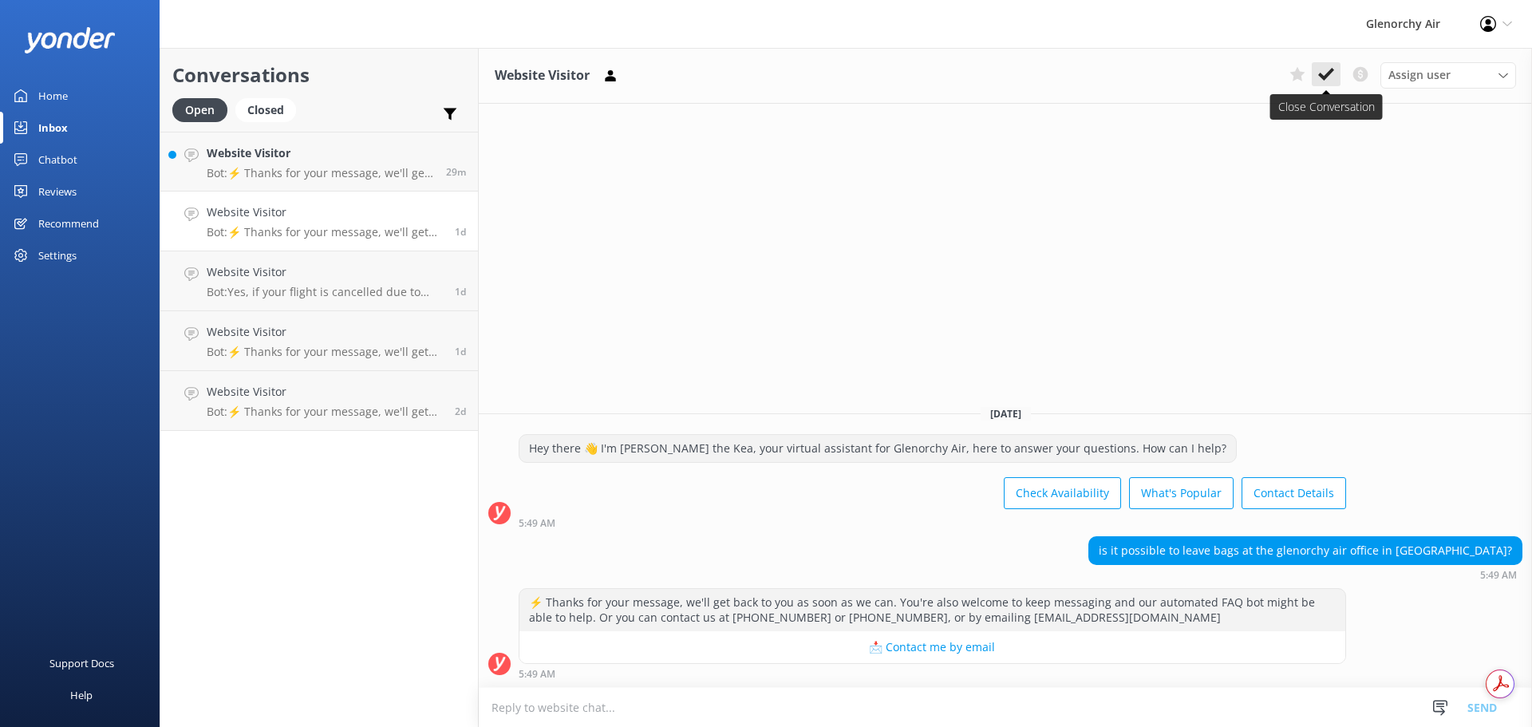
click at [1330, 74] on use at bounding box center [1326, 74] width 16 height 13
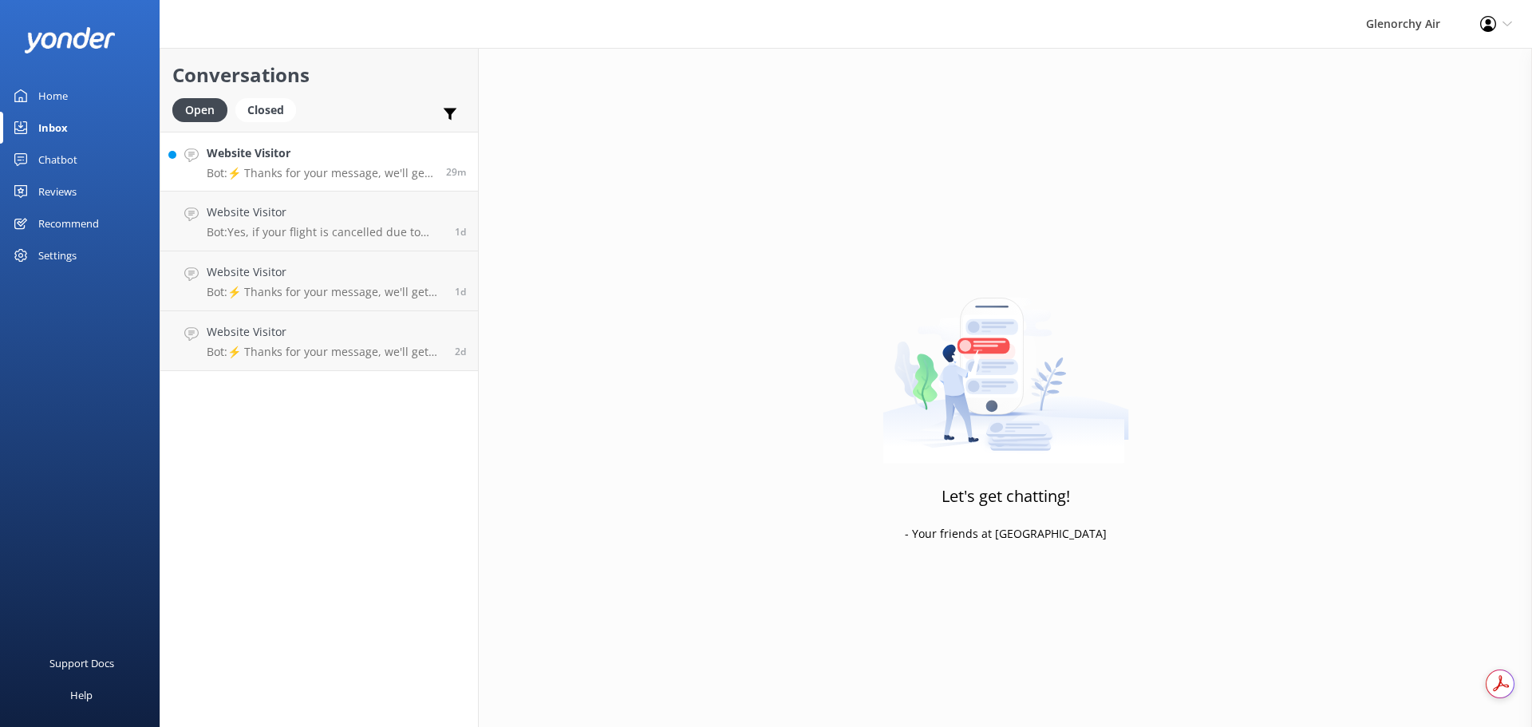
click at [285, 164] on div "Website Visitor Bot: ⚡ Thanks for your message, we'll get back to you as soon a…" at bounding box center [320, 161] width 227 height 34
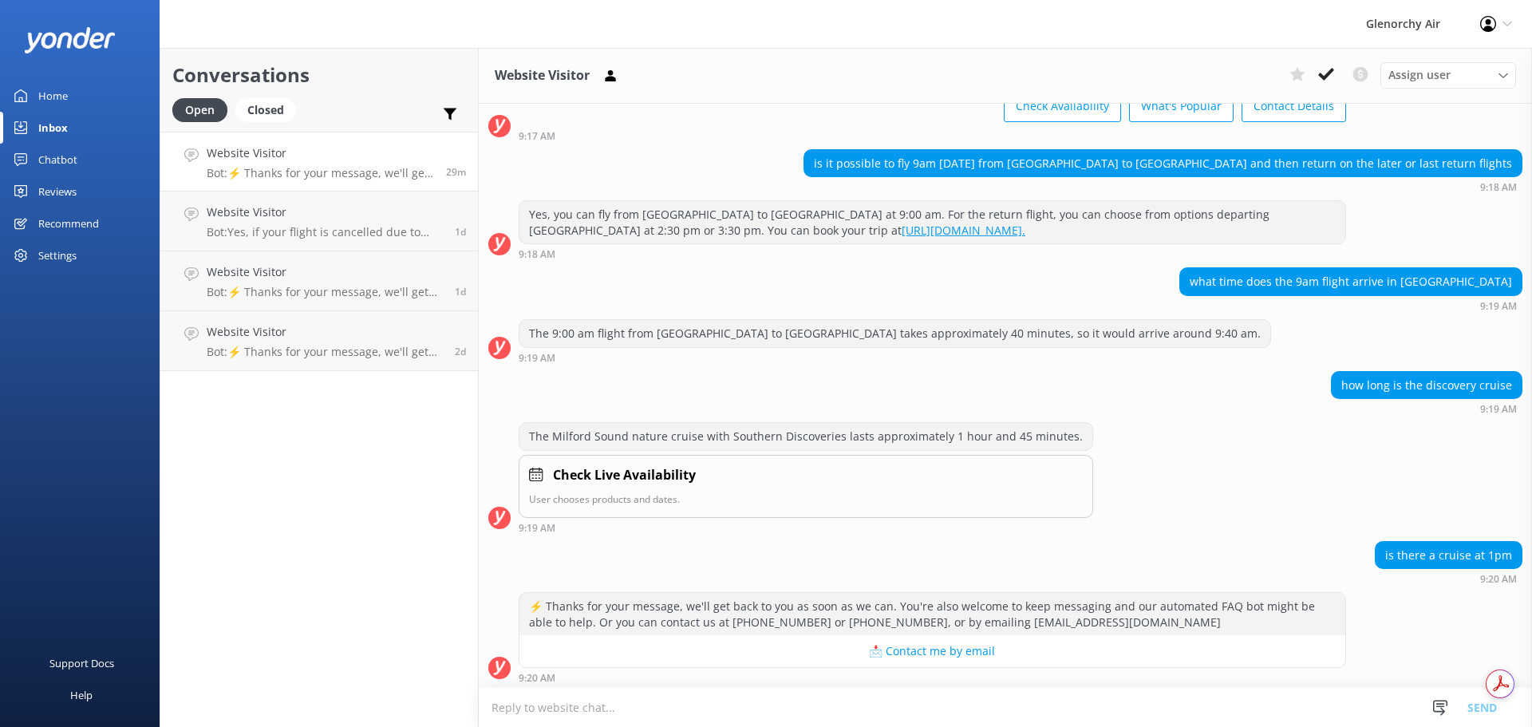
scroll to position [103, 0]
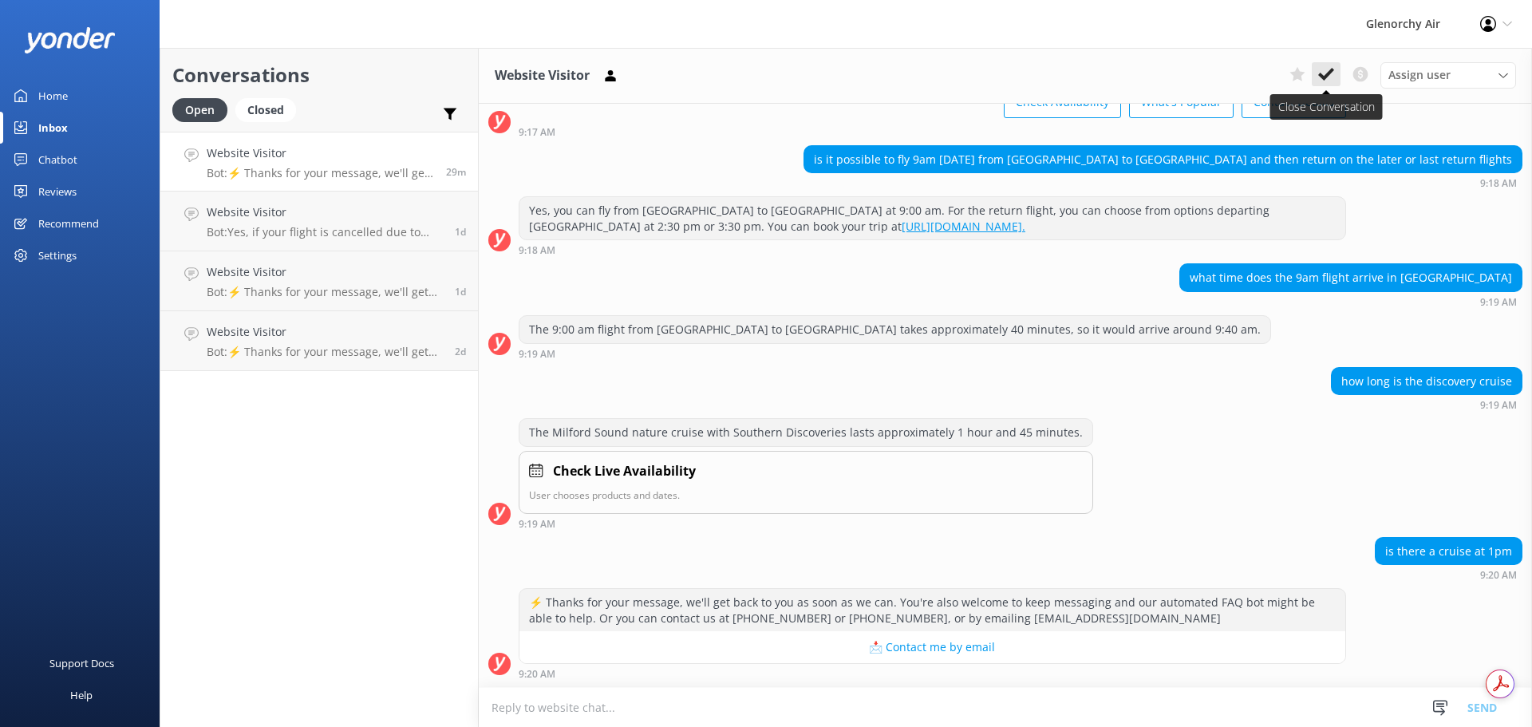
click at [1321, 74] on use at bounding box center [1326, 74] width 16 height 13
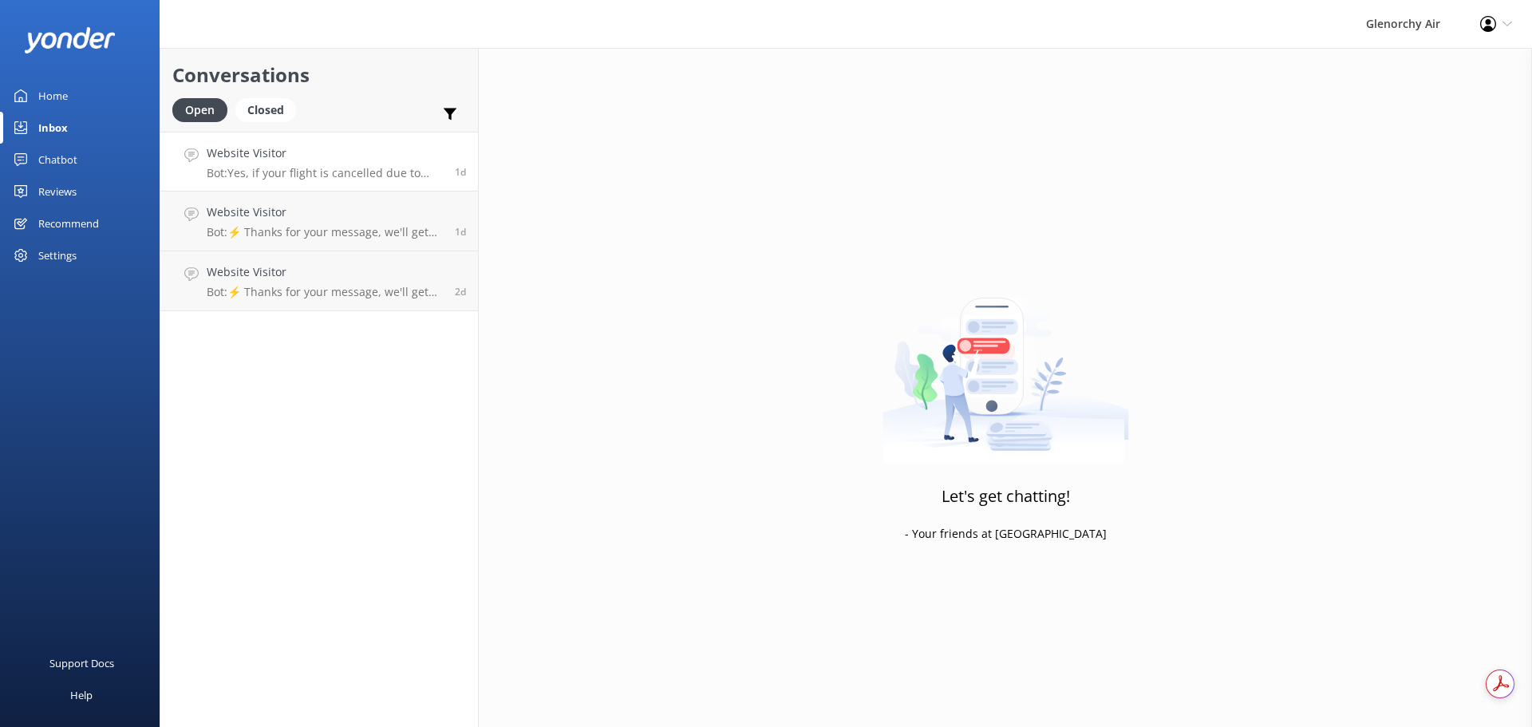
click at [338, 172] on p "Bot: Yes, if your flight is cancelled due to adverse weather conditions and can…" at bounding box center [325, 173] width 236 height 14
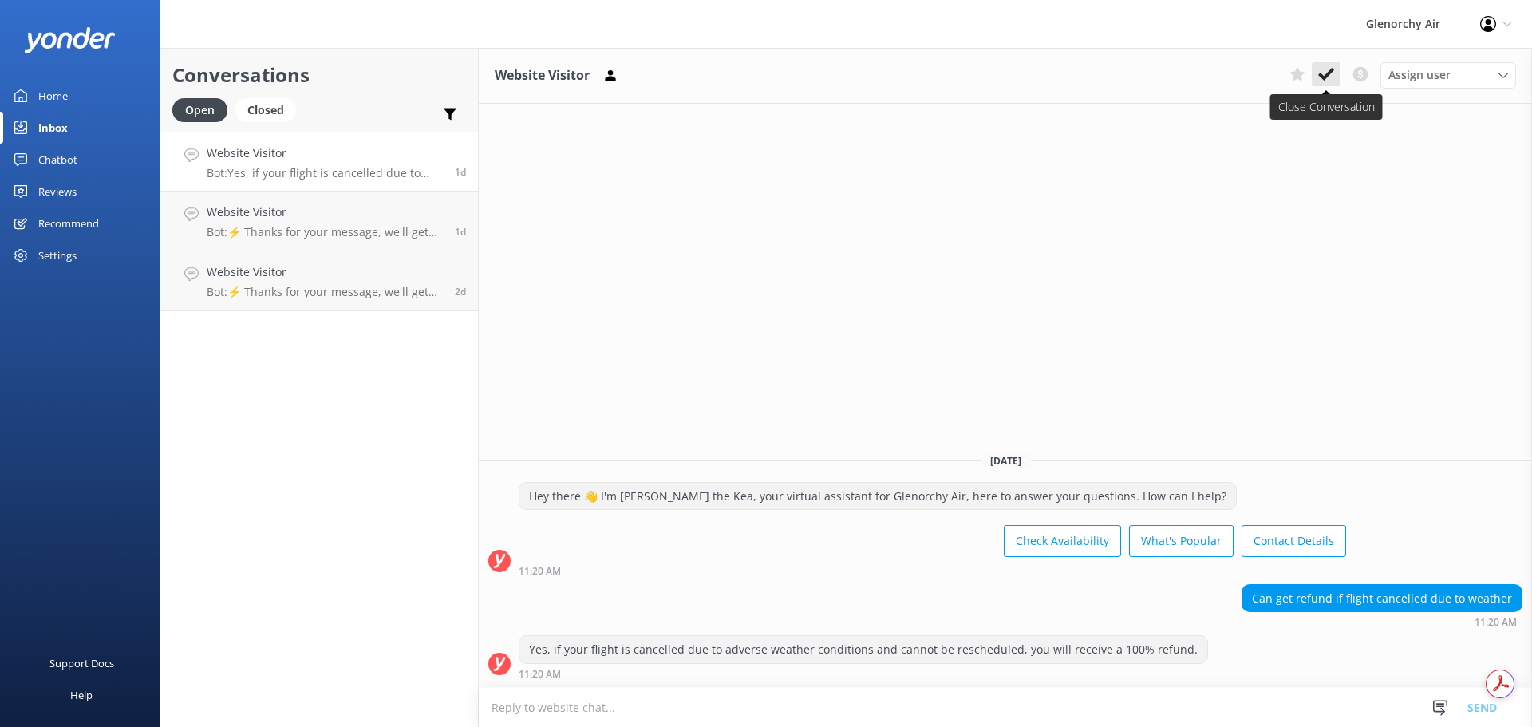
click at [1328, 76] on use at bounding box center [1326, 74] width 16 height 13
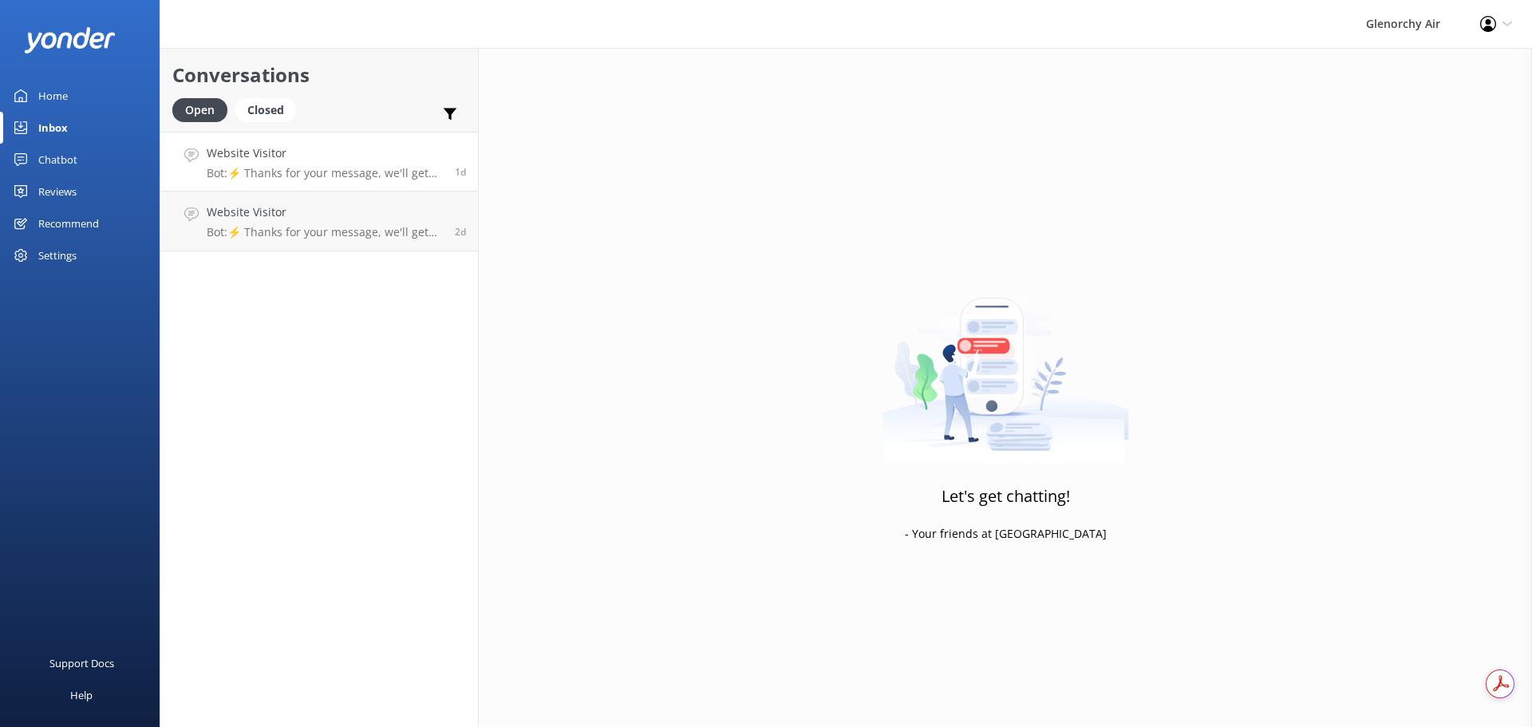
click at [282, 173] on p "Bot: ⚡ Thanks for your message, we'll get back to you as soon as we can. You're…" at bounding box center [325, 173] width 236 height 14
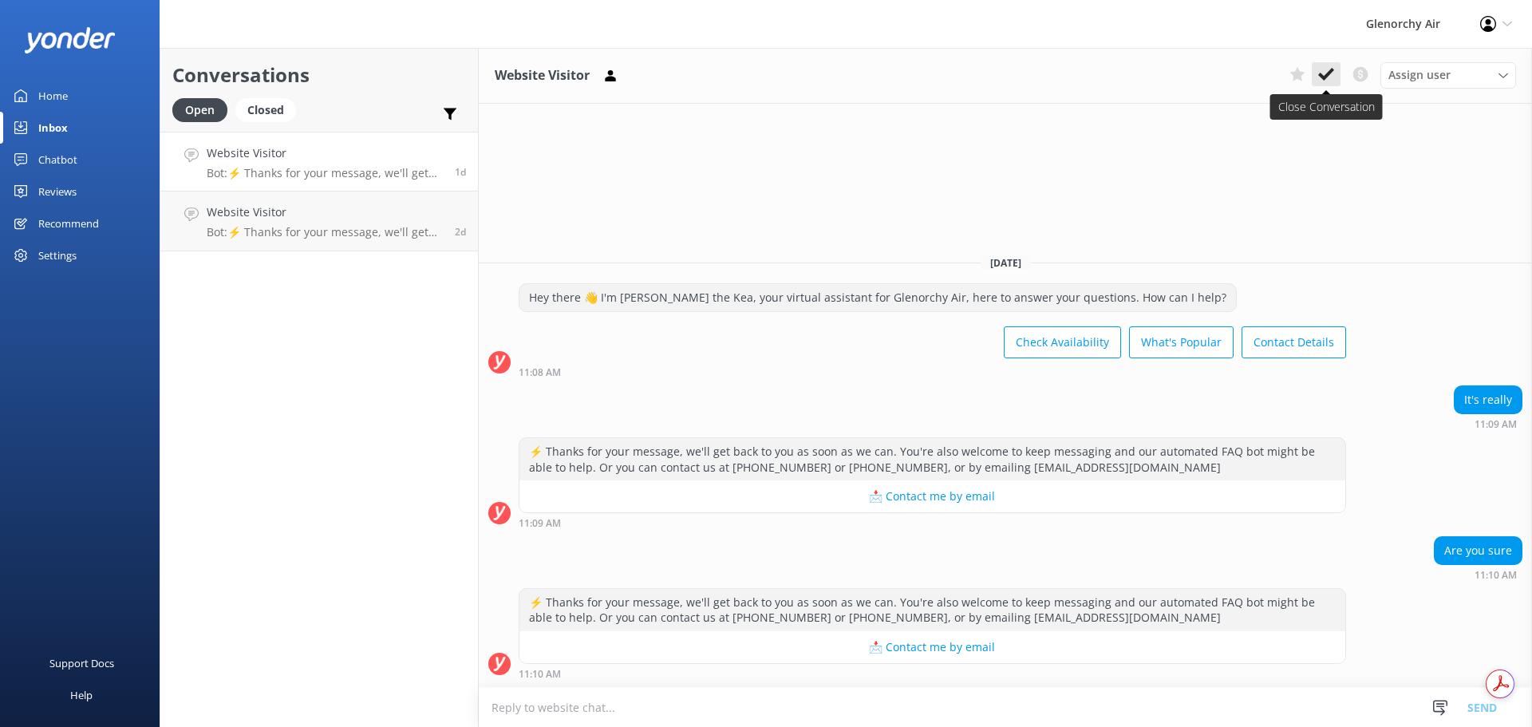
click at [1328, 81] on icon at bounding box center [1326, 74] width 16 height 16
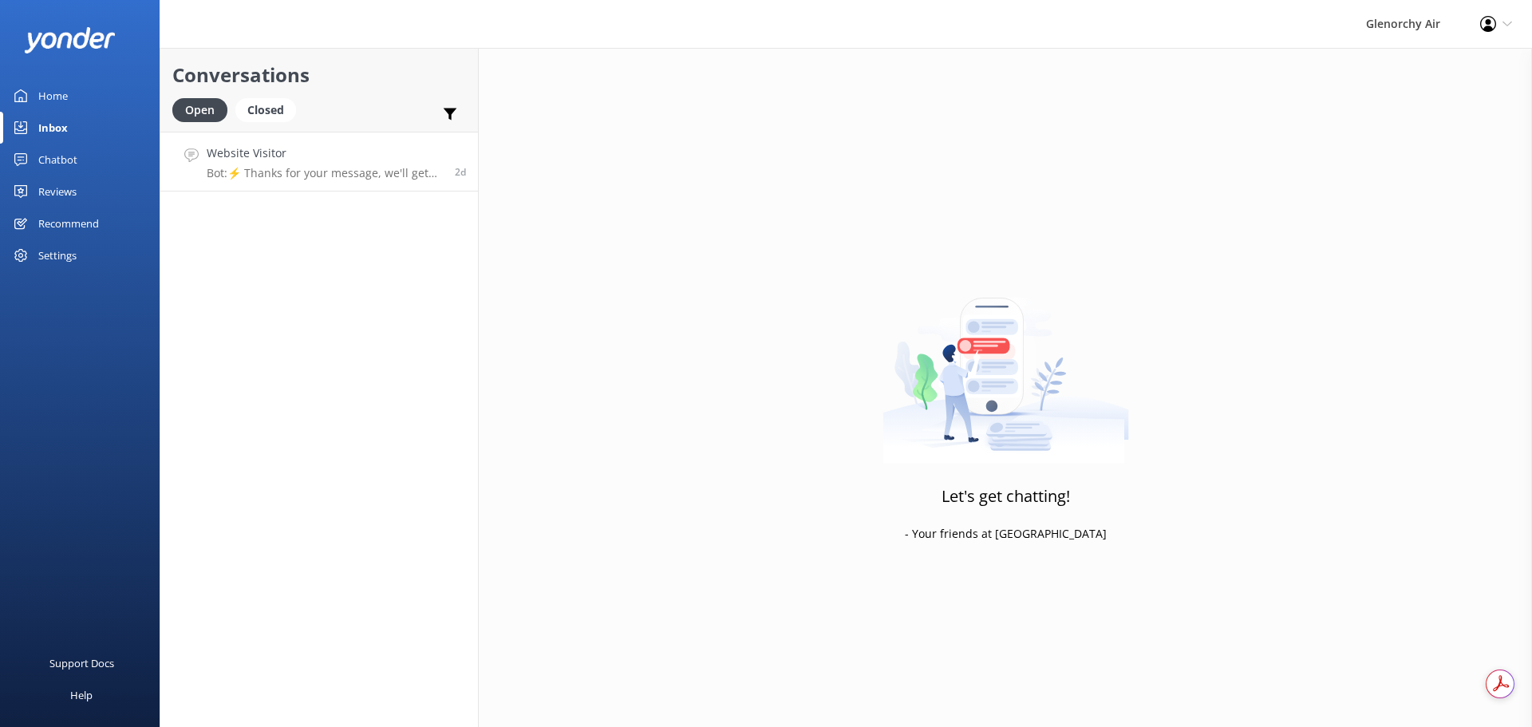
click at [381, 167] on p "Bot: ⚡ Thanks for your message, we'll get back to you as soon as we can. You're…" at bounding box center [325, 173] width 236 height 14
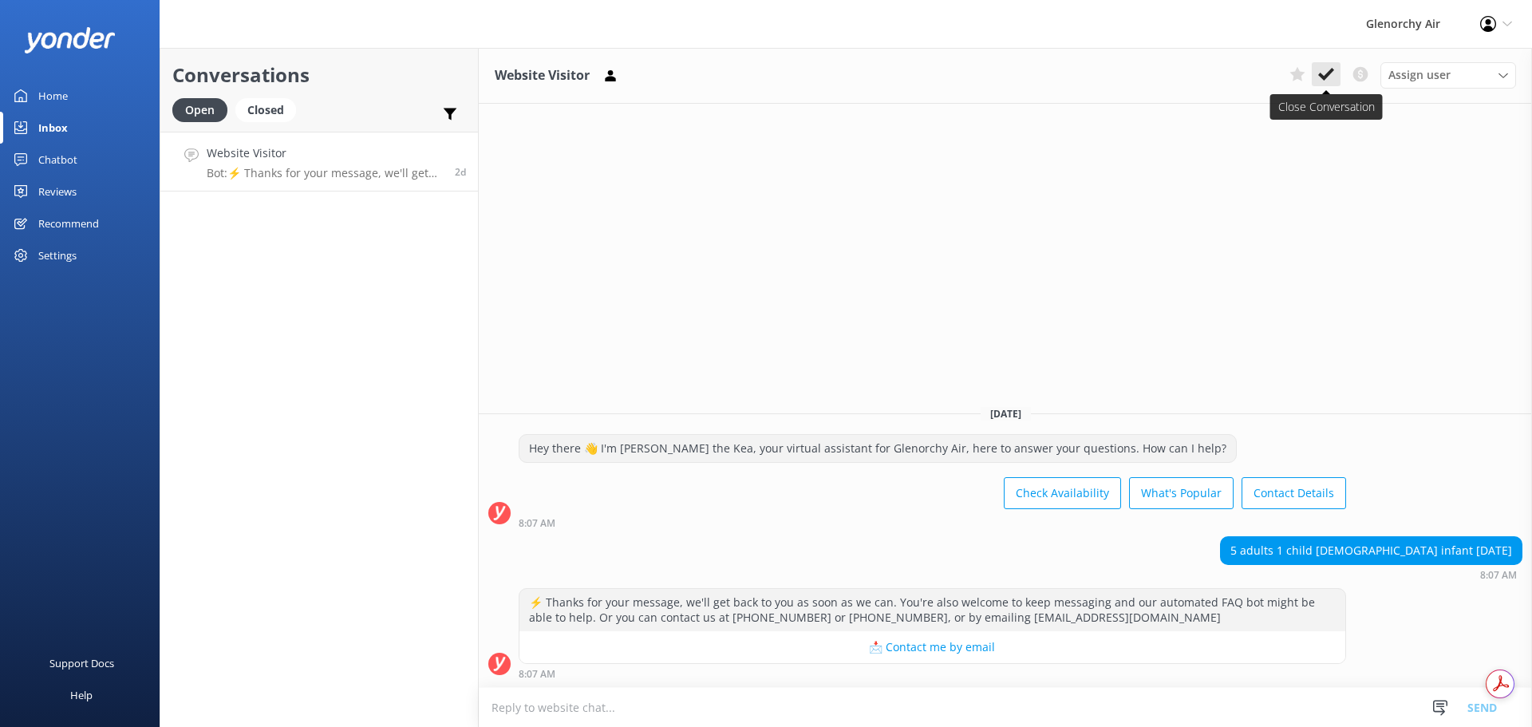
click at [1330, 73] on use at bounding box center [1326, 74] width 16 height 13
